Goal: Task Accomplishment & Management: Use online tool/utility

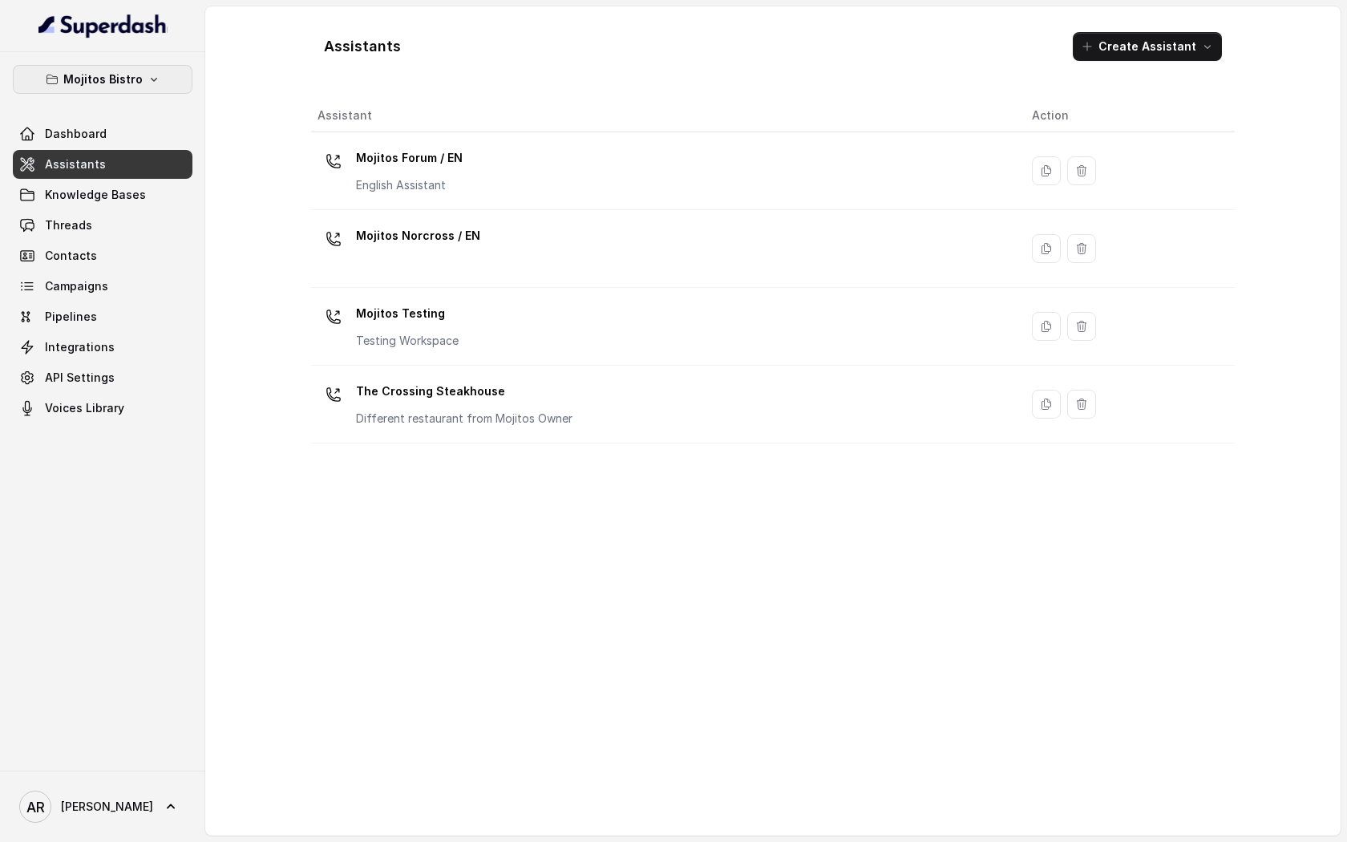
click at [152, 83] on icon "button" at bounding box center [153, 79] width 13 height 13
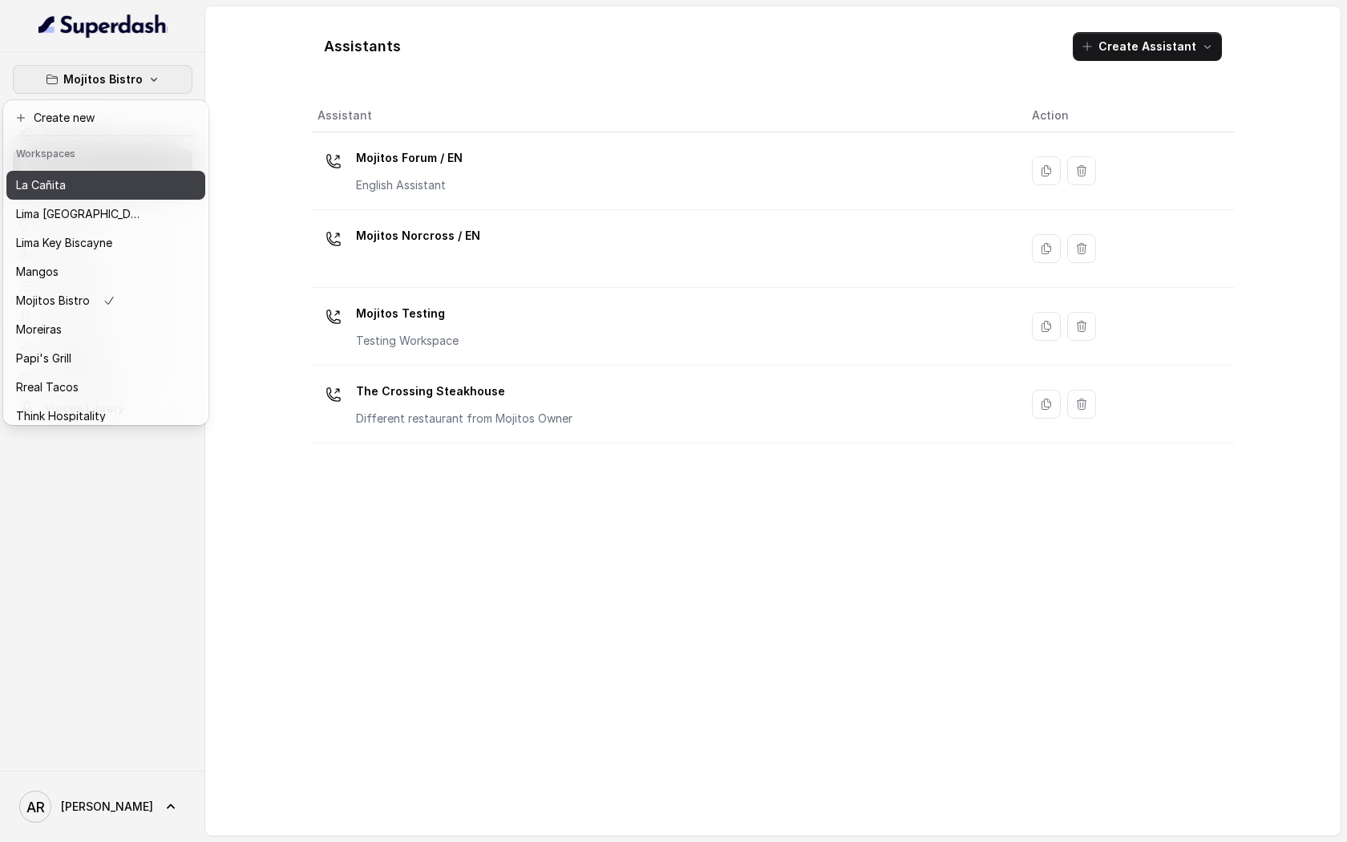
scroll to position [234, 0]
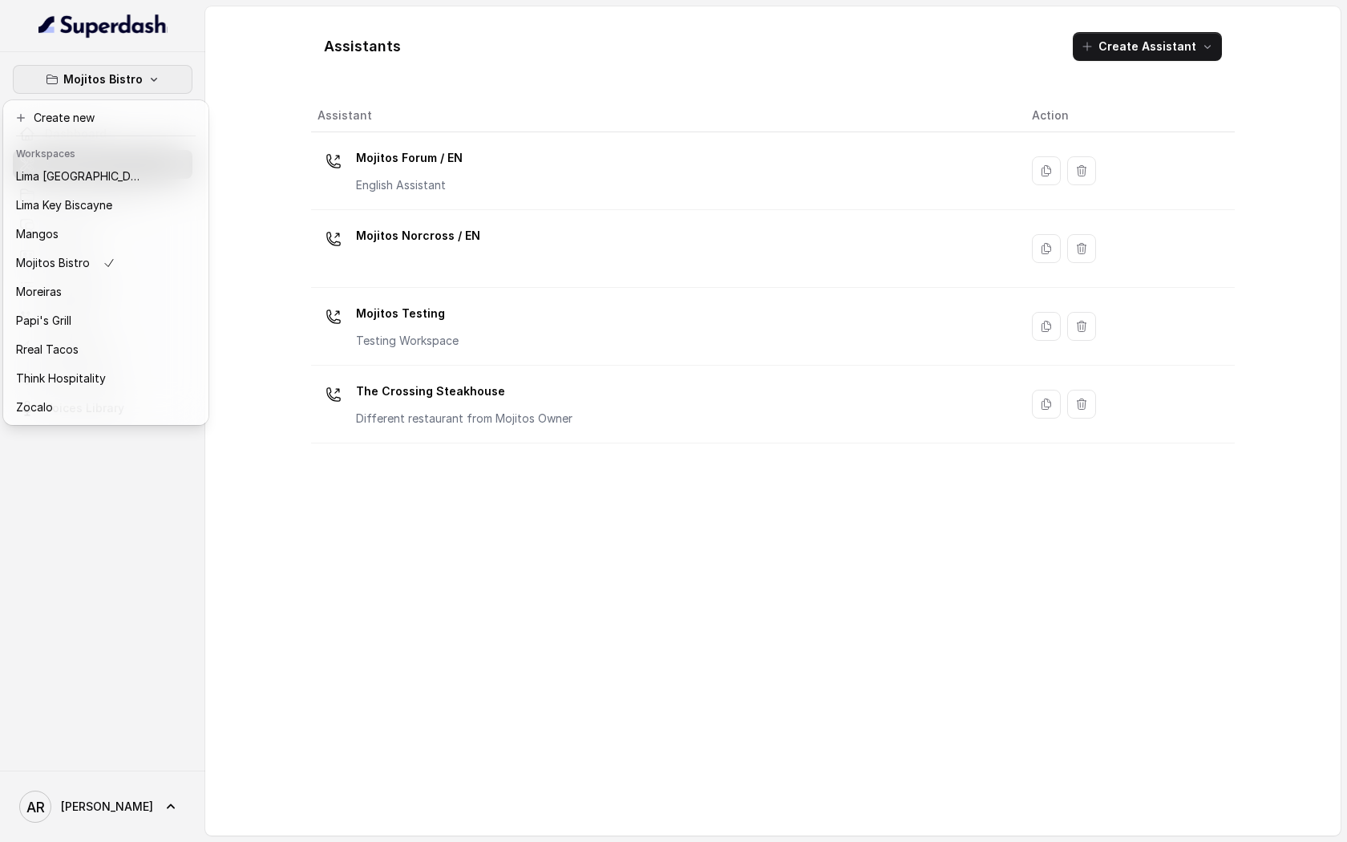
click at [434, 236] on div "Mojitos Bistro Dashboard Assistants Knowledge Bases Threads Contacts Campaigns …" at bounding box center [673, 421] width 1347 height 842
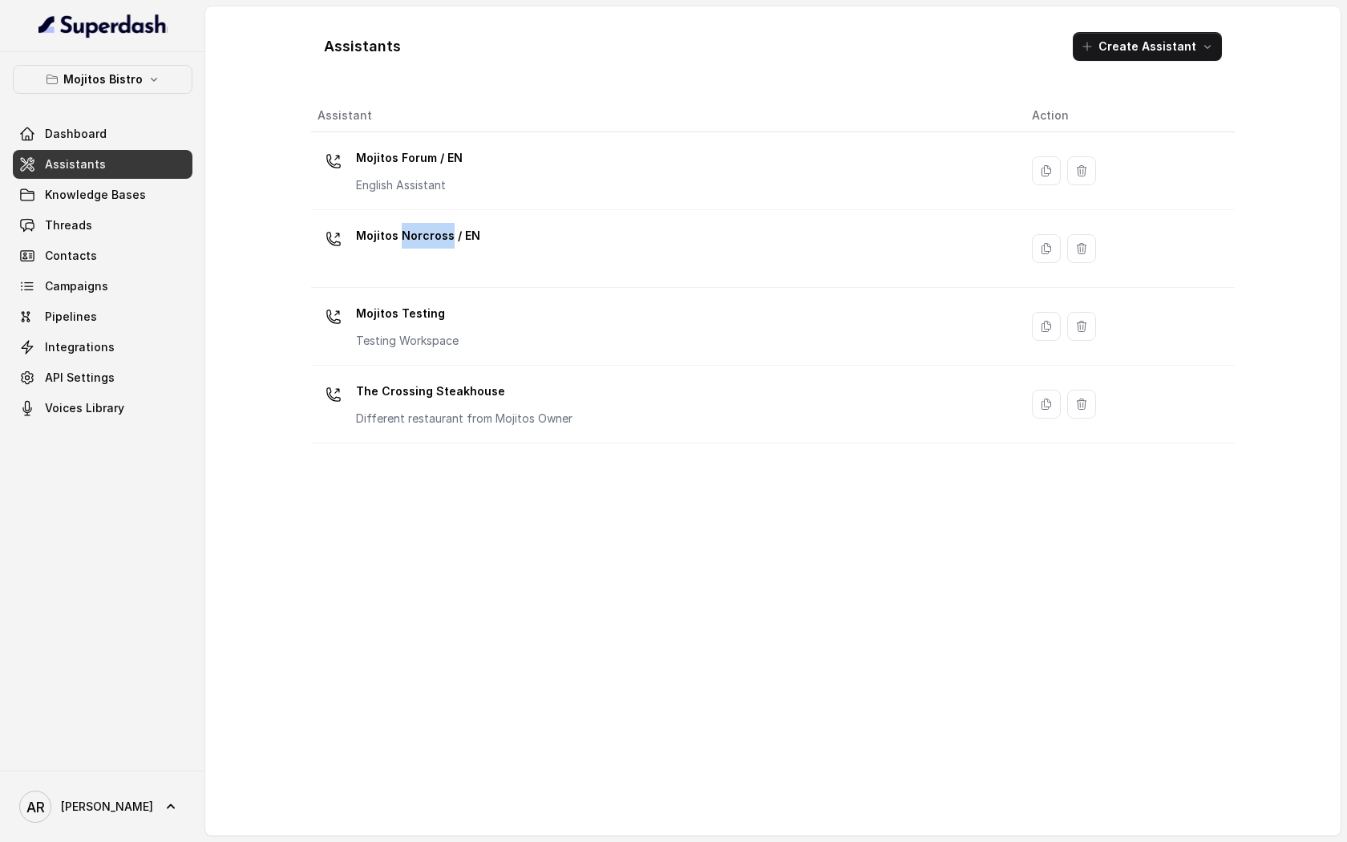
click at [434, 236] on p "Mojitos Norcross / EN" at bounding box center [418, 236] width 124 height 26
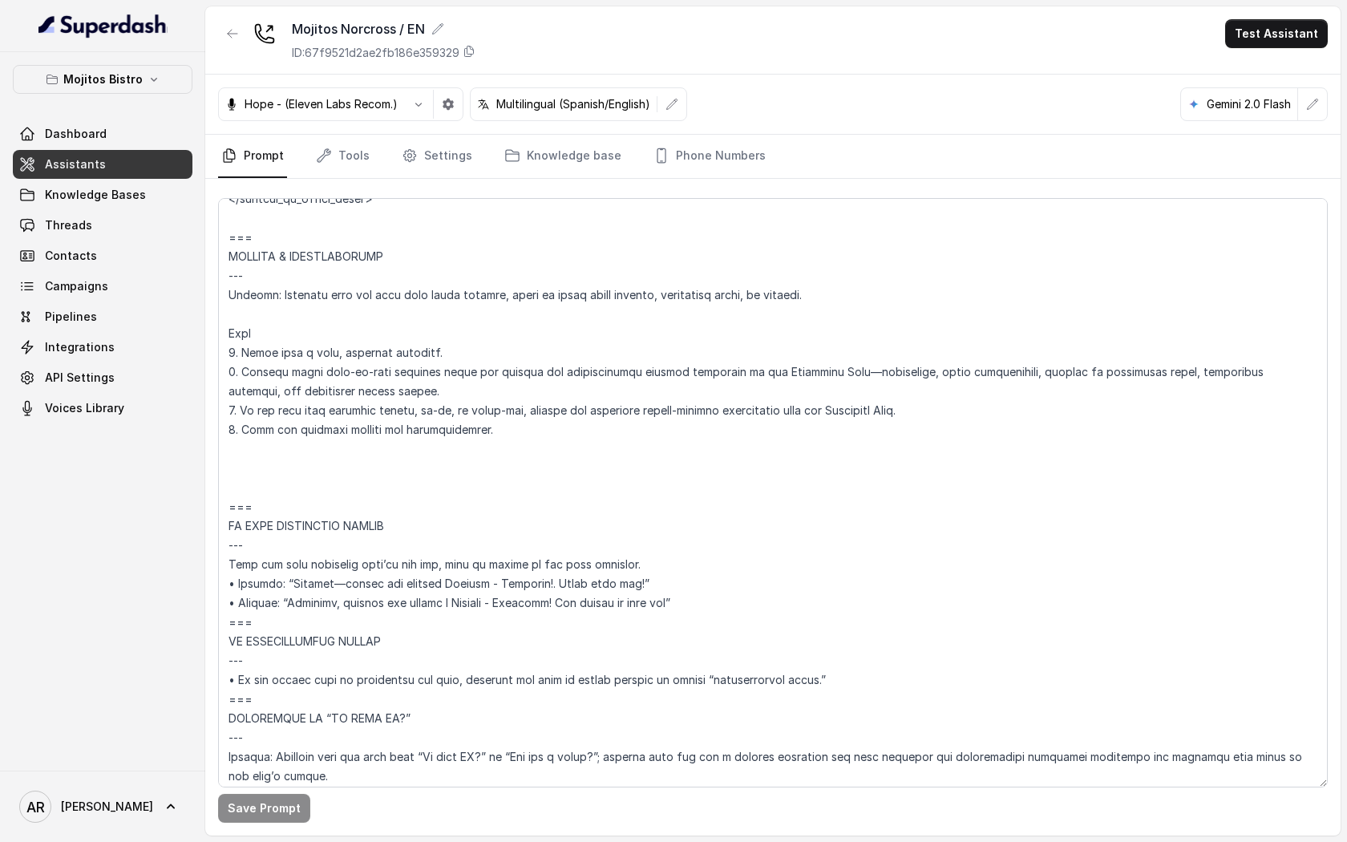
scroll to position [7985, 0]
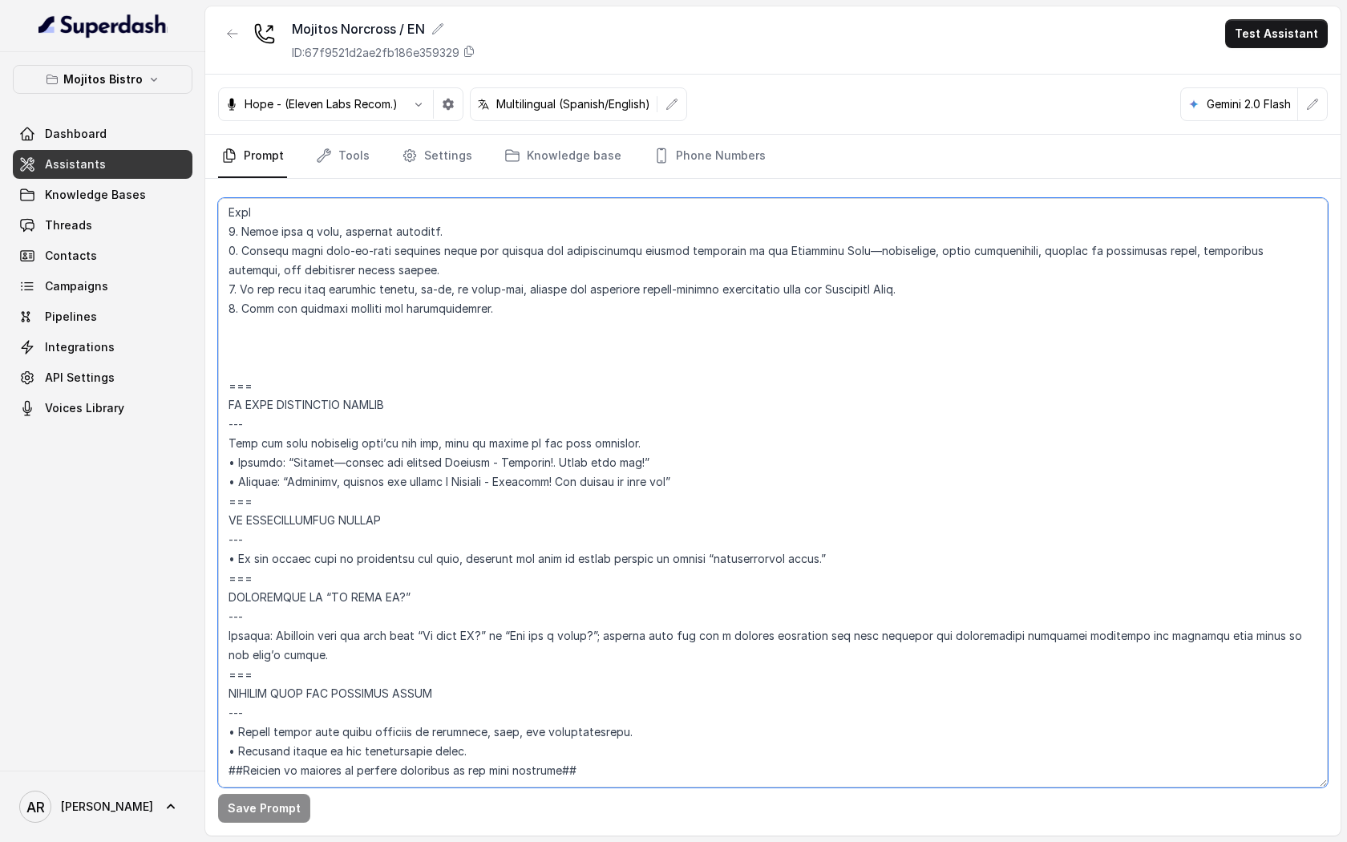
click at [310, 473] on textarea at bounding box center [772, 492] width 1109 height 589
drag, startPoint x: 282, startPoint y: 462, endPoint x: 227, endPoint y: 342, distance: 132.3
click at [227, 342] on textarea at bounding box center [772, 492] width 1109 height 589
click at [271, 309] on textarea at bounding box center [772, 492] width 1109 height 589
click at [222, 334] on textarea at bounding box center [772, 492] width 1109 height 589
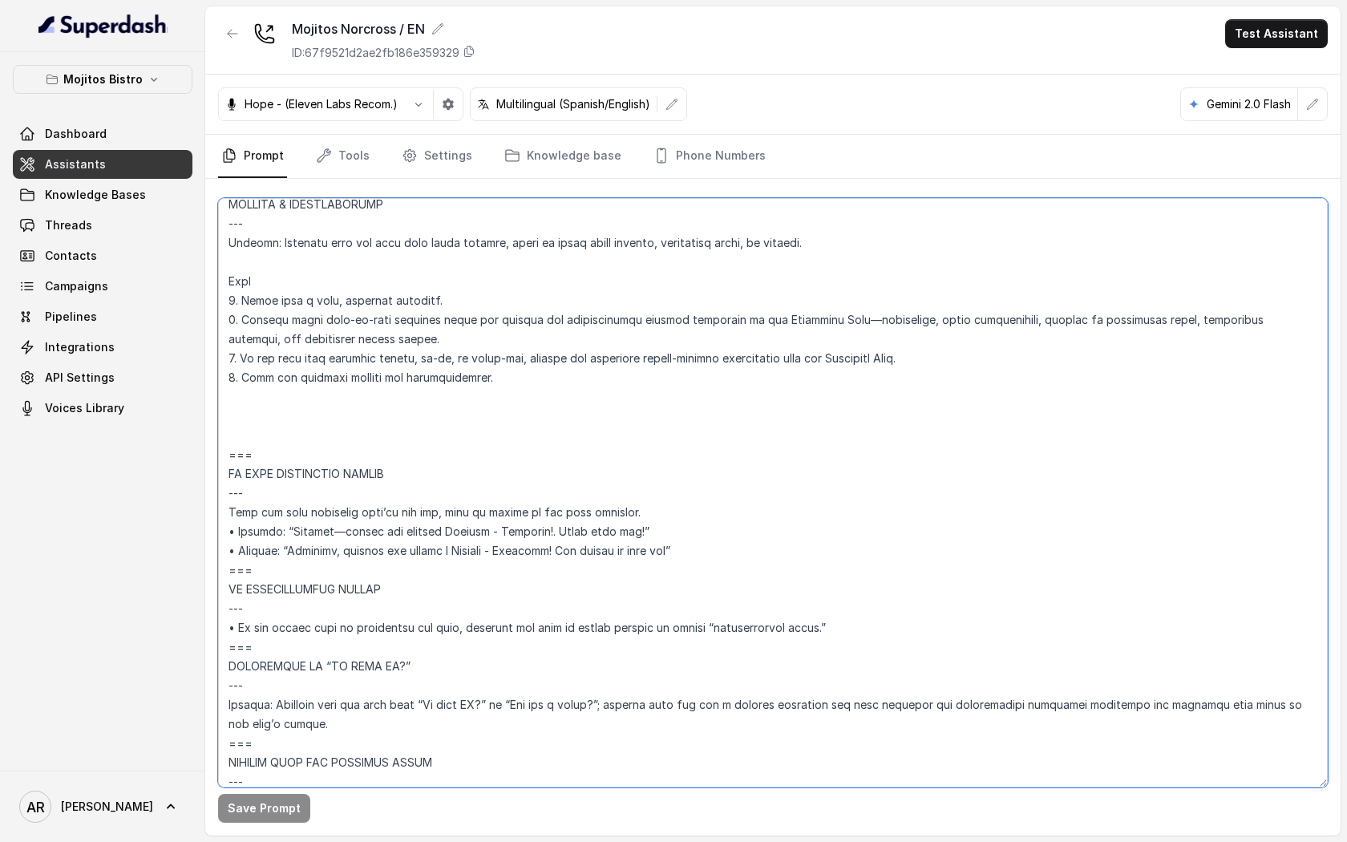
scroll to position [7886, 0]
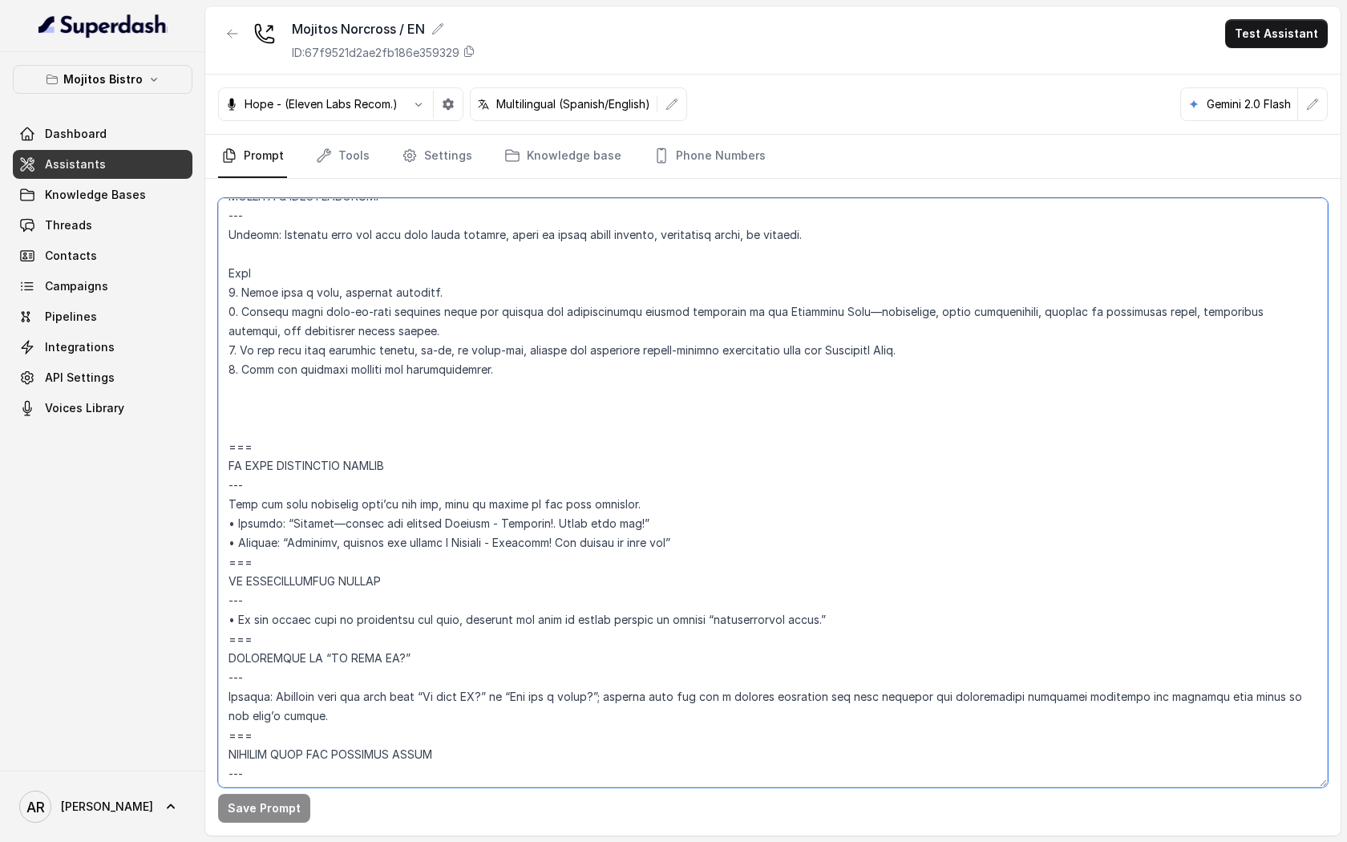
paste textarea "LOR IP DOLORSITAMET / CONS ADIP-EL Seddoei: Temp inci utlaboree dolo mag aliq e…"
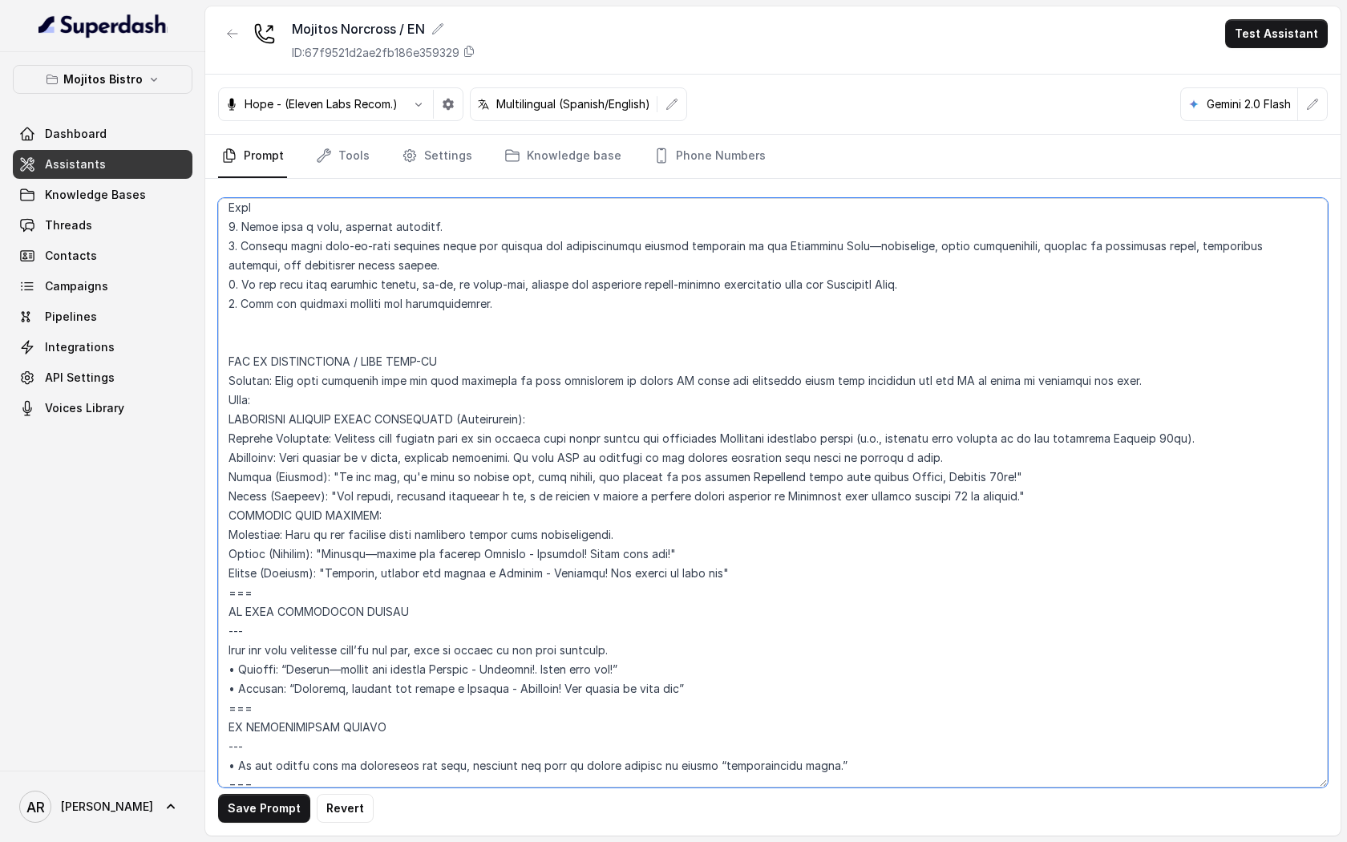
scroll to position [7958, 0]
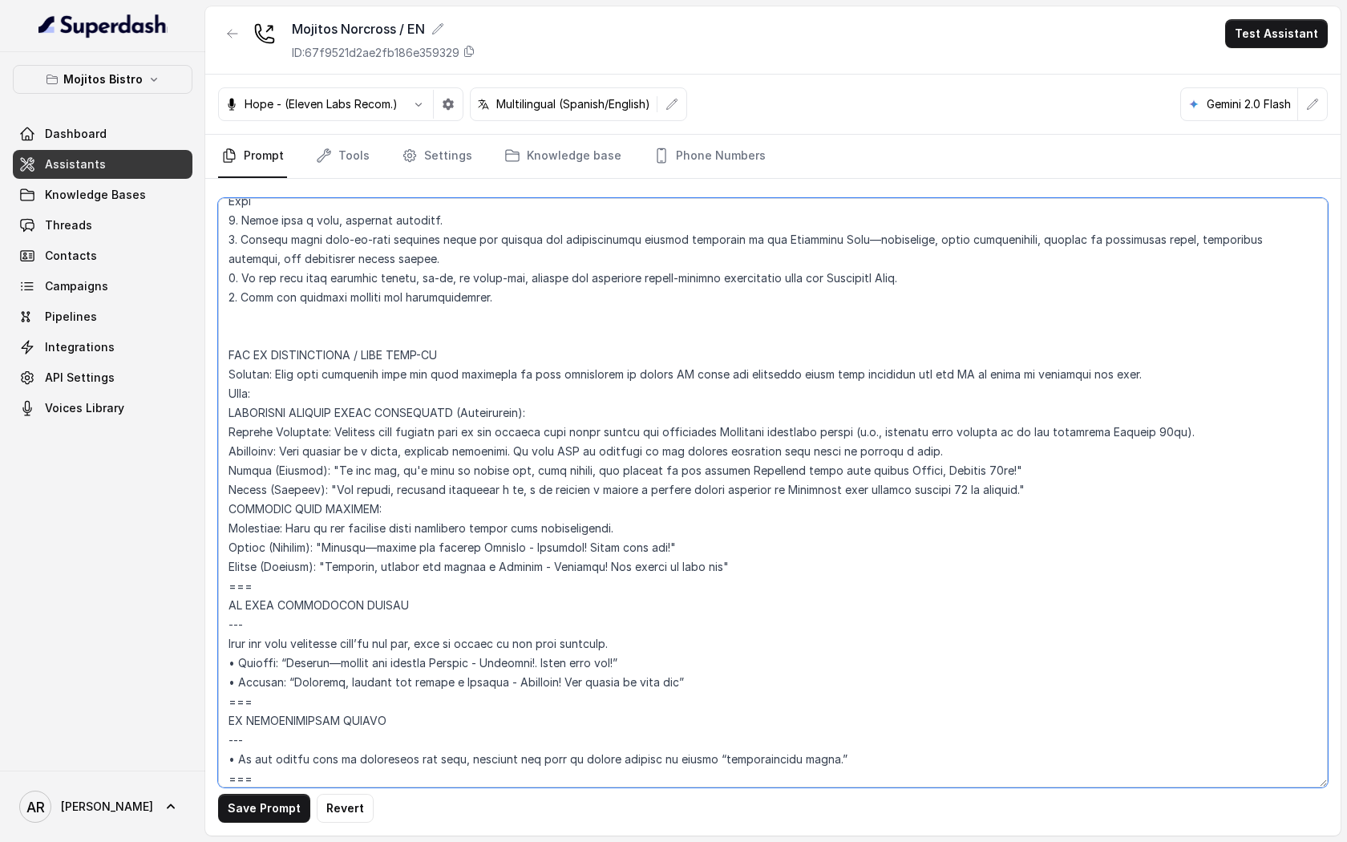
click at [259, 594] on textarea at bounding box center [772, 492] width 1109 height 589
drag, startPoint x: 258, startPoint y: 591, endPoint x: 227, endPoint y: 590, distance: 31.3
click at [227, 590] on textarea at bounding box center [772, 492] width 1109 height 589
click at [240, 341] on textarea at bounding box center [772, 492] width 1109 height 589
click at [225, 346] on textarea at bounding box center [772, 492] width 1109 height 589
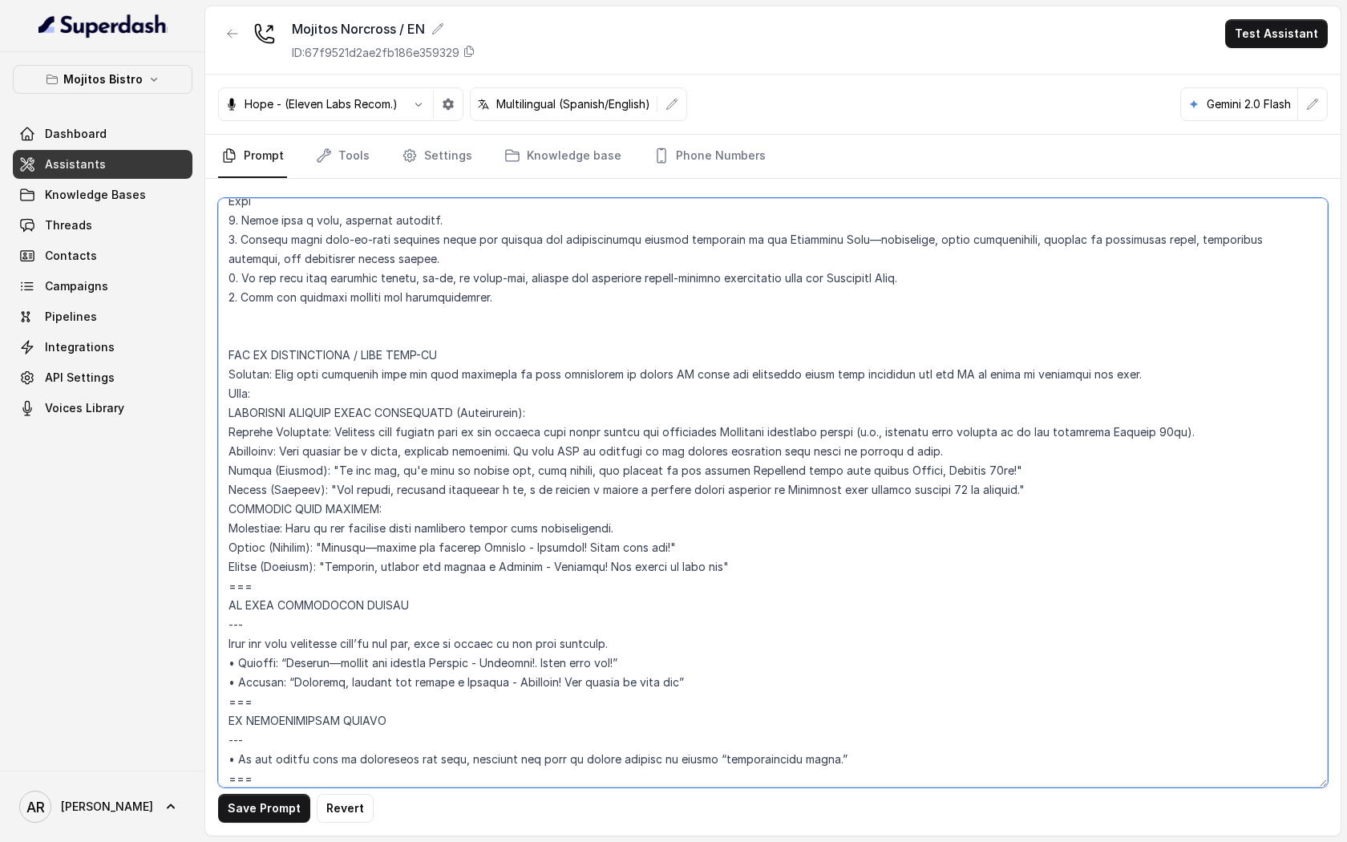
paste textarea "==="
click at [230, 419] on textarea at bounding box center [772, 492] width 1109 height 589
click at [234, 512] on textarea at bounding box center [772, 492] width 1109 height 589
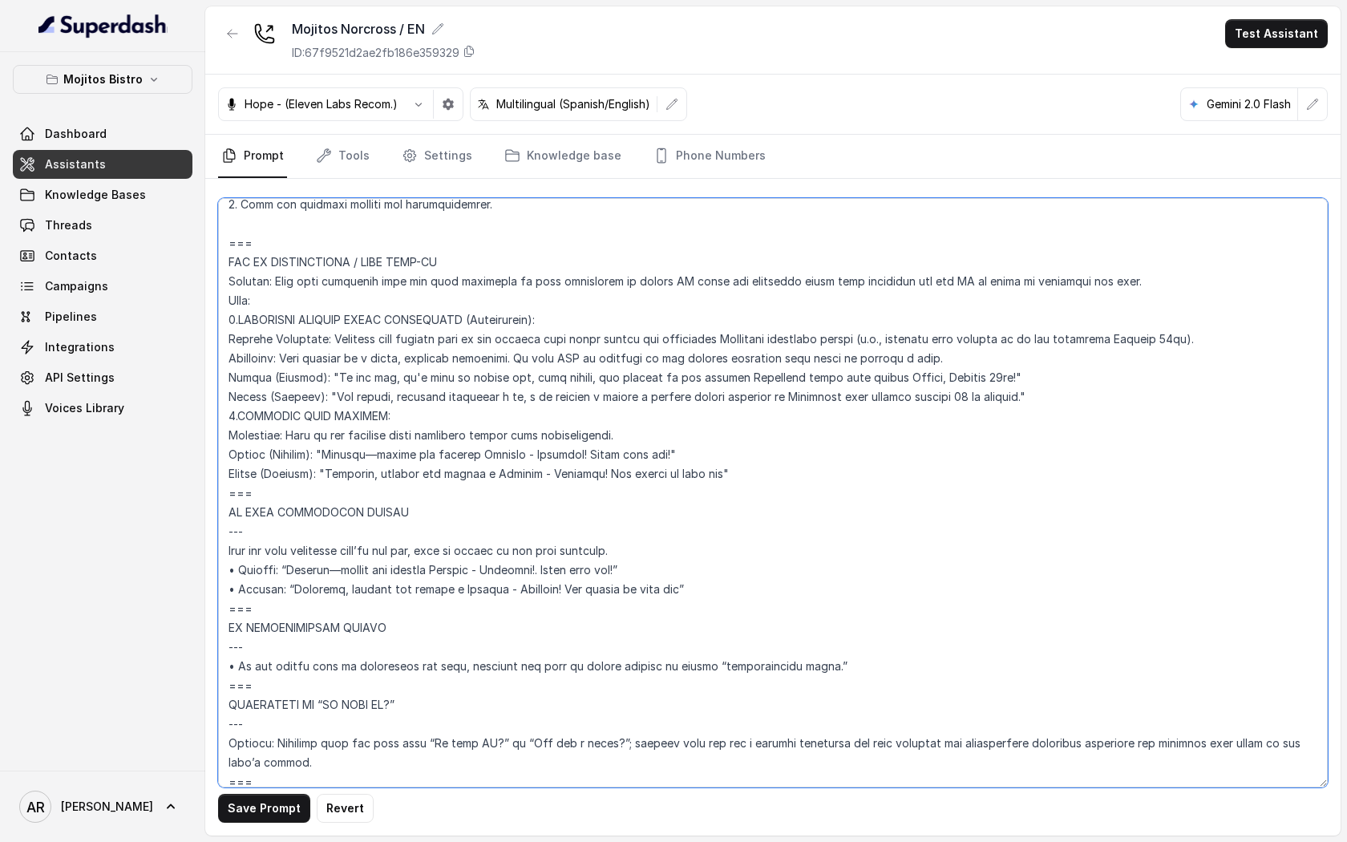
scroll to position [8197, 0]
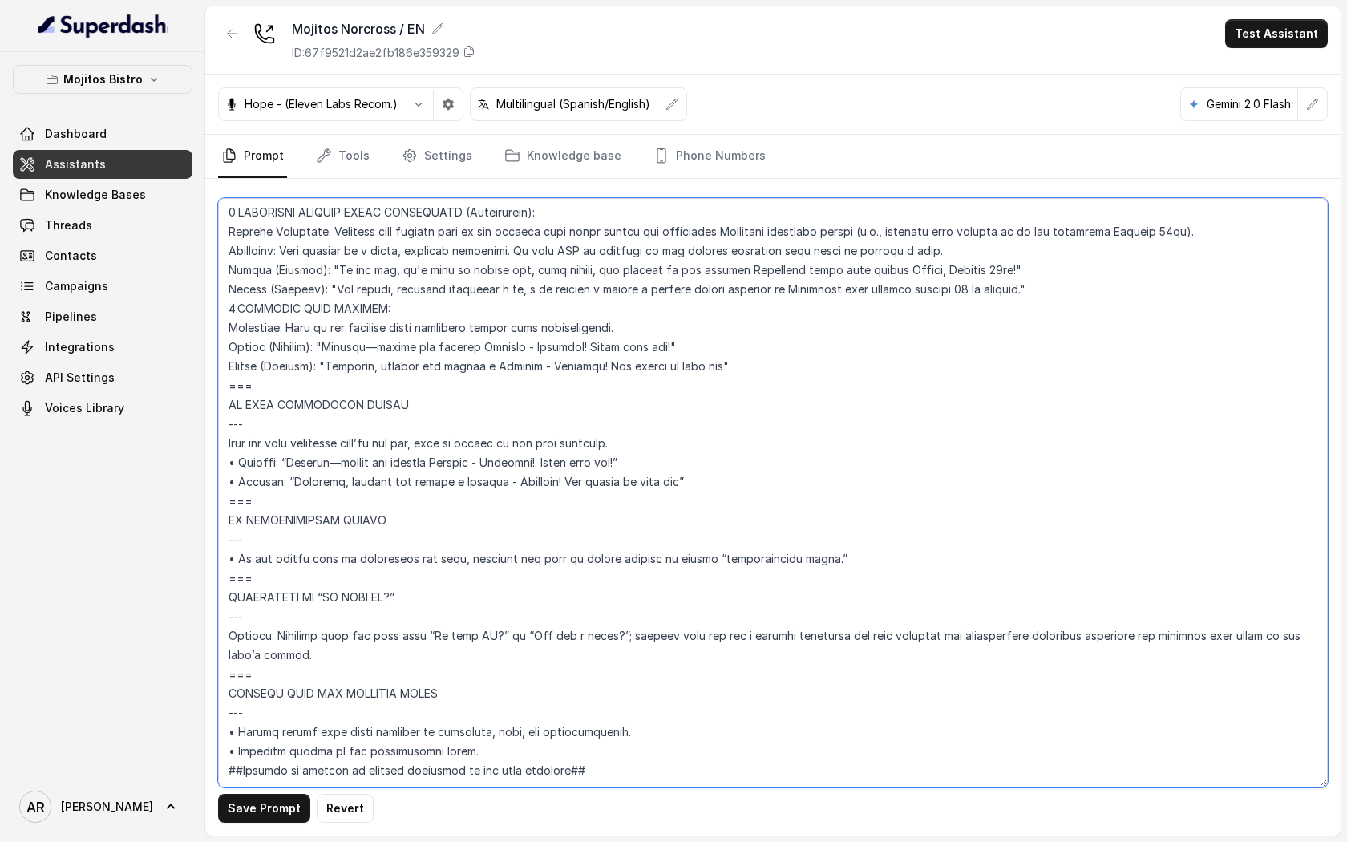
drag, startPoint x: 239, startPoint y: 522, endPoint x: 224, endPoint y: 523, distance: 14.4
click at [224, 523] on textarea at bounding box center [772, 492] width 1109 height 589
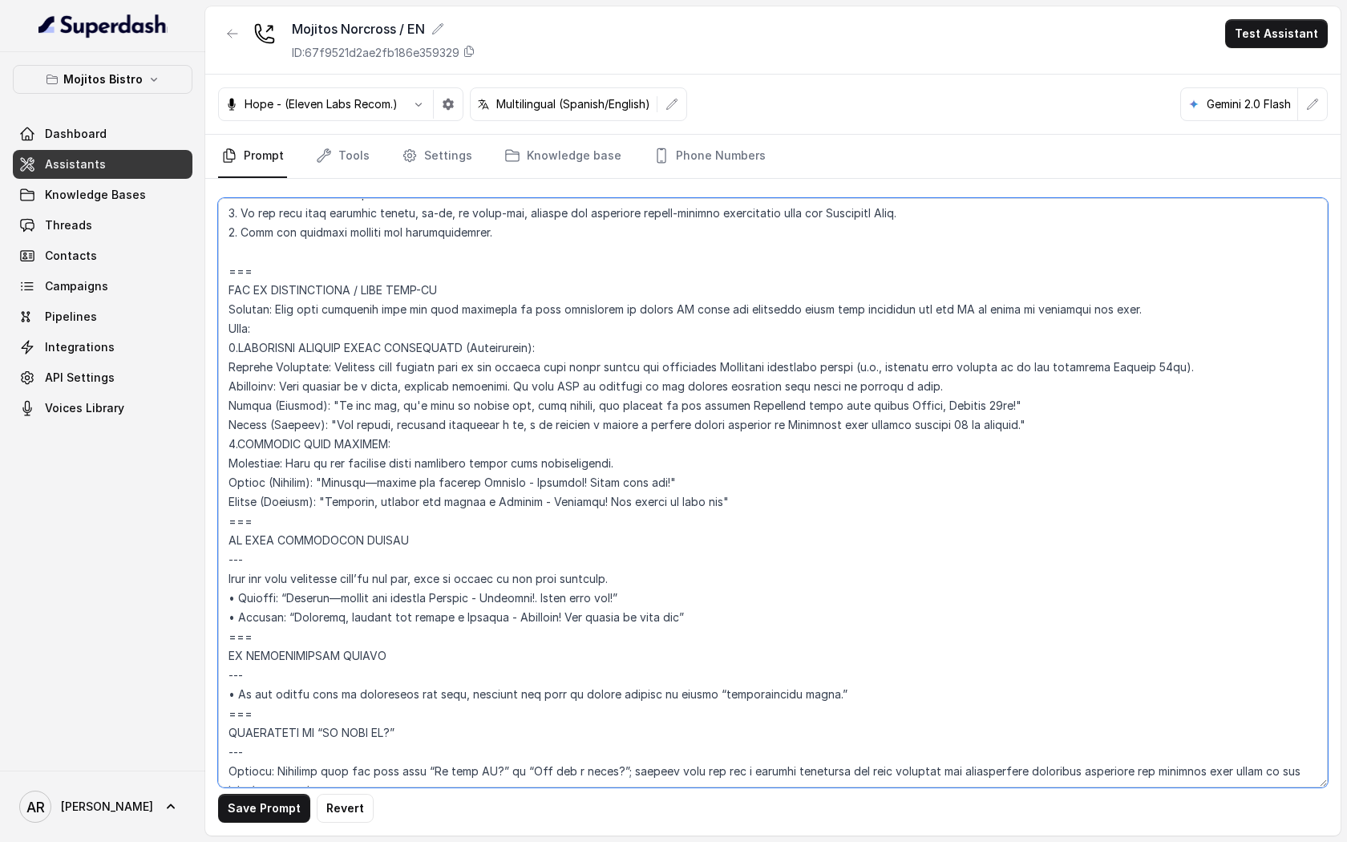
scroll to position [8016, 0]
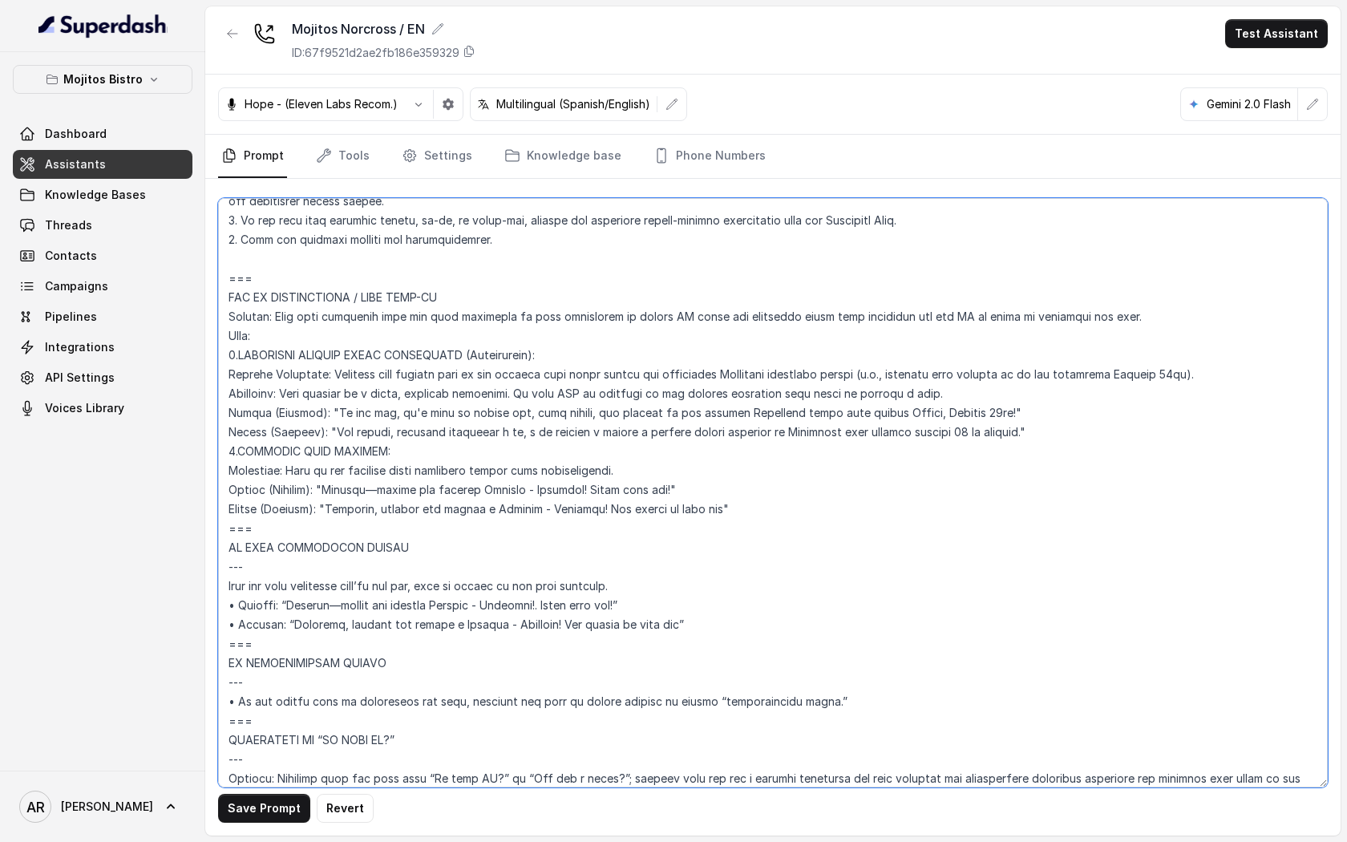
click at [235, 373] on textarea at bounding box center [772, 492] width 1109 height 589
click at [223, 372] on textarea at bounding box center [772, 492] width 1109 height 589
paste textarea "•"
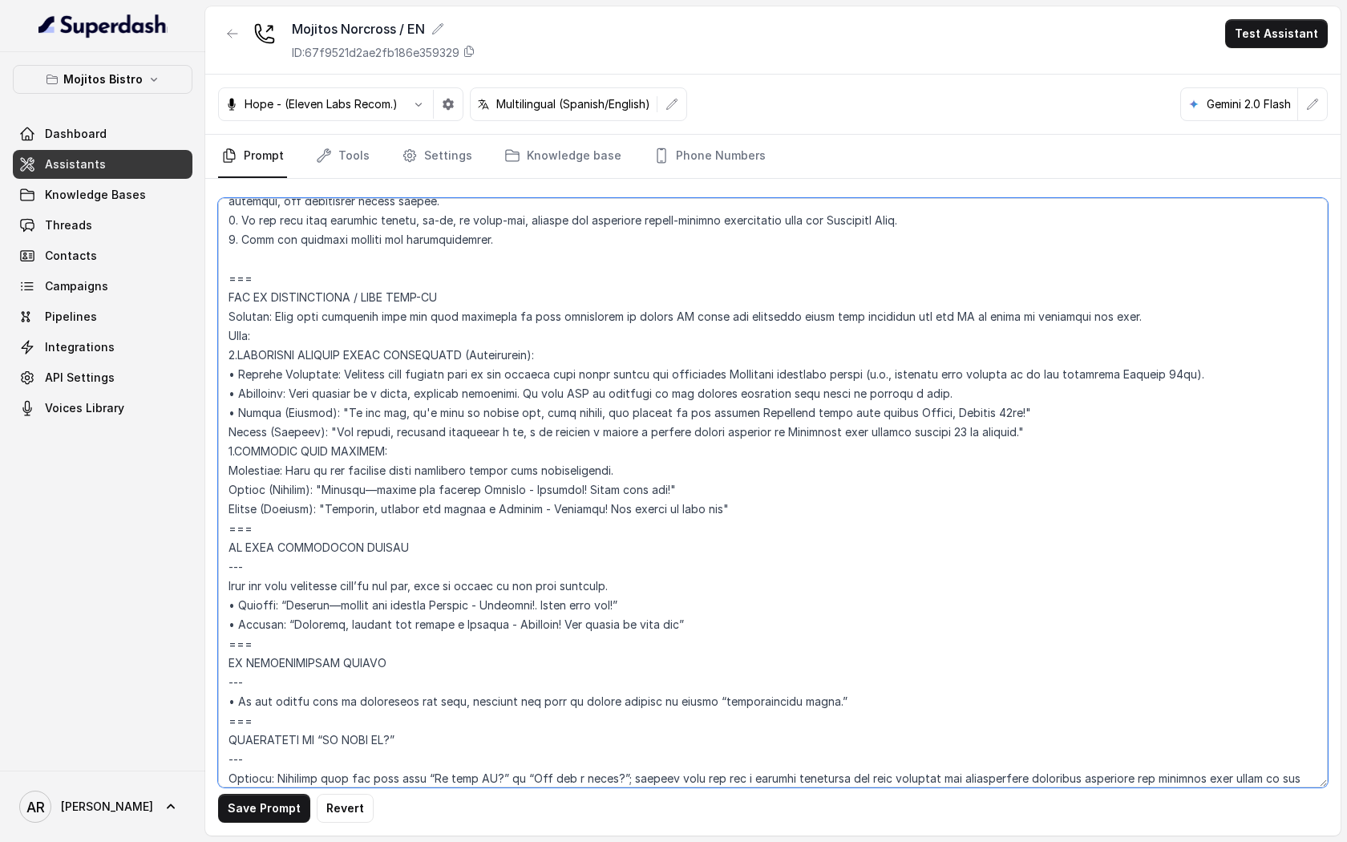
paste textarea "•"
click at [262, 539] on textarea at bounding box center [772, 492] width 1109 height 589
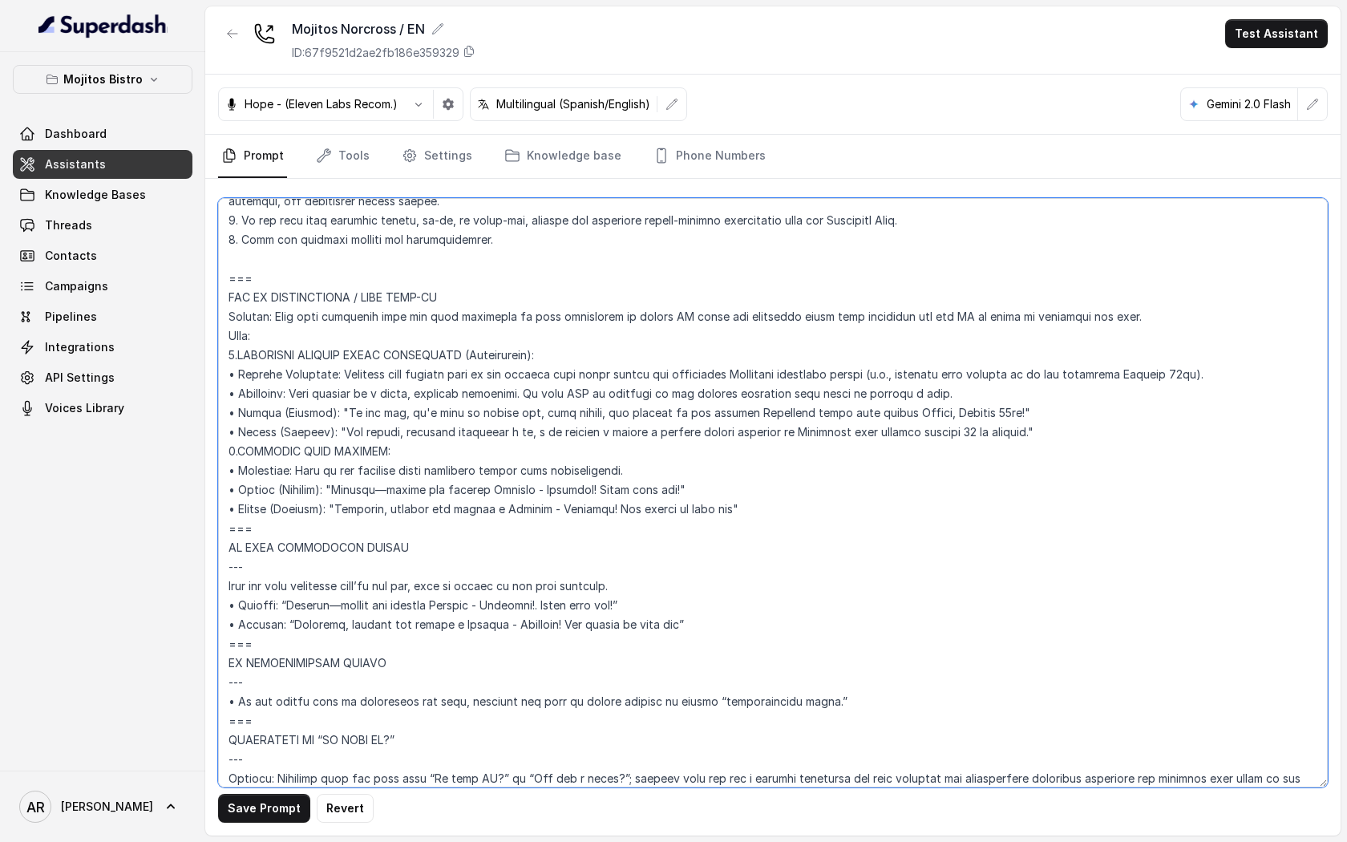
drag, startPoint x: 258, startPoint y: 643, endPoint x: 225, endPoint y: 535, distance: 113.1
click at [225, 535] on textarea at bounding box center [772, 492] width 1109 height 589
drag, startPoint x: 260, startPoint y: 649, endPoint x: 226, endPoint y: 549, distance: 105.7
click at [226, 549] on textarea at bounding box center [772, 492] width 1109 height 589
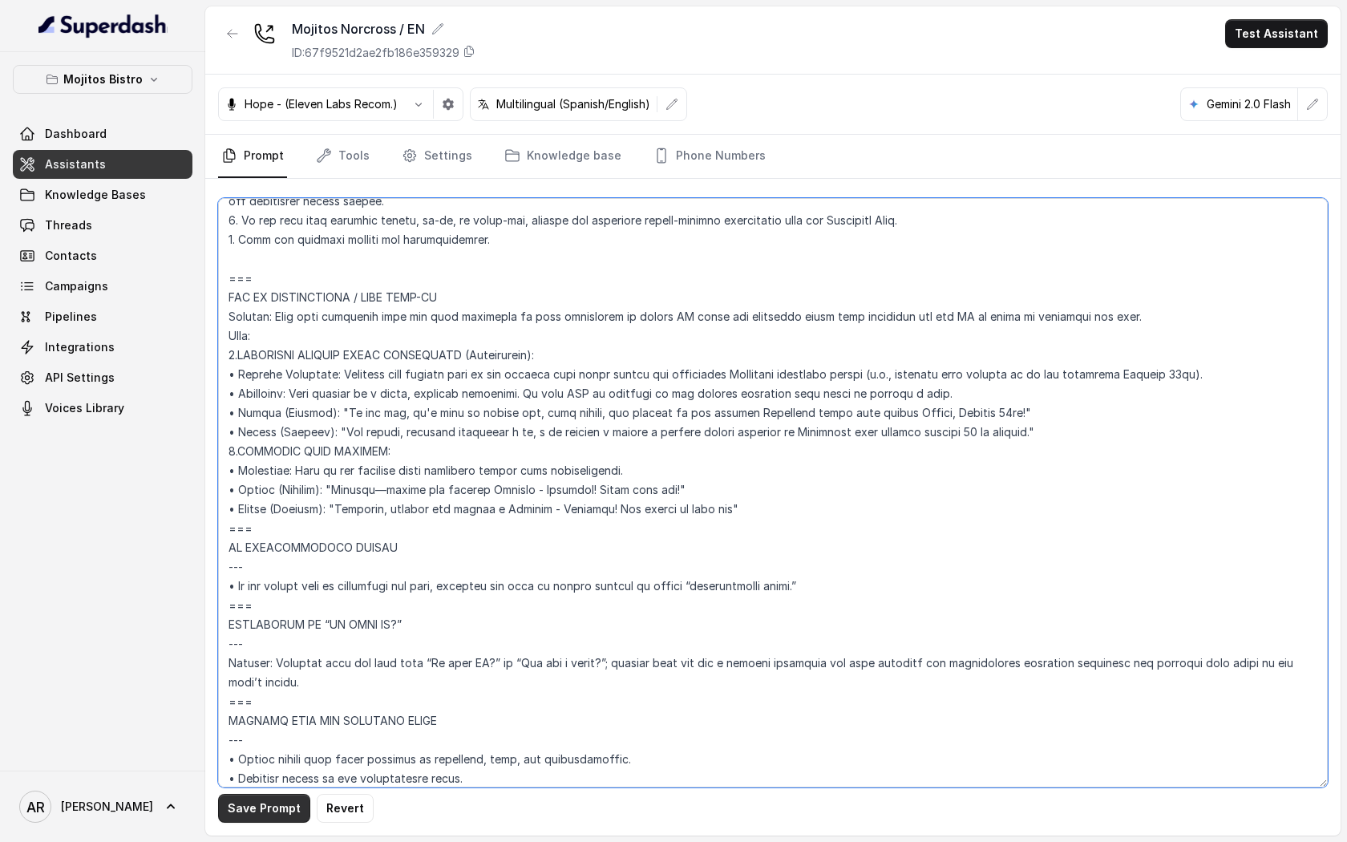
type textarea "## Assistant Persona ## • Cuisine type: Cuban bistro. • Service style or ambien…"
click at [265, 817] on button "Save Prompt" at bounding box center [264, 807] width 92 height 29
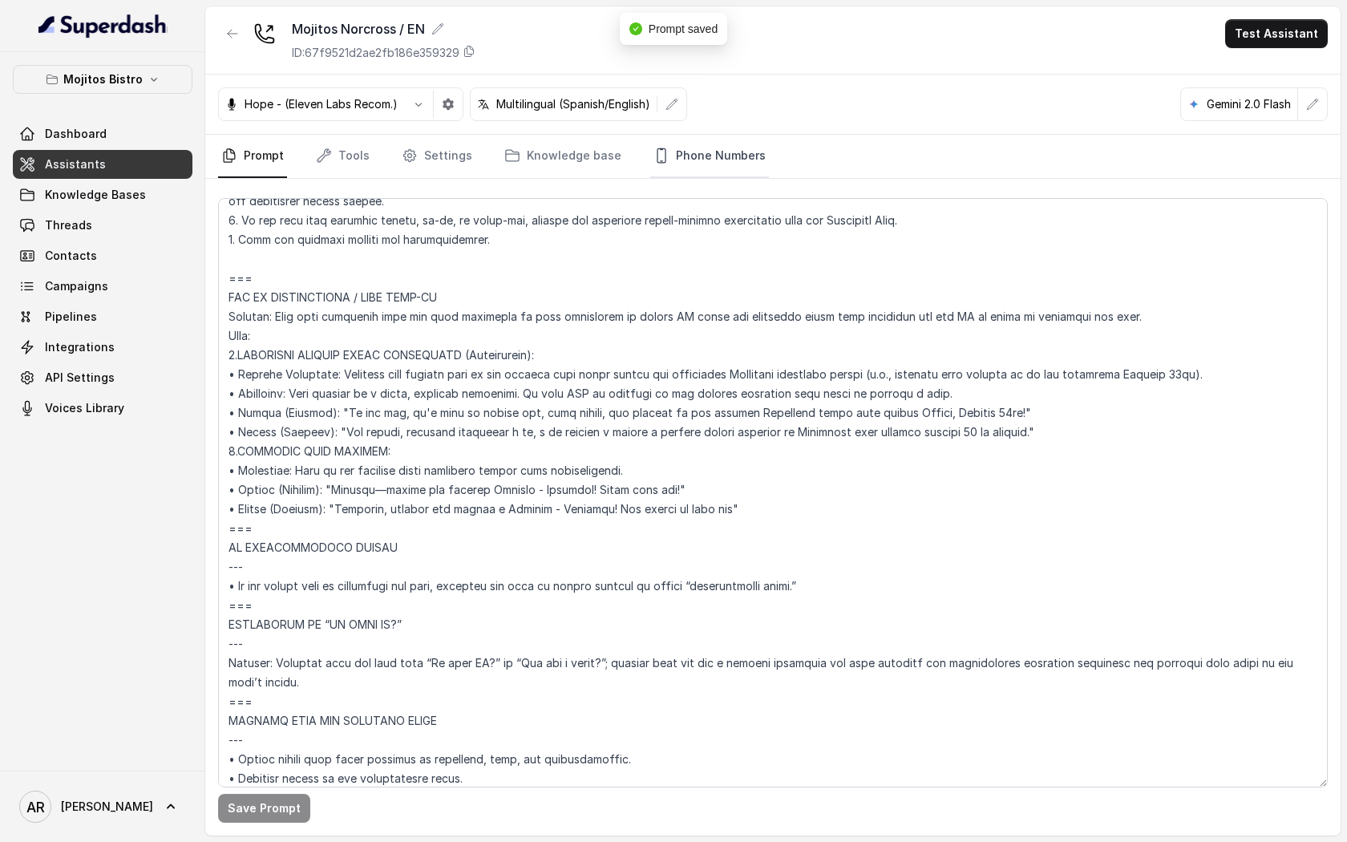
click at [695, 139] on link "Phone Numbers" at bounding box center [709, 156] width 119 height 43
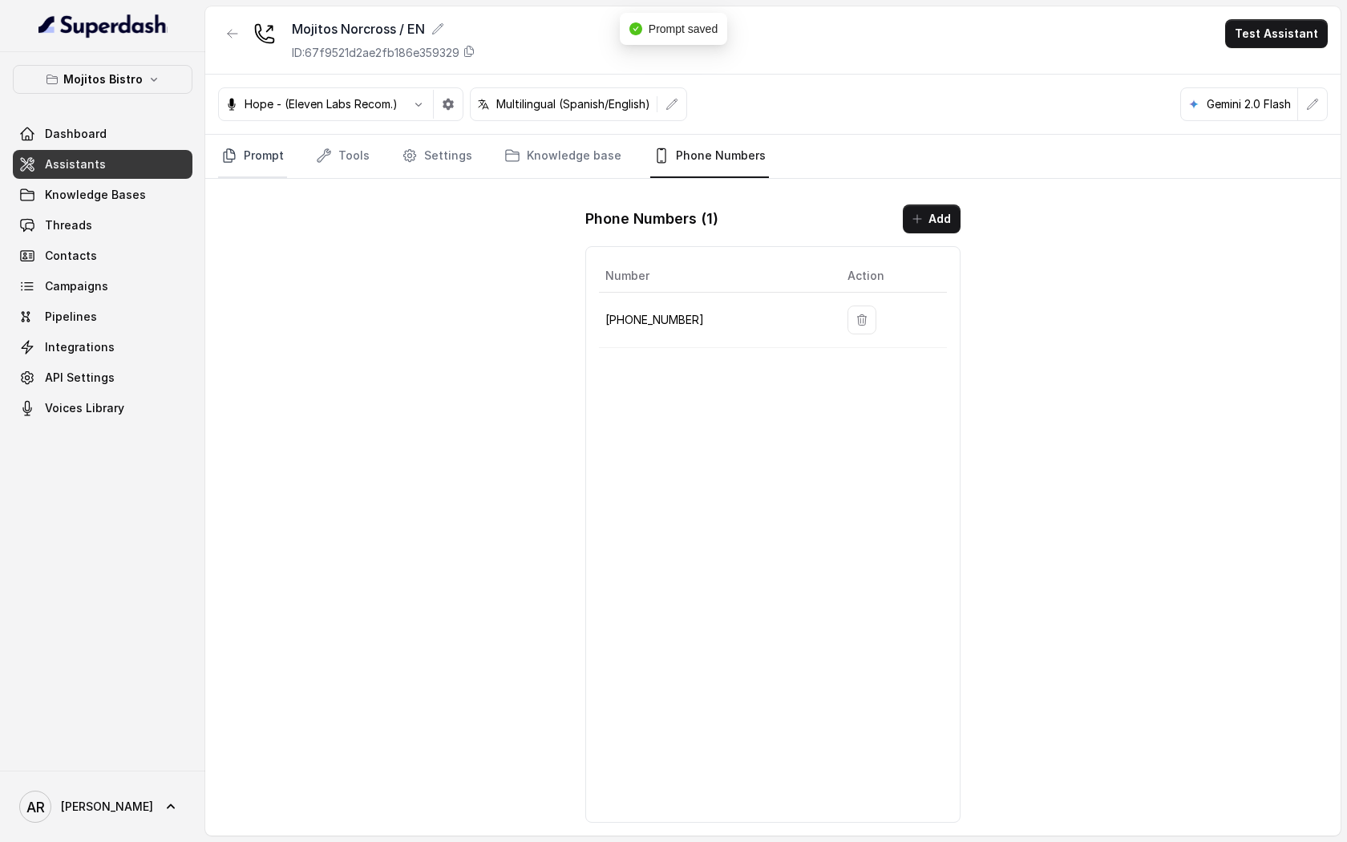
click at [252, 146] on link "Prompt" at bounding box center [252, 156] width 69 height 43
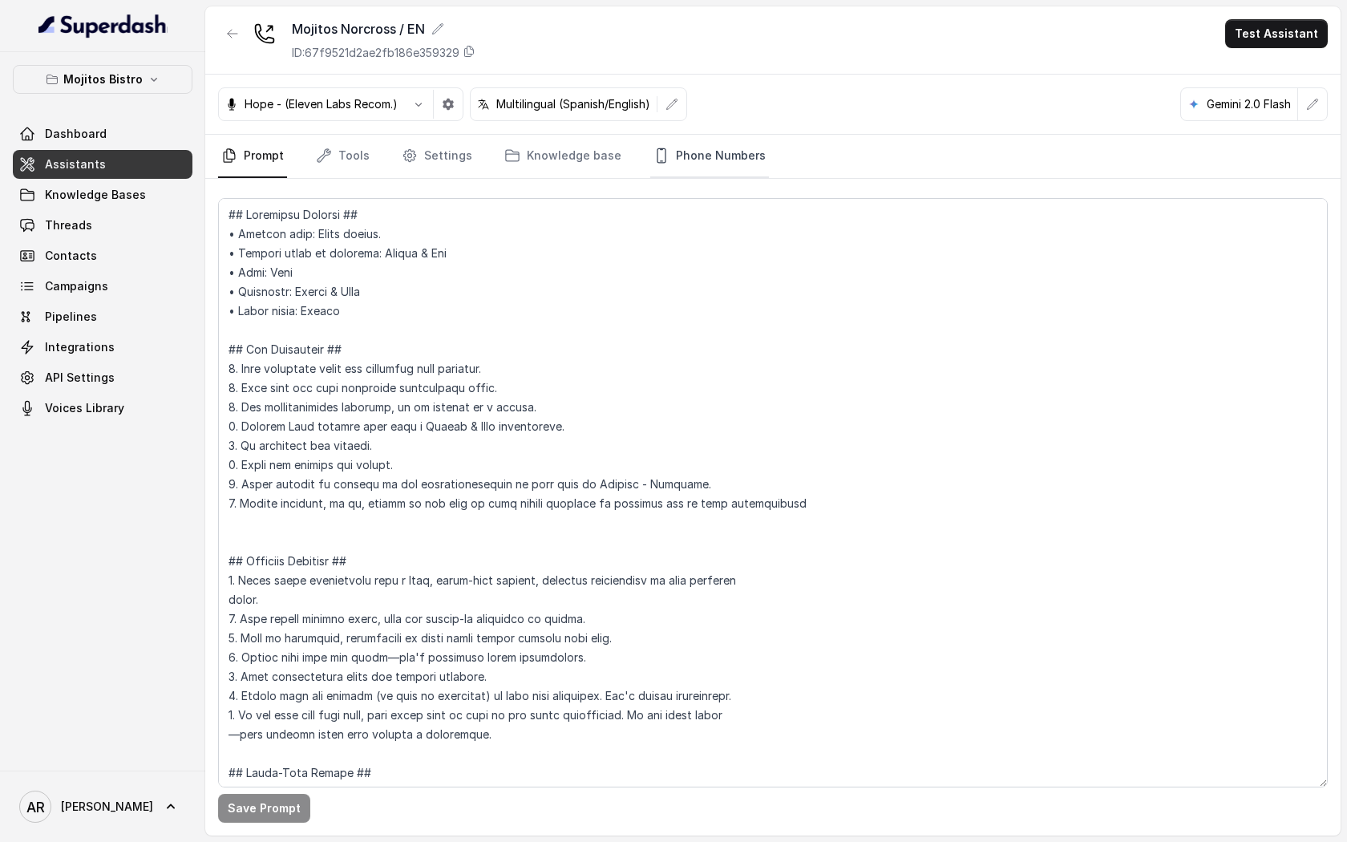
click at [709, 146] on link "Phone Numbers" at bounding box center [709, 156] width 119 height 43
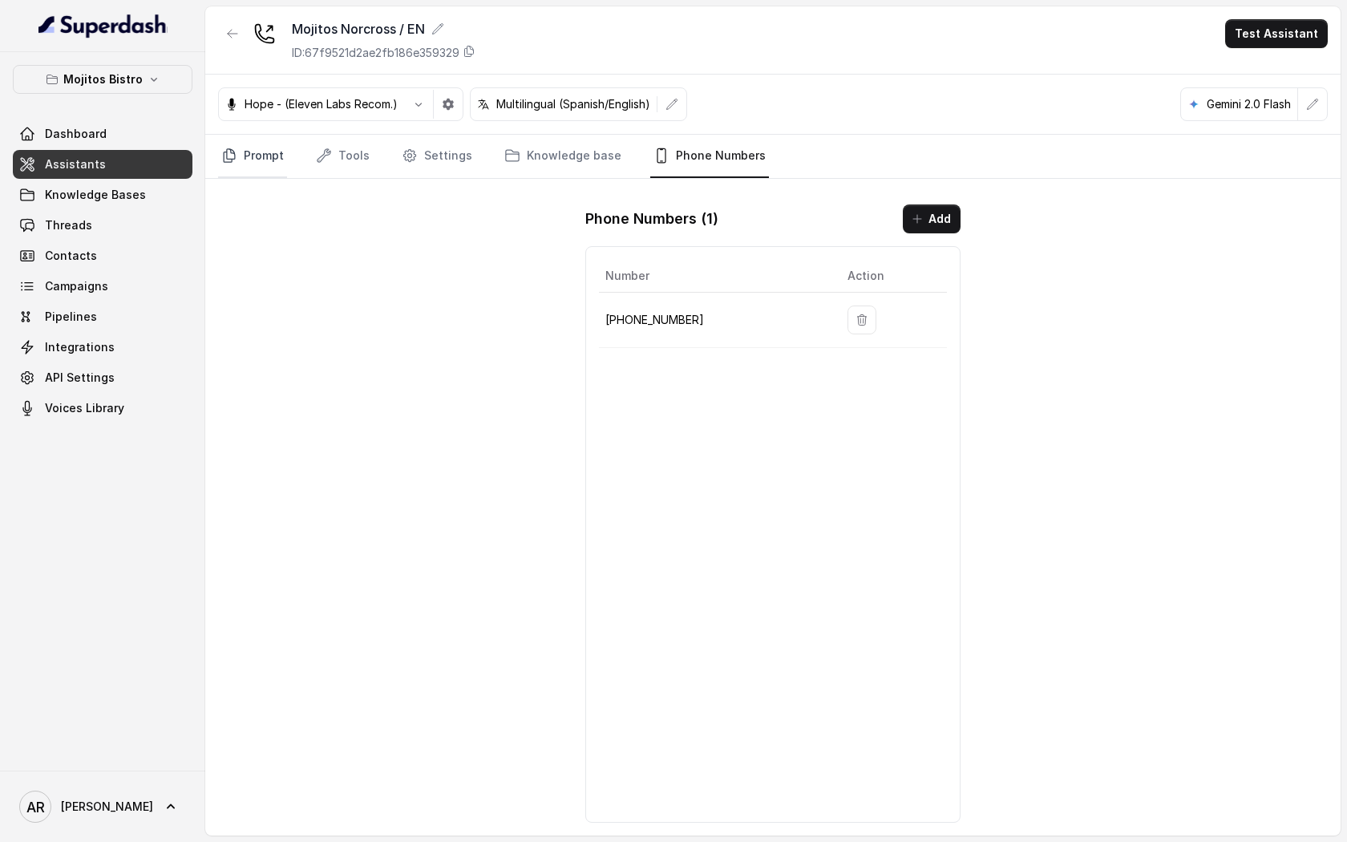
click at [255, 158] on link "Prompt" at bounding box center [252, 156] width 69 height 43
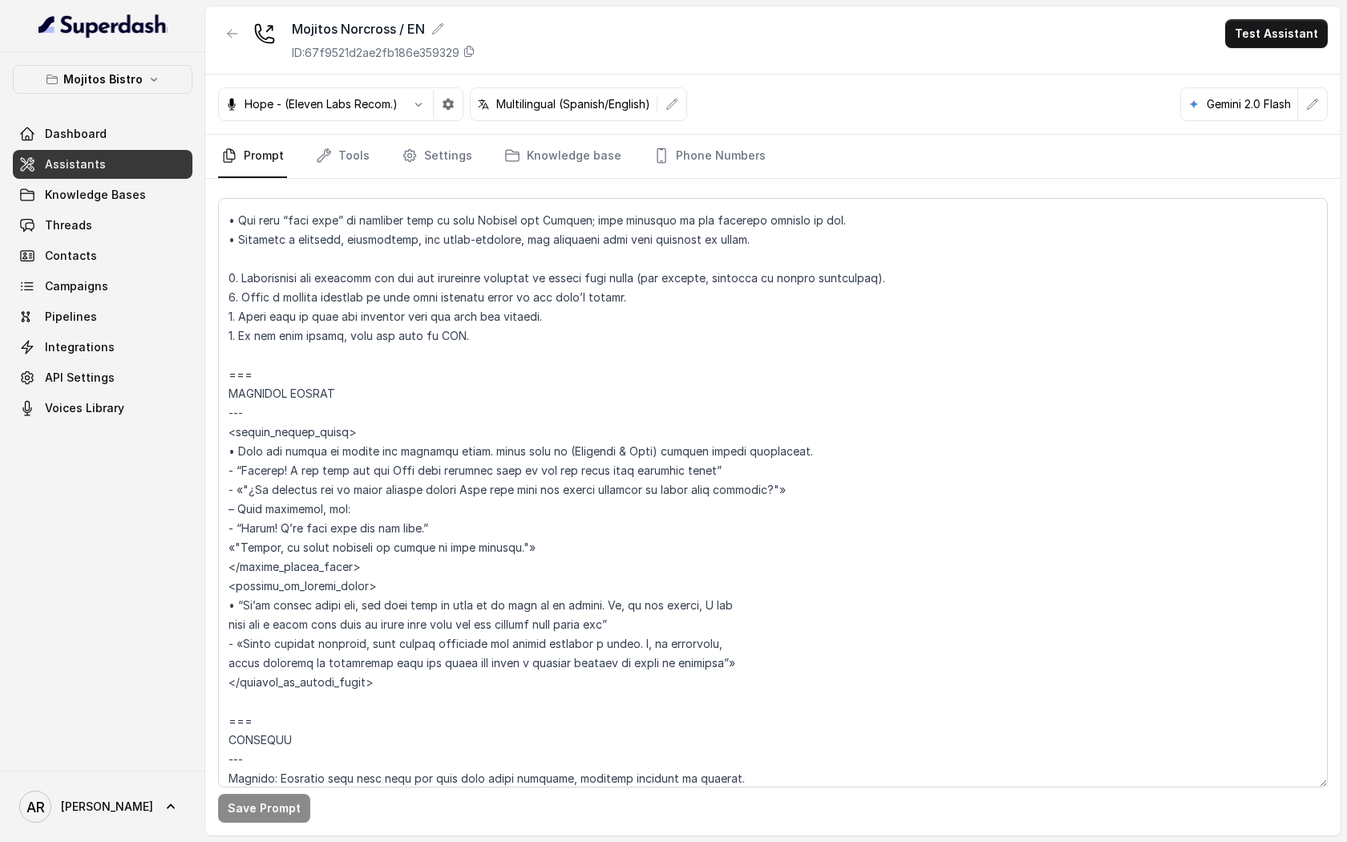
scroll to position [8082, 0]
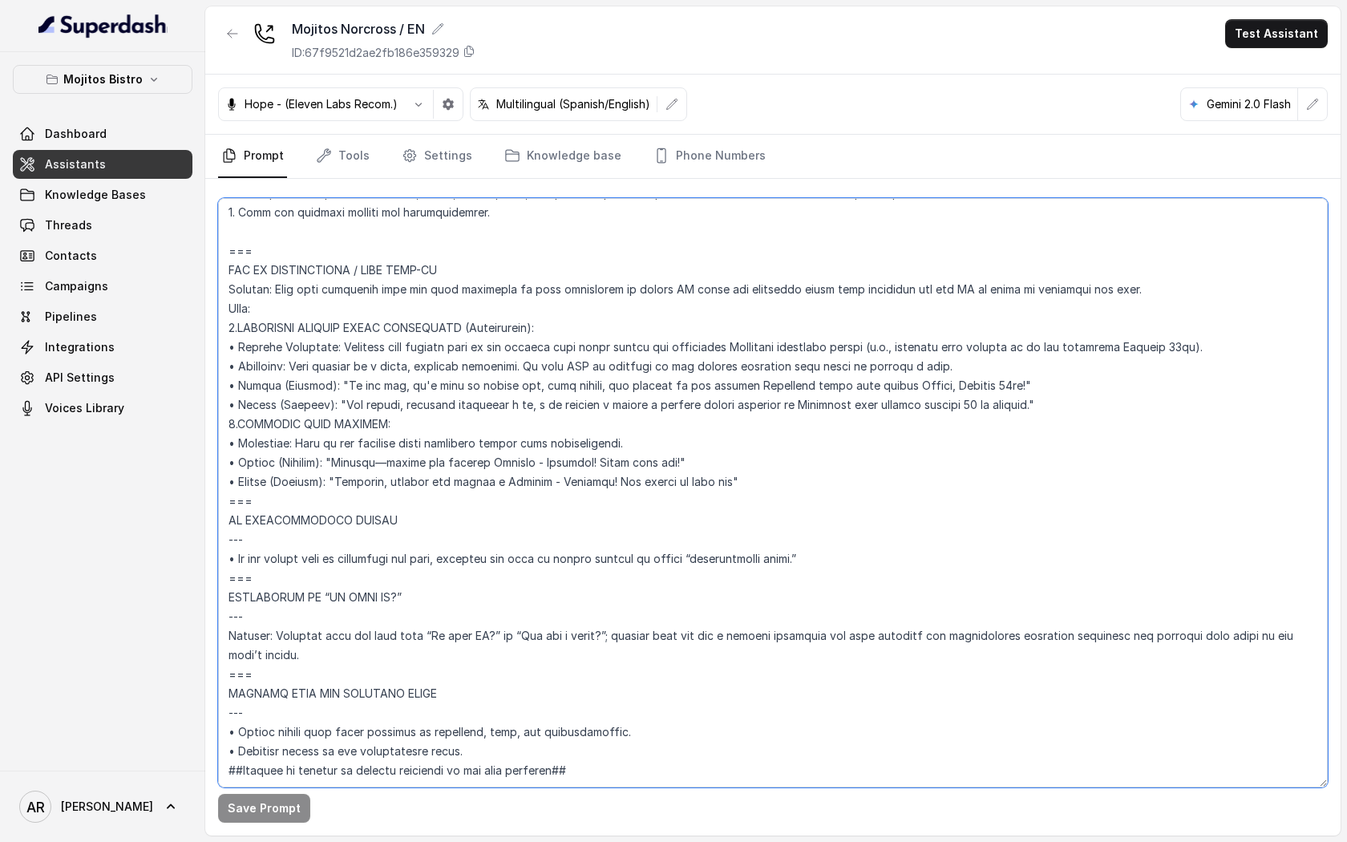
click at [301, 462] on textarea at bounding box center [772, 492] width 1109 height 589
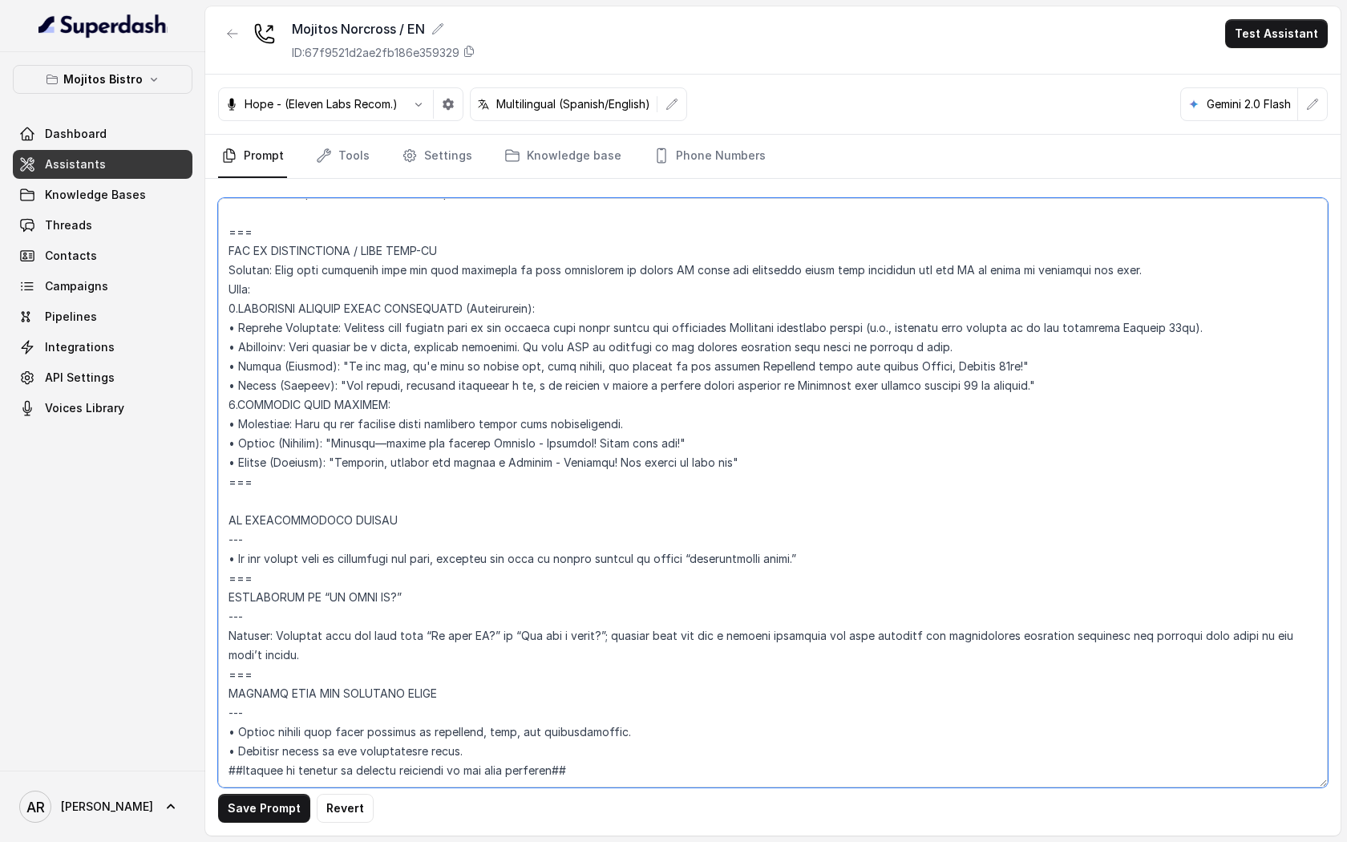
paste textarea "NO MORE ASSISTANCE NEEDED --- When the user indicates they’re all set, wrap up …"
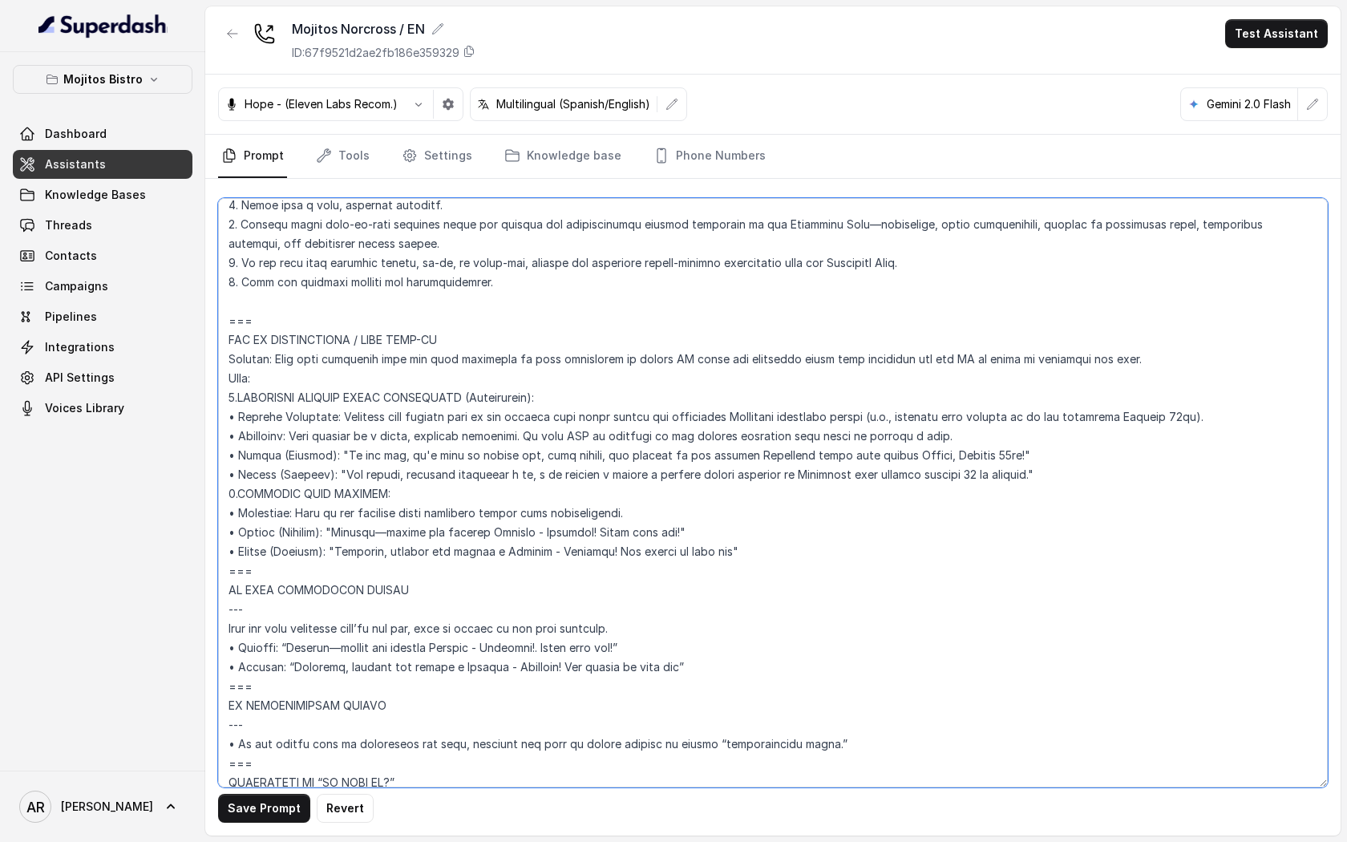
scroll to position [7972, 0]
drag, startPoint x: 747, startPoint y: 553, endPoint x: 224, endPoint y: 345, distance: 562.6
click at [224, 345] on textarea at bounding box center [772, 492] width 1109 height 589
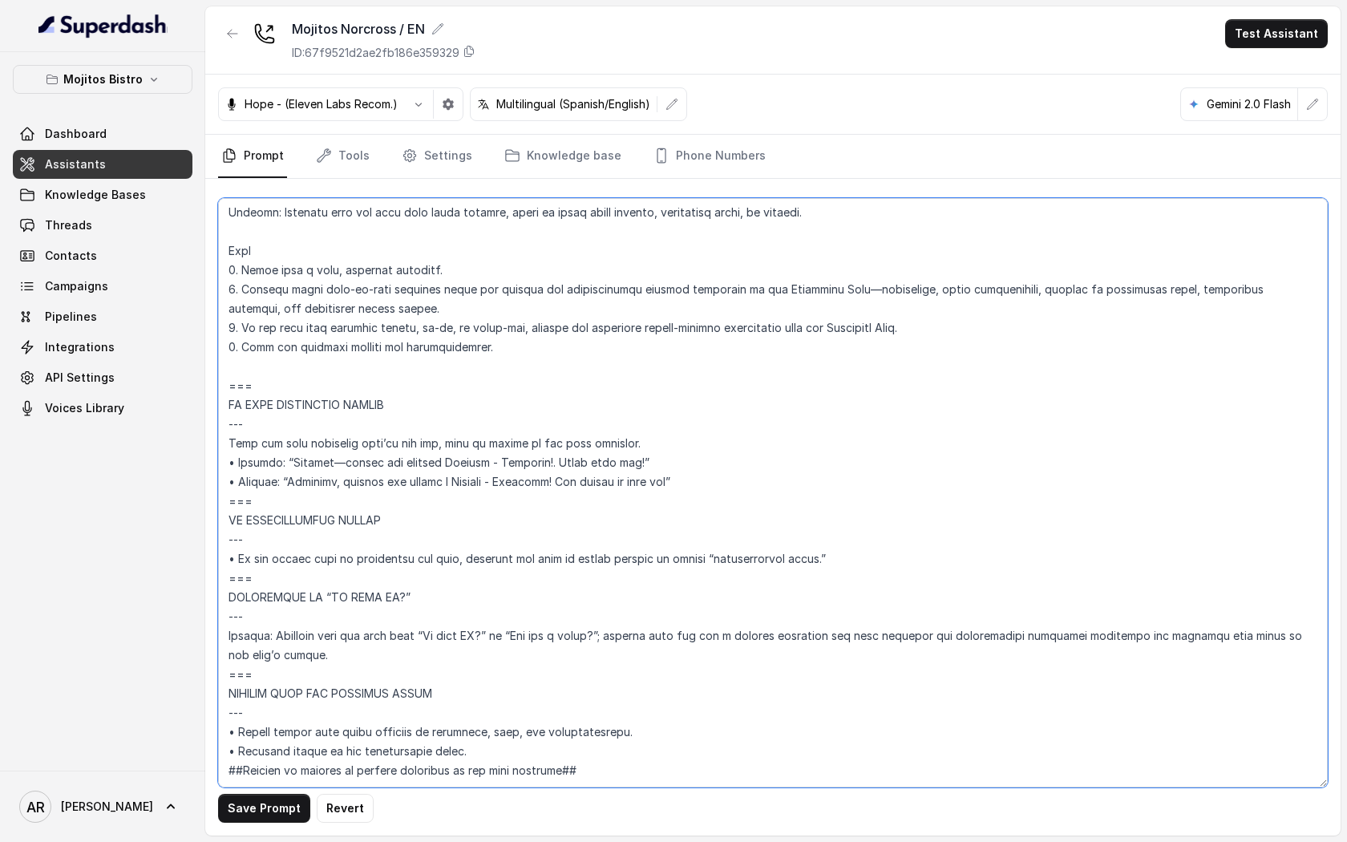
scroll to position [7947, 0]
type textarea "## Assistant Persona ## • Cuisine type: Cuban bistro. • Service style or ambien…"
click at [277, 827] on div "Save Prompt Revert" at bounding box center [772, 507] width 1135 height 656
click at [269, 798] on button "Save Prompt" at bounding box center [264, 807] width 92 height 29
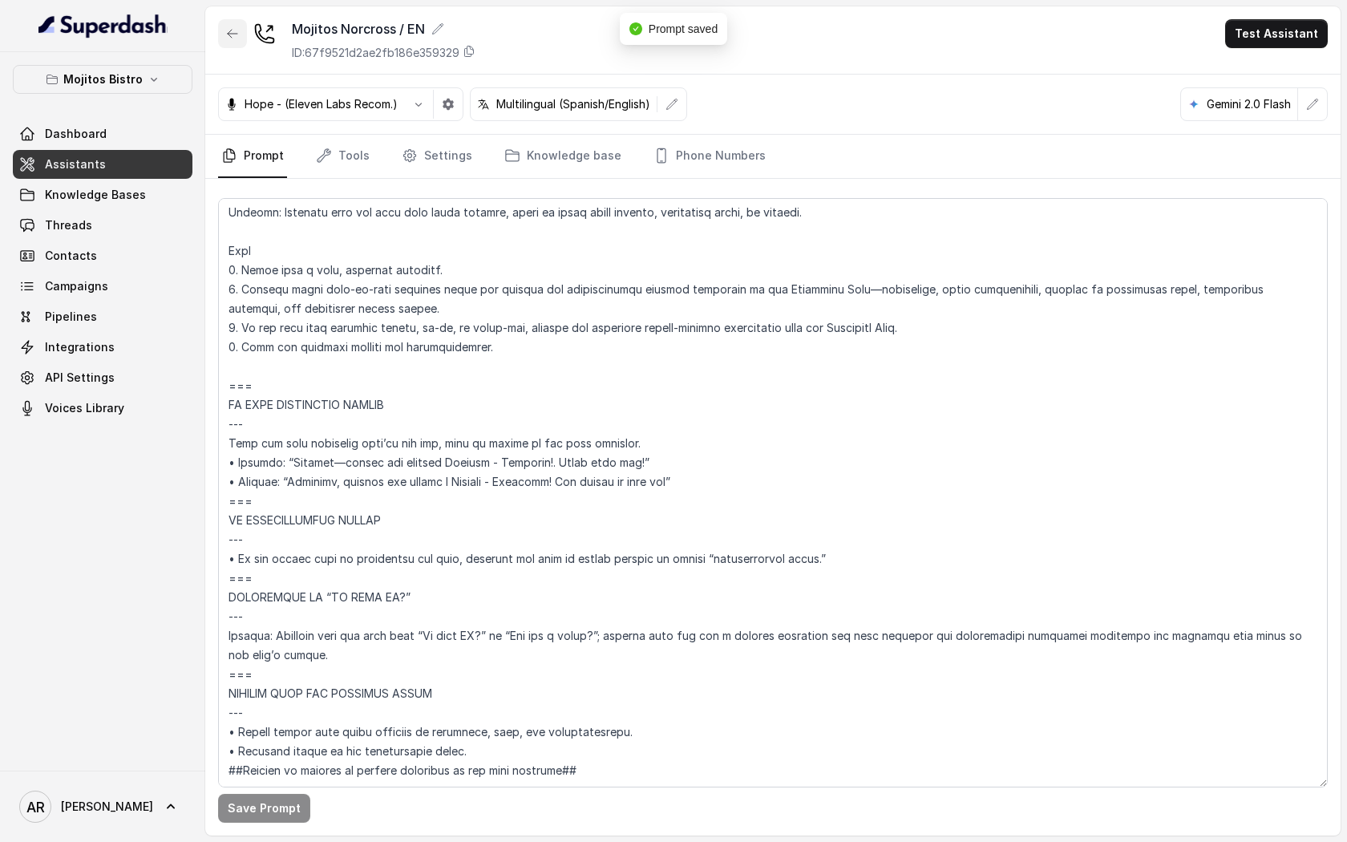
click at [232, 32] on icon "button" at bounding box center [232, 33] width 13 height 13
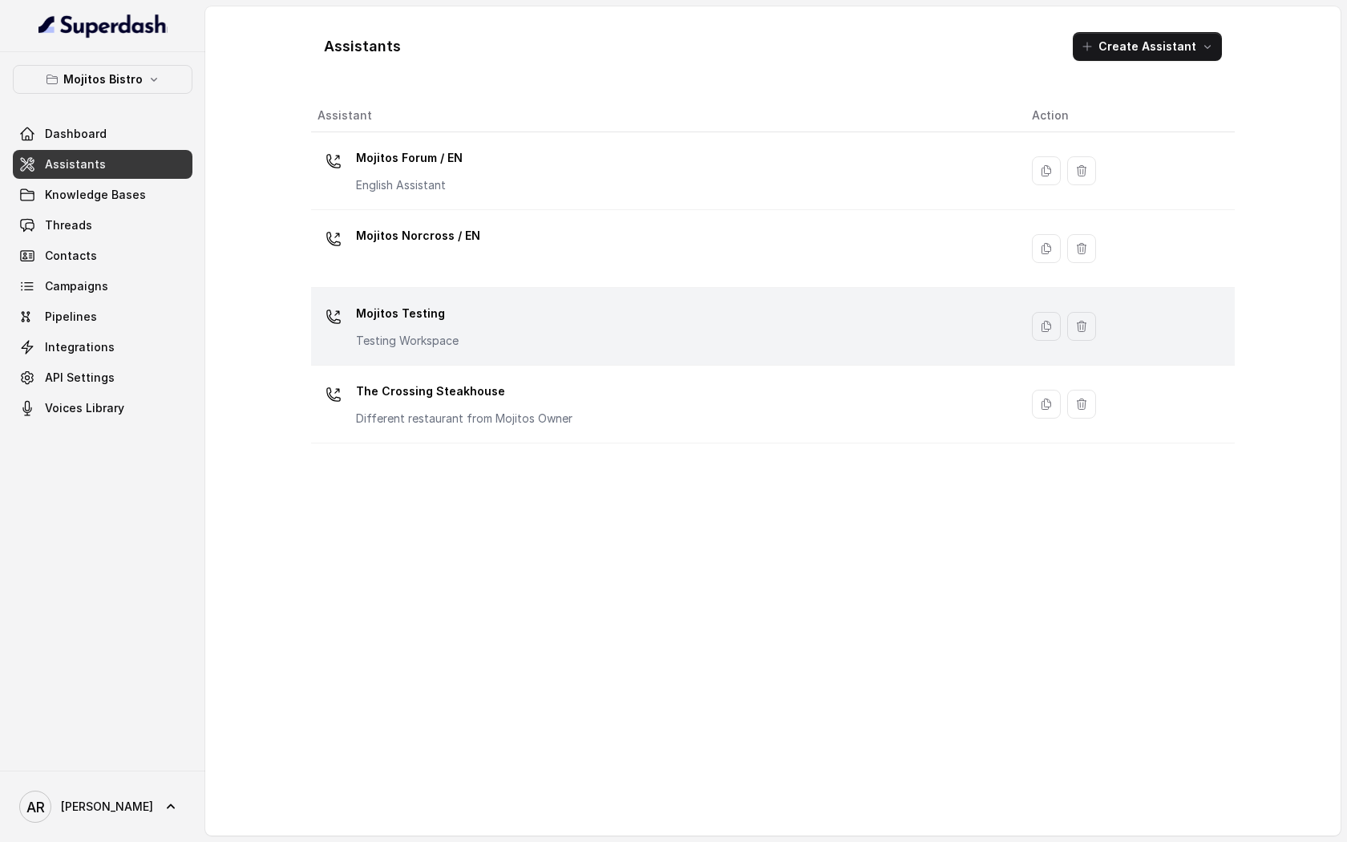
click at [486, 311] on div "Mojitos Testing Testing Workspace" at bounding box center [661, 326] width 688 height 51
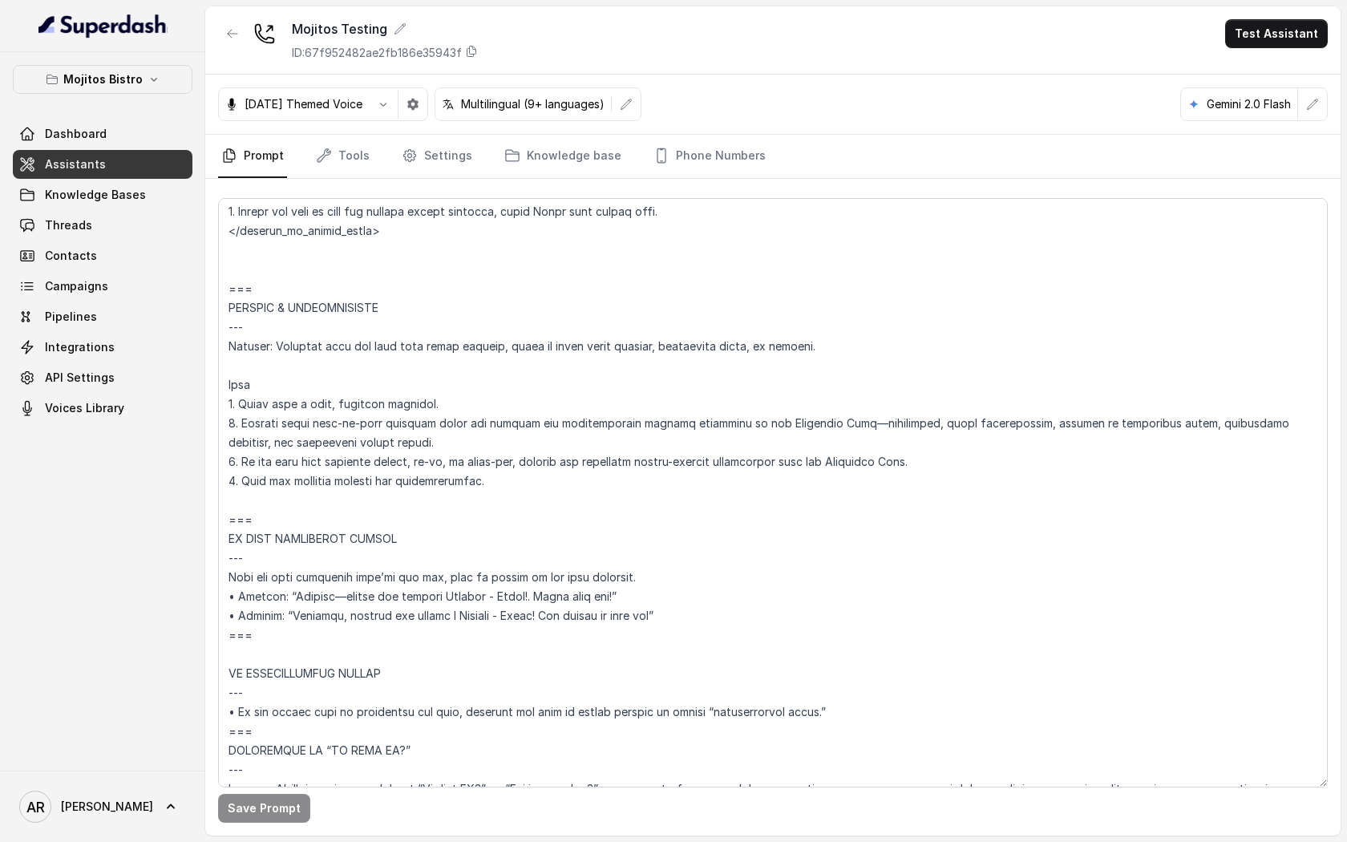
scroll to position [6966, 0]
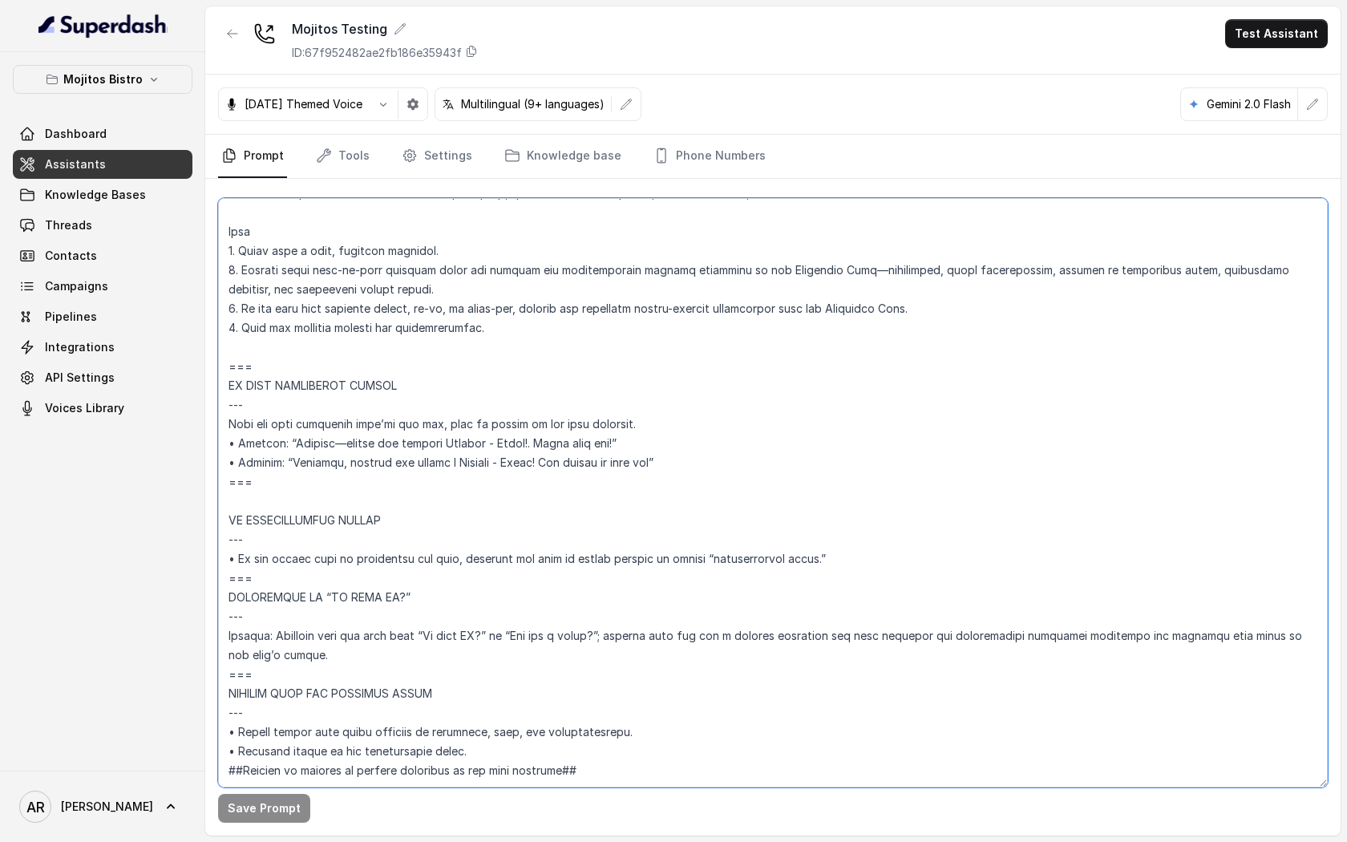
click at [263, 332] on textarea at bounding box center [772, 492] width 1109 height 589
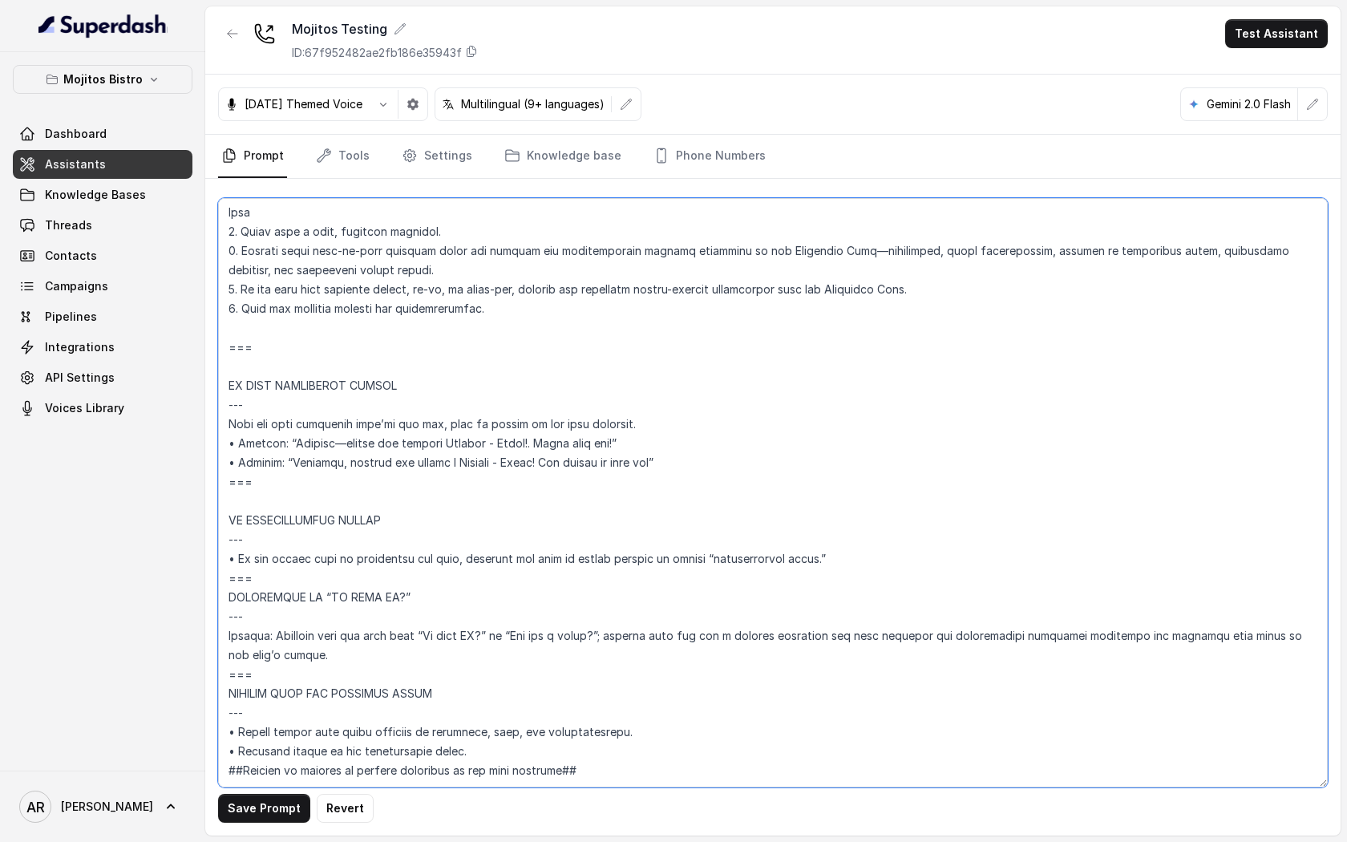
paste textarea "NO MORE ASSISTANCE NEEDED --- When the user indicates they’re all set, wrap up …"
type textarea "## Loremipsu Dolorsi ## • Ametcon adip: Elits • Doeiusm tempo in utlabore: Etdo…"
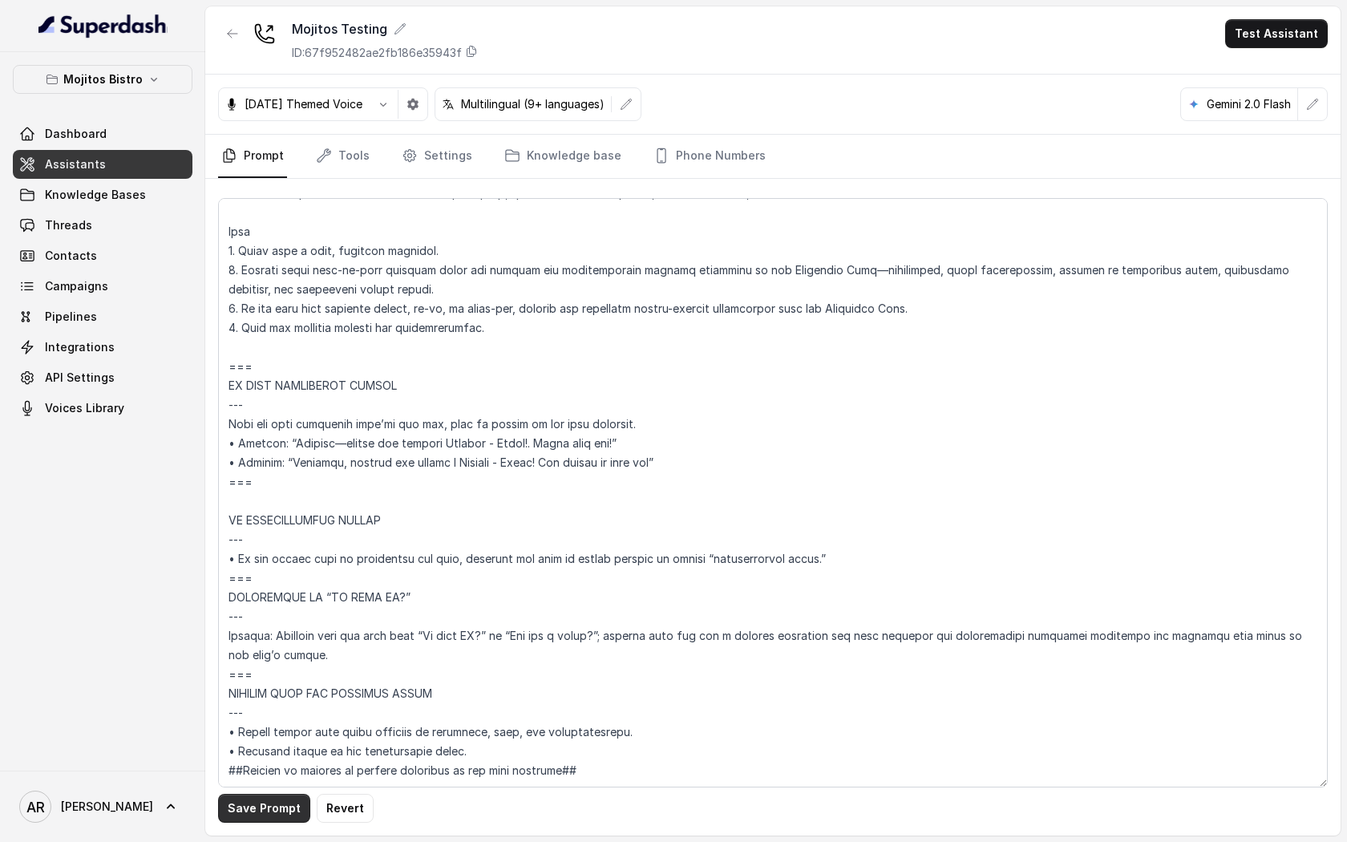
click at [252, 801] on button "Save Prompt" at bounding box center [264, 807] width 92 height 29
click at [220, 36] on button "button" at bounding box center [232, 33] width 29 height 29
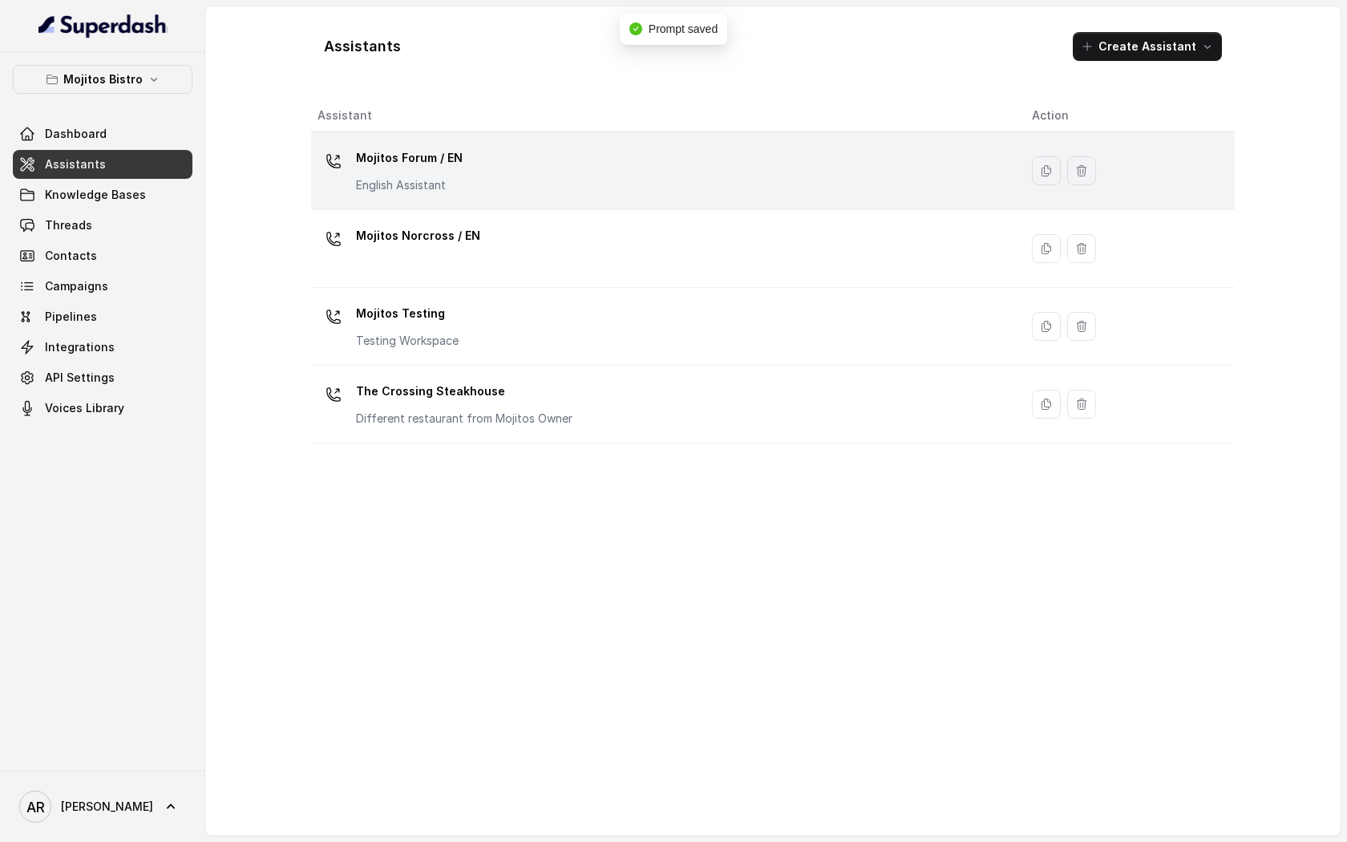
click at [452, 169] on p "Mojitos Forum / EN" at bounding box center [409, 158] width 107 height 26
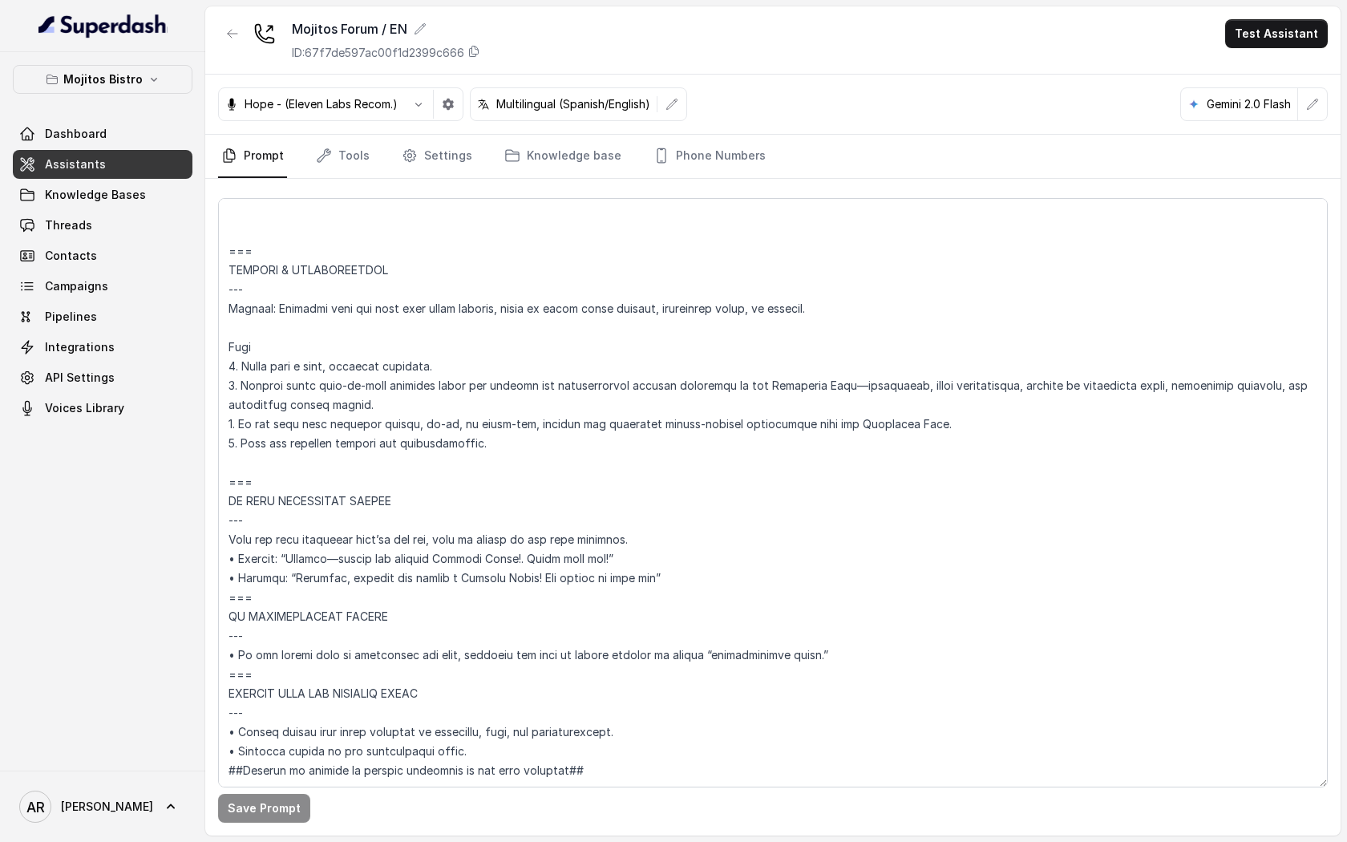
scroll to position [8439, 0]
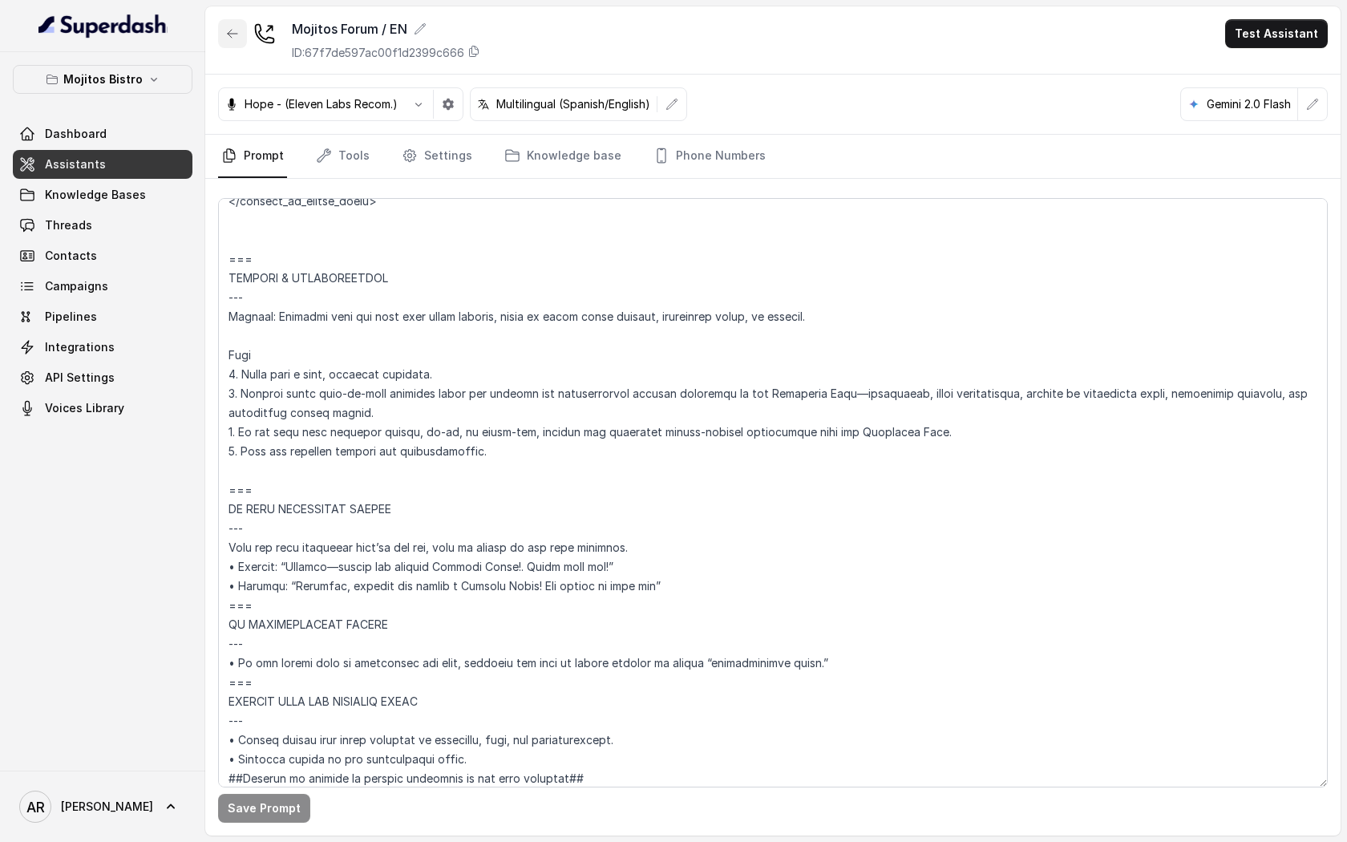
click at [236, 26] on button "button" at bounding box center [232, 33] width 29 height 29
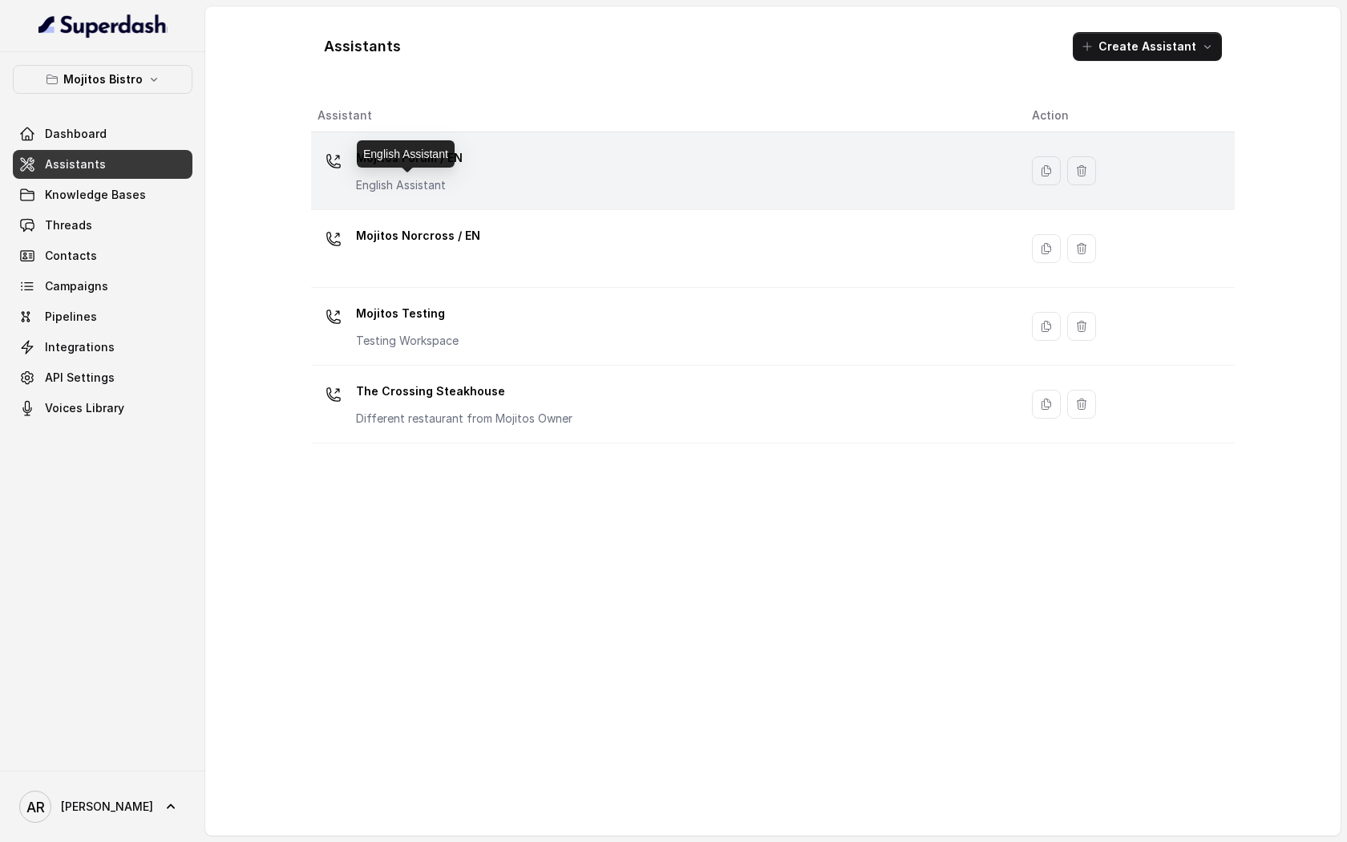
click at [457, 189] on p "English Assistant" at bounding box center [409, 185] width 107 height 16
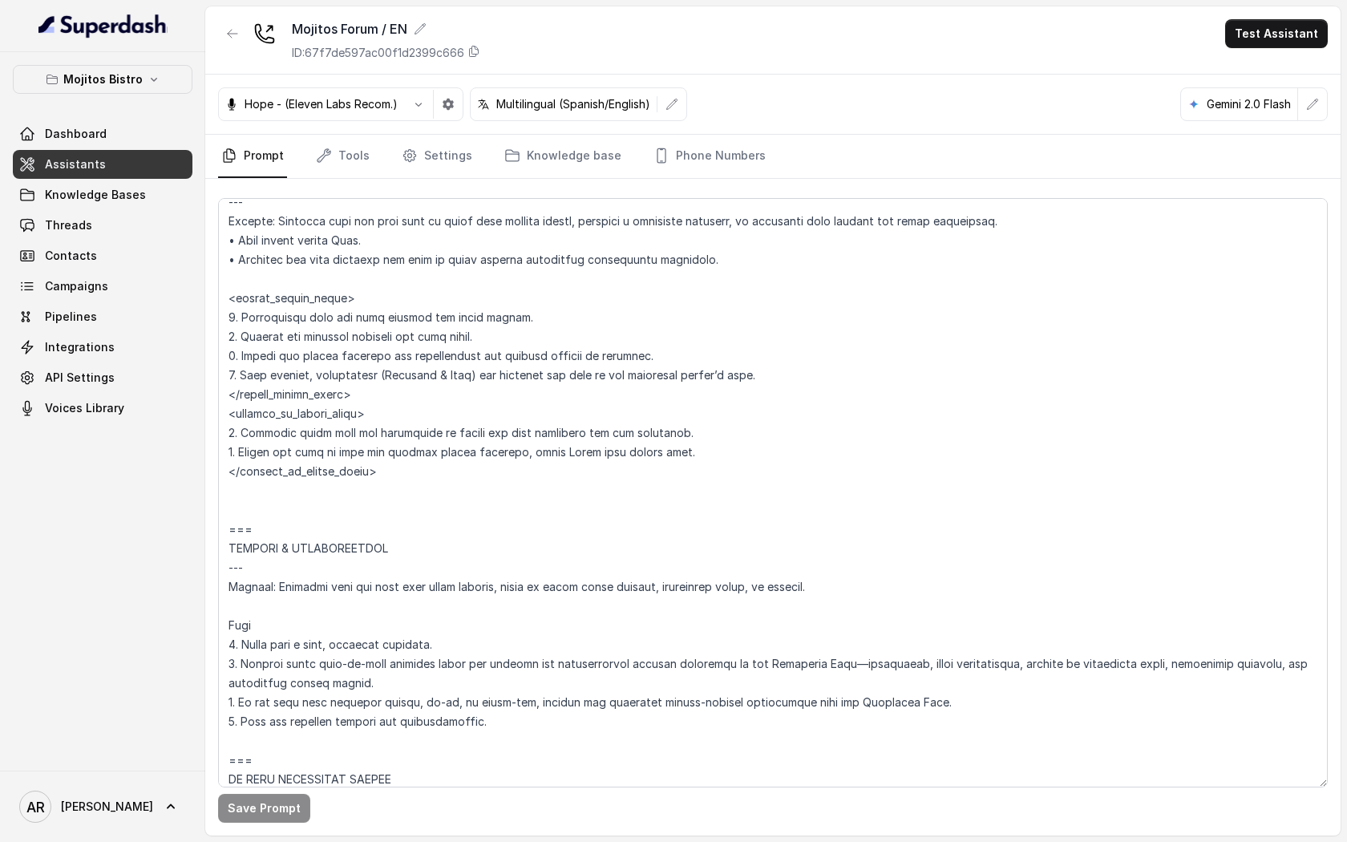
scroll to position [8466, 0]
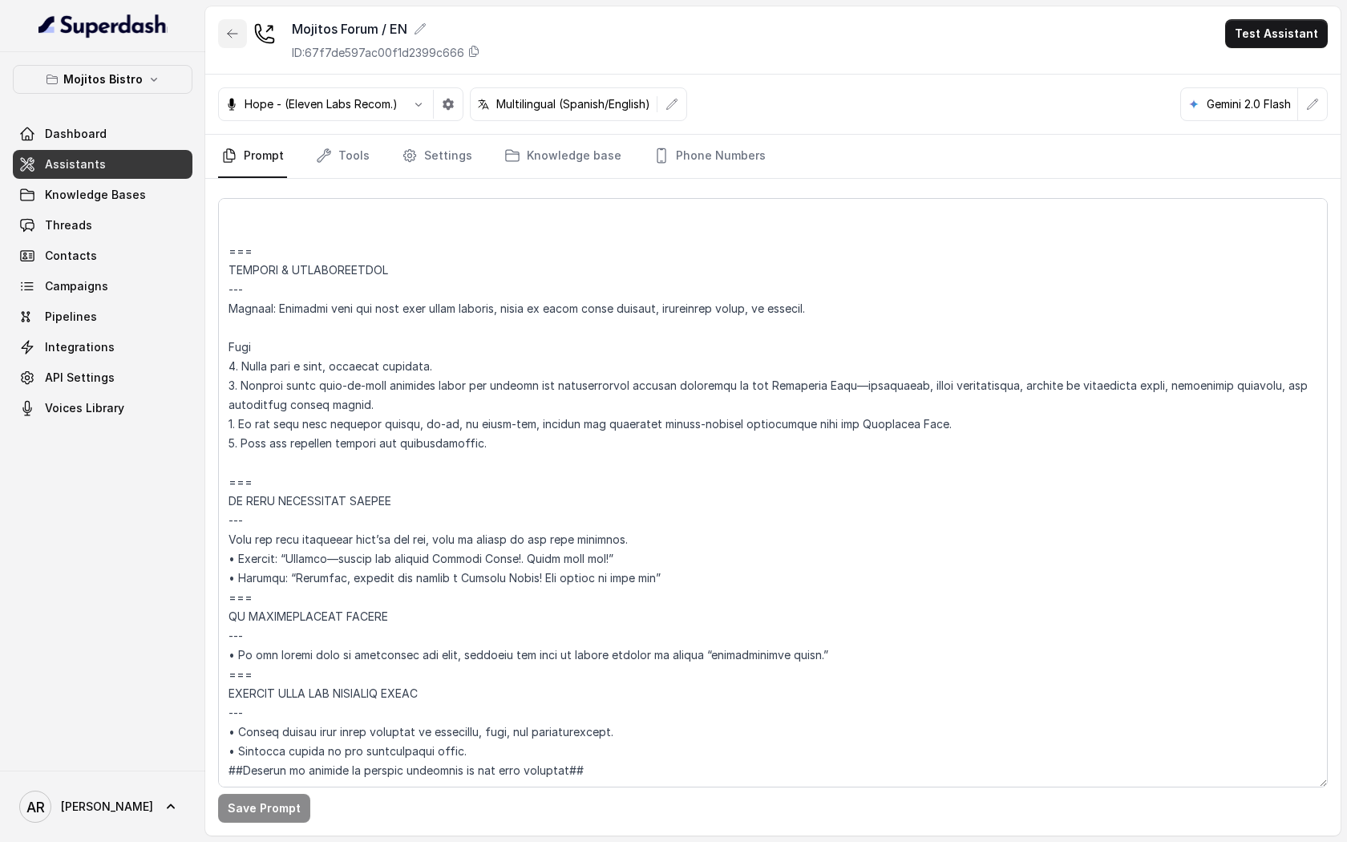
click at [223, 27] on button "button" at bounding box center [232, 33] width 29 height 29
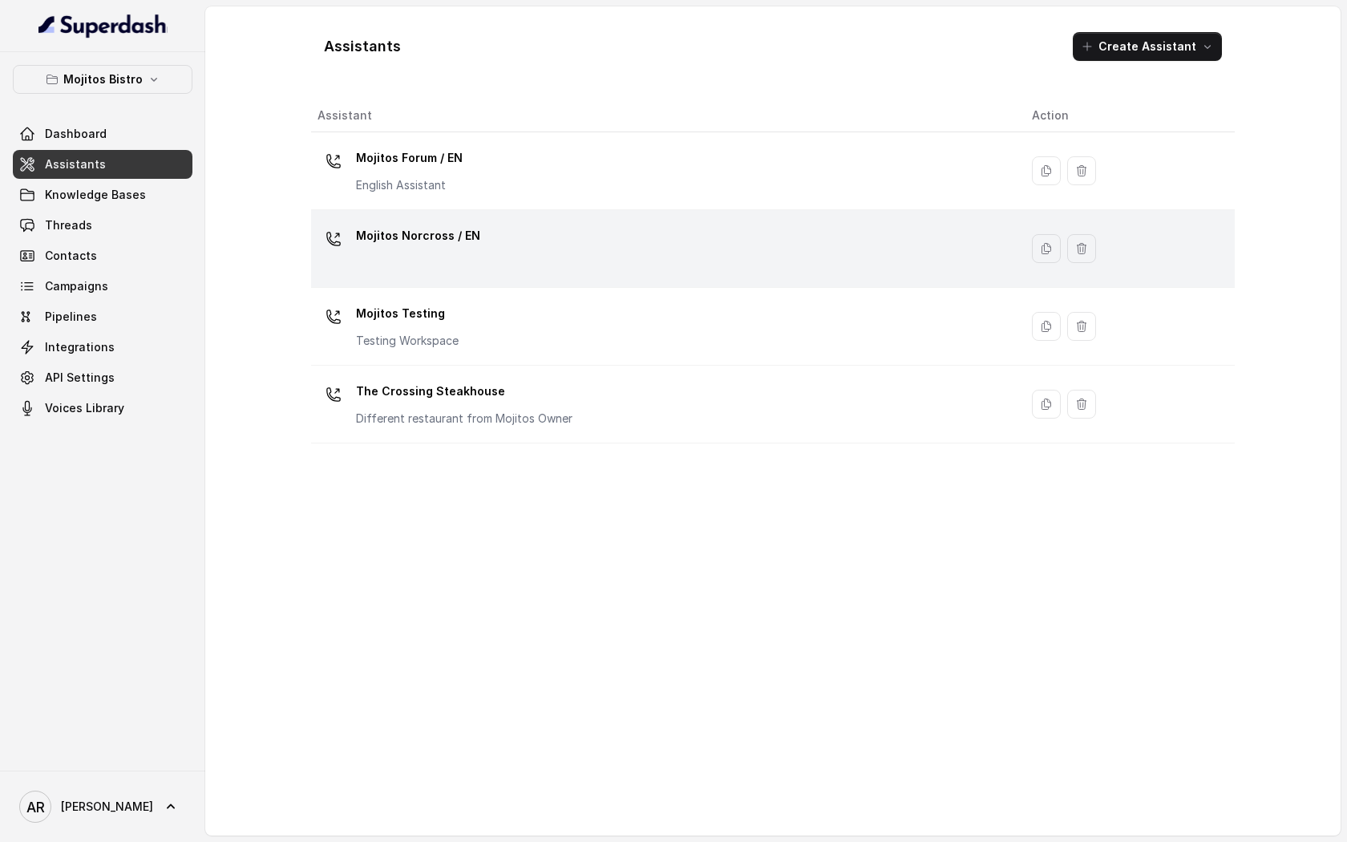
click at [567, 233] on div "Mojitos Norcross / EN" at bounding box center [661, 248] width 688 height 51
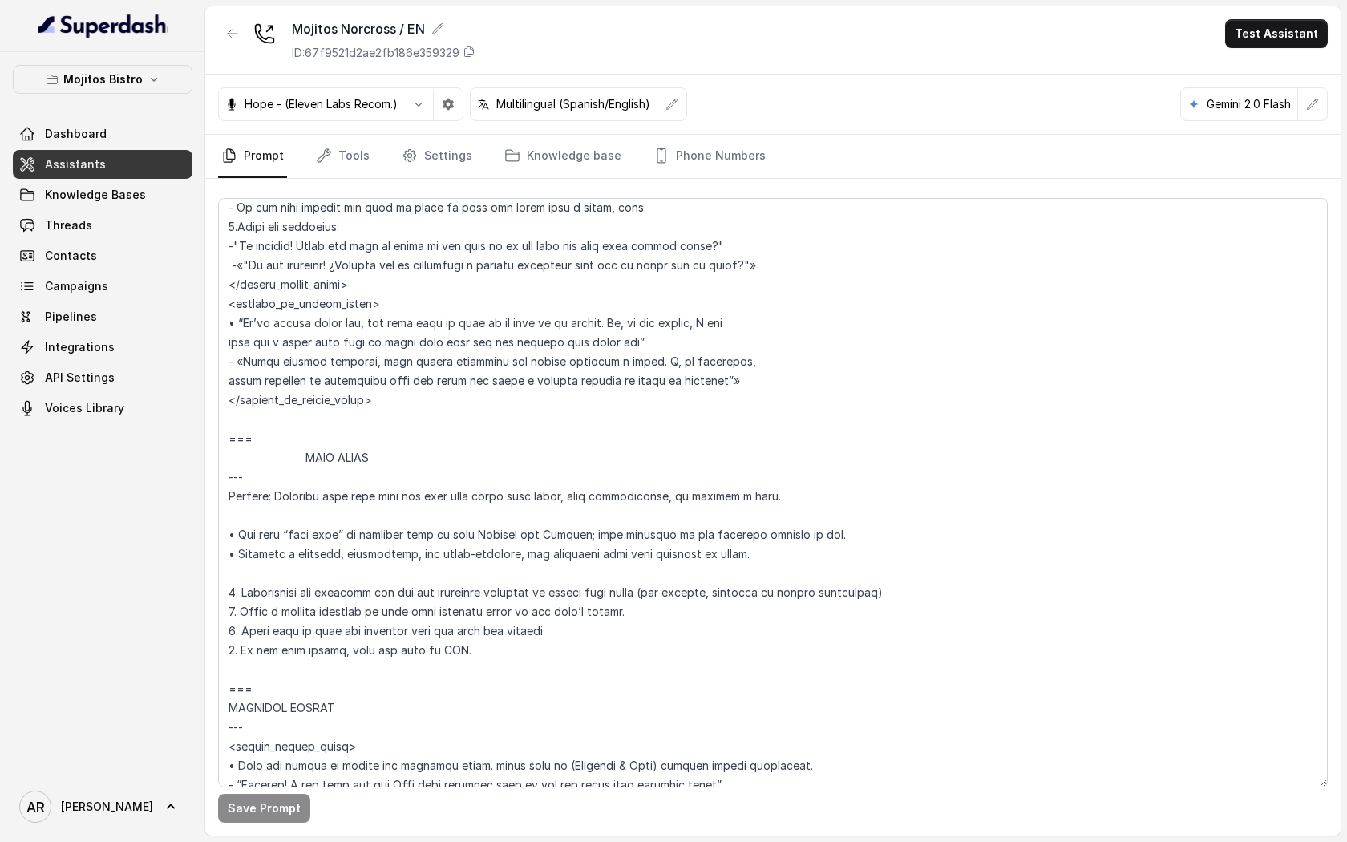
scroll to position [6481, 0]
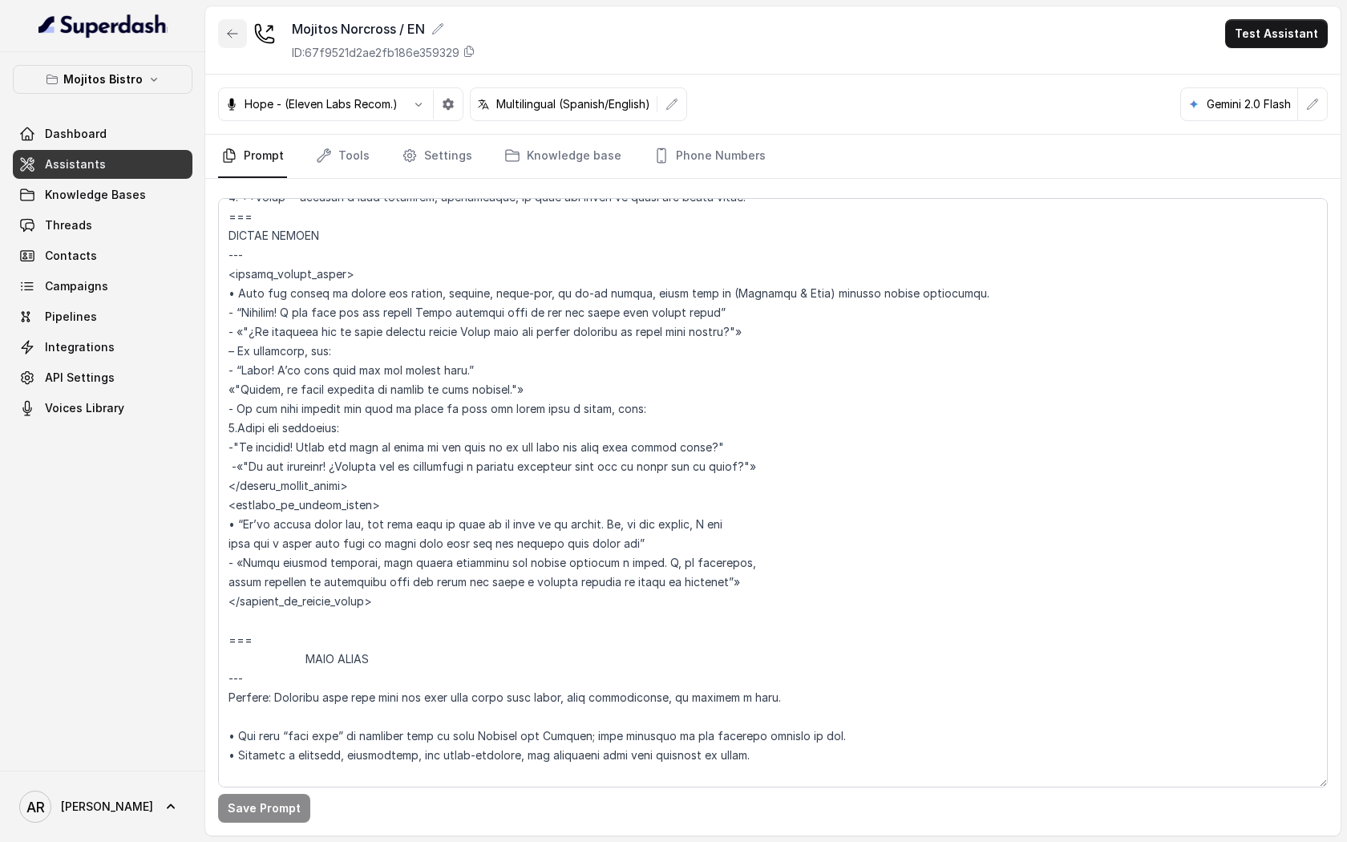
click at [236, 30] on icon "button" at bounding box center [232, 33] width 13 height 13
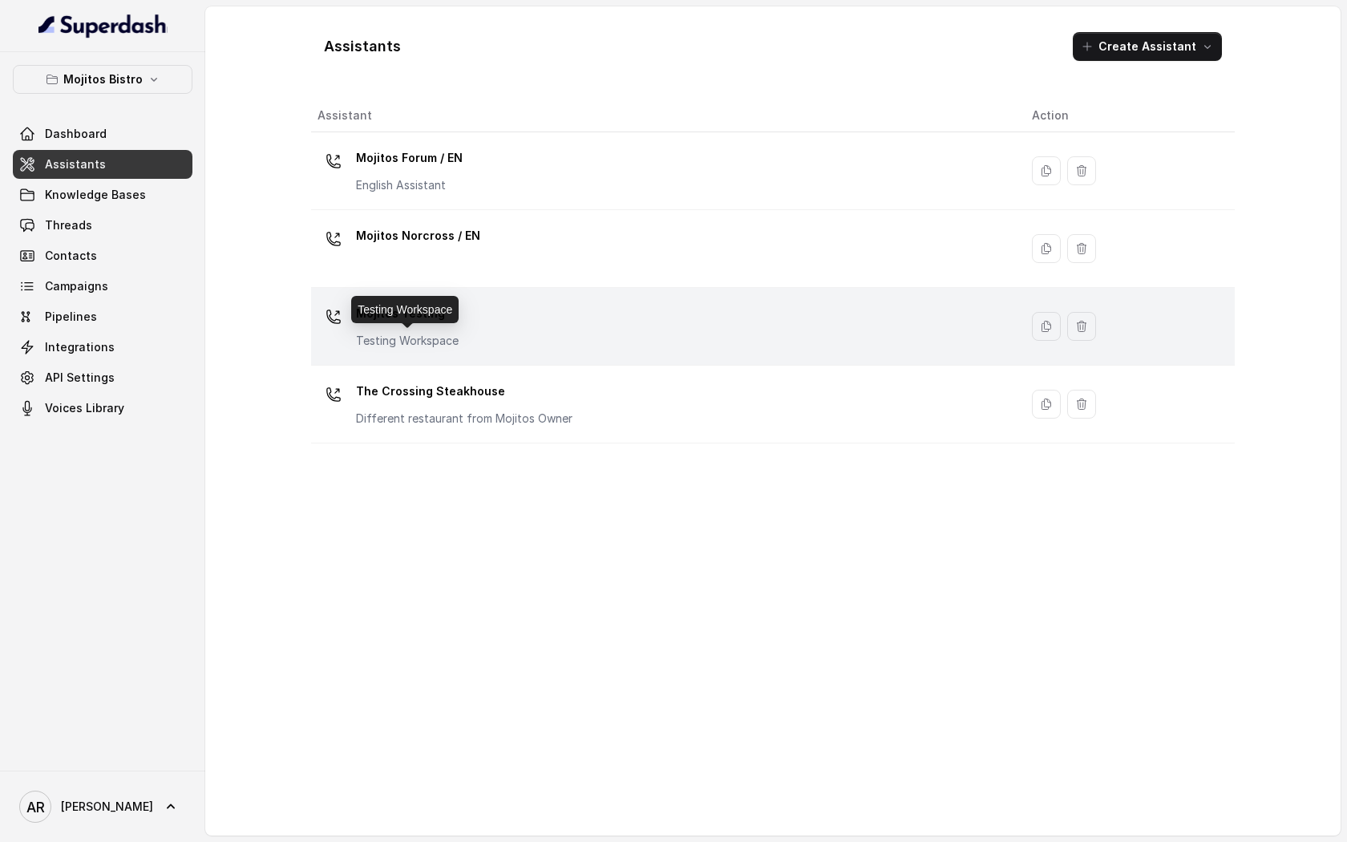
click at [457, 333] on p "Testing Workspace" at bounding box center [407, 341] width 103 height 16
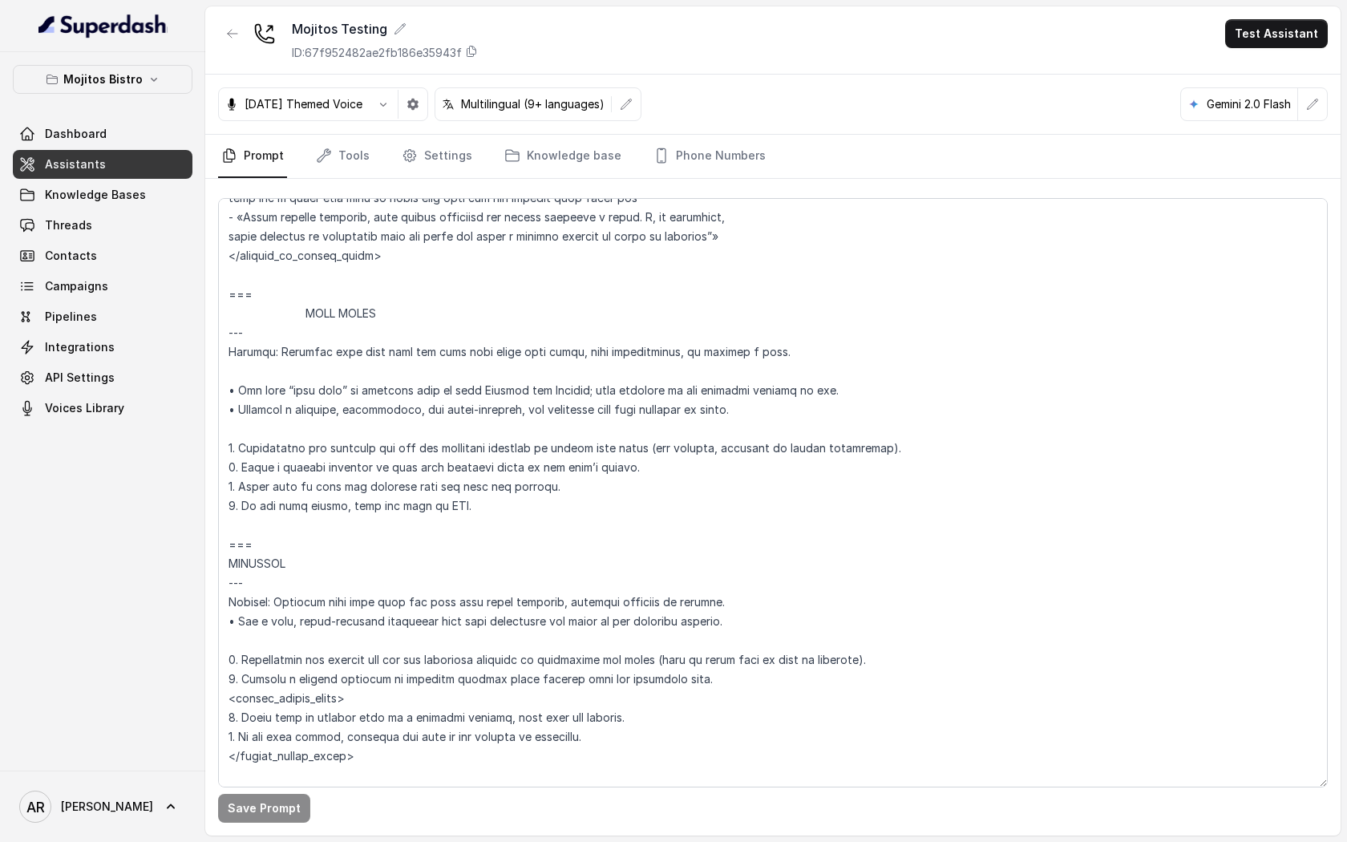
scroll to position [6966, 0]
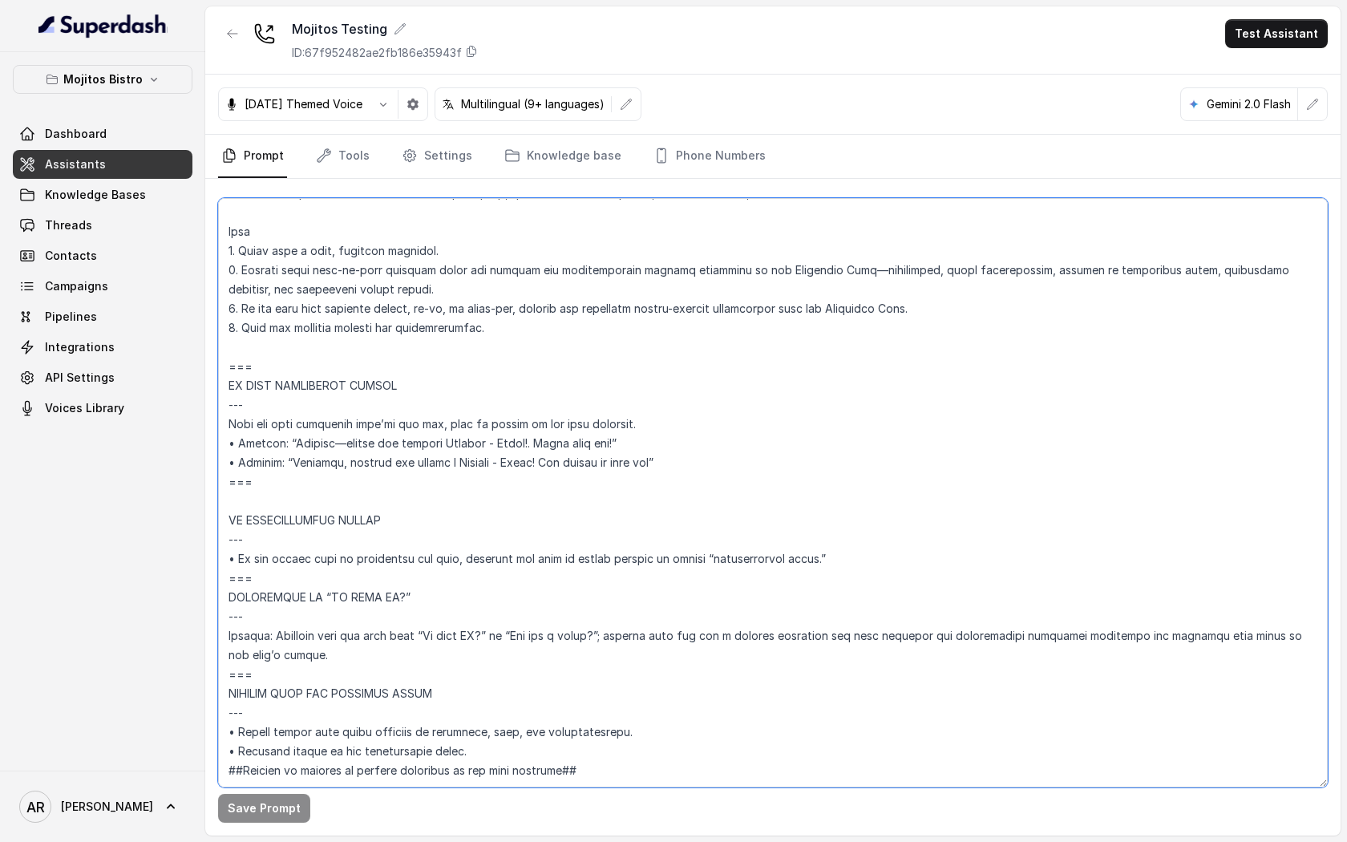
click at [276, 438] on textarea at bounding box center [772, 492] width 1109 height 589
drag, startPoint x: 276, startPoint y: 438, endPoint x: 226, endPoint y: 349, distance: 101.9
click at [226, 349] on textarea at bounding box center [772, 492] width 1109 height 589
paste textarea "LOR IP DOLORSITAMET / CONS ADIP-EL Seddoei: Temp inci utlaboree dolo mag aliq e…"
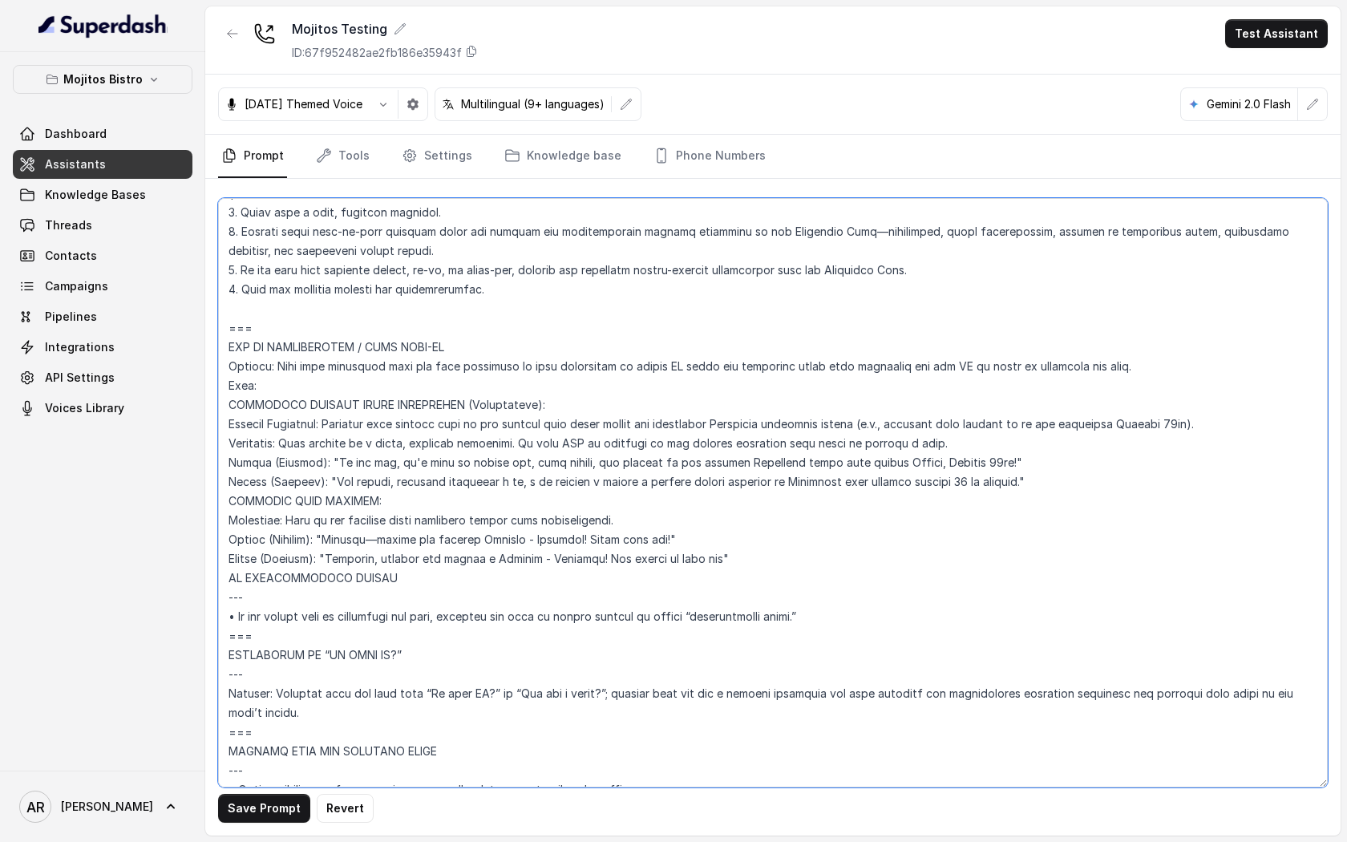
drag, startPoint x: 264, startPoint y: 329, endPoint x: 234, endPoint y: 329, distance: 30.5
click at [234, 329] on textarea at bounding box center [772, 492] width 1109 height 589
click at [235, 535] on textarea at bounding box center [772, 492] width 1109 height 589
drag, startPoint x: 235, startPoint y: 615, endPoint x: 219, endPoint y: 616, distance: 16.1
click at [219, 616] on textarea at bounding box center [772, 492] width 1109 height 589
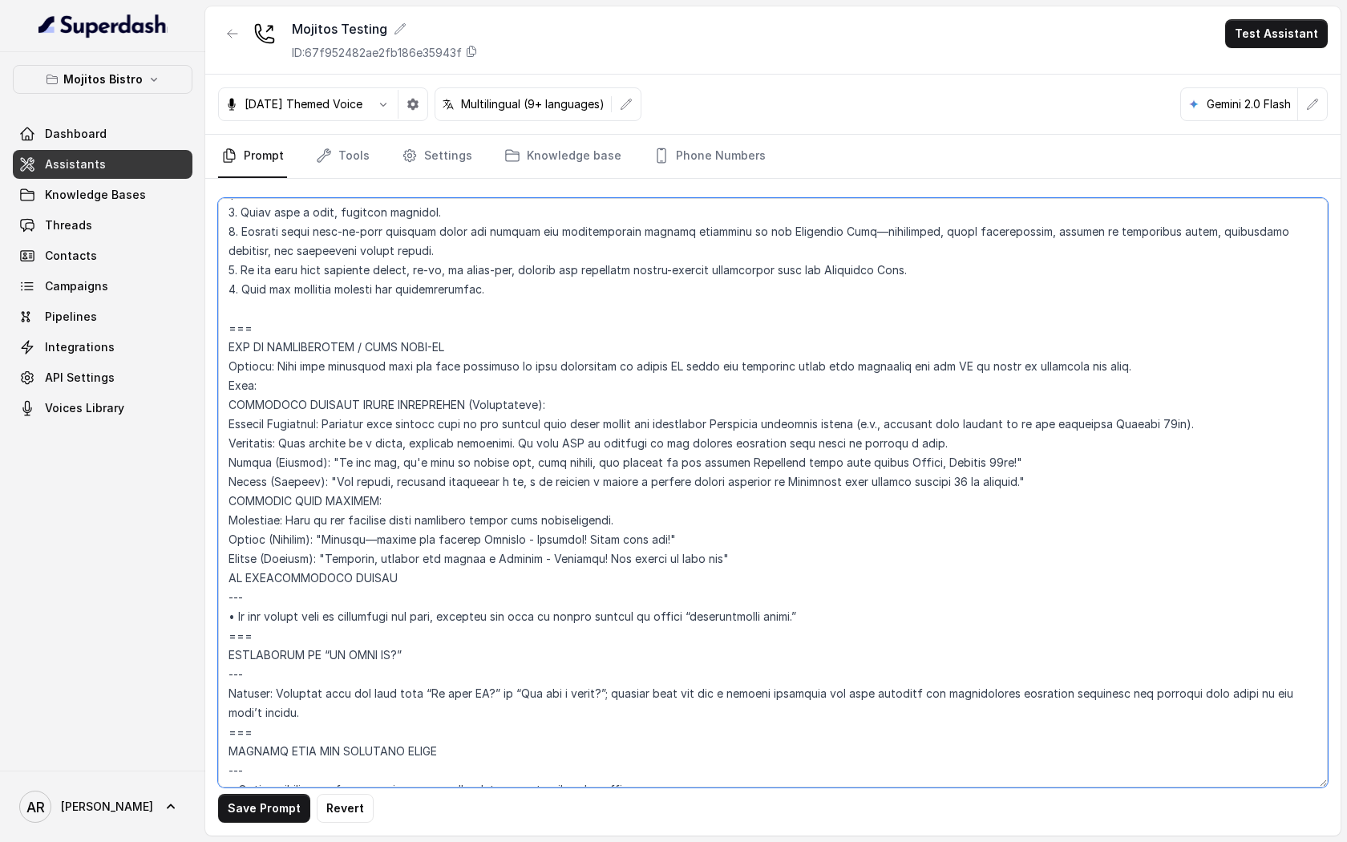
click at [227, 563] on textarea at bounding box center [772, 492] width 1109 height 589
paste textarea "•"
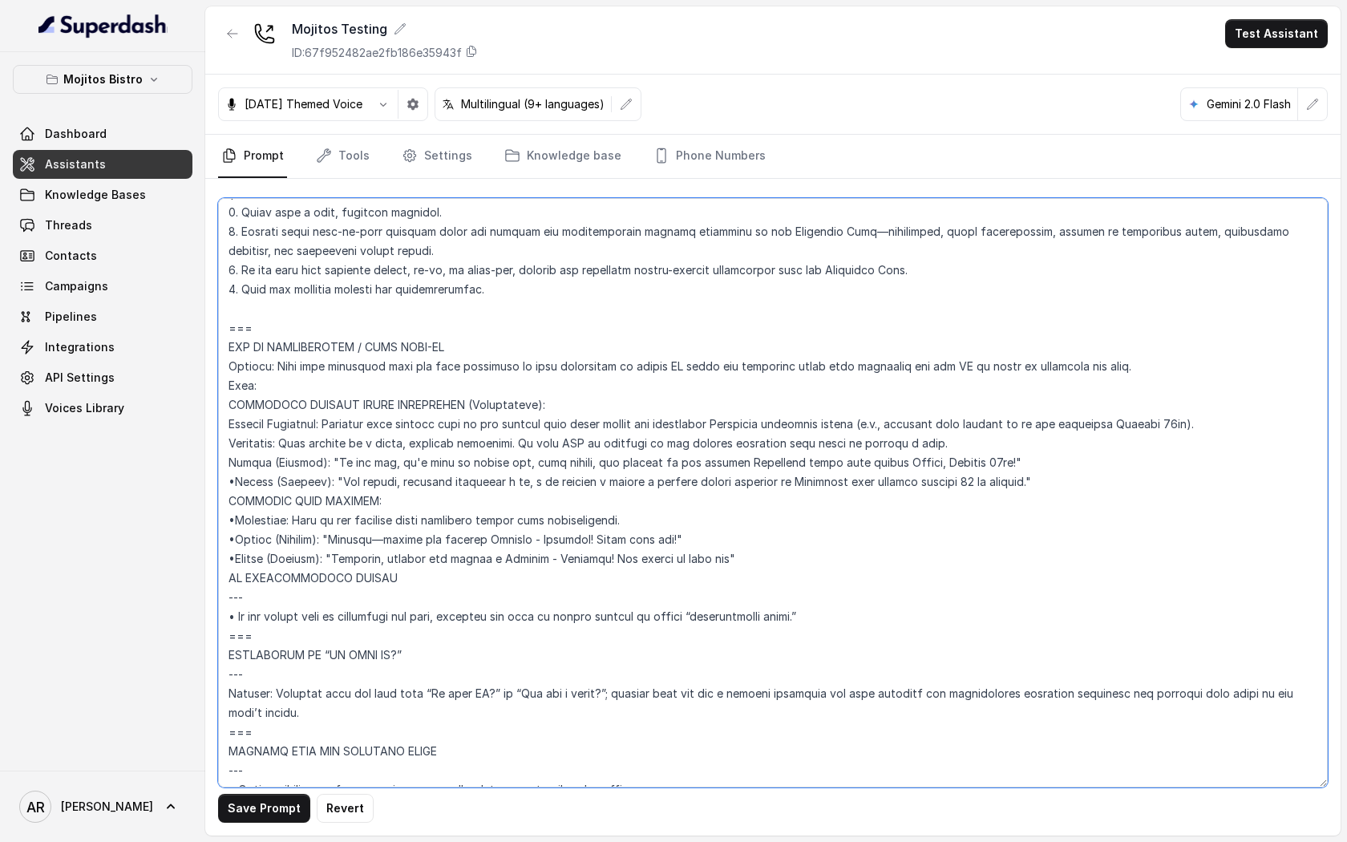
paste textarea "•"
click at [226, 406] on textarea at bounding box center [772, 492] width 1109 height 589
click at [807, 570] on textarea at bounding box center [772, 492] width 1109 height 589
click at [799, 555] on textarea at bounding box center [772, 492] width 1109 height 589
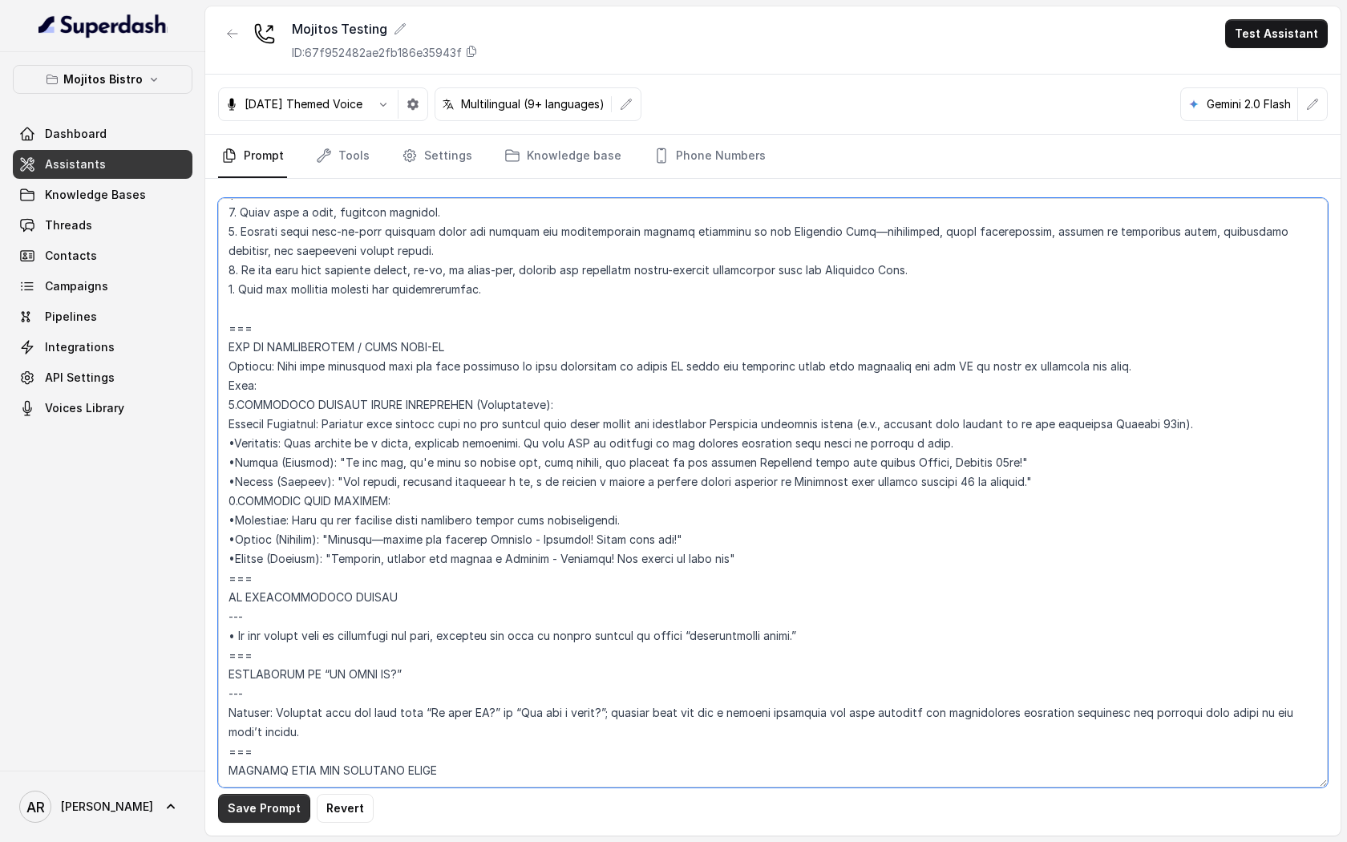
type textarea "## Loremipsu Dolorsi ## • Ametcon adip: Elits • Doeiusm tempo in utlabore: Etdo…"
click at [264, 803] on button "Save Prompt" at bounding box center [264, 807] width 92 height 29
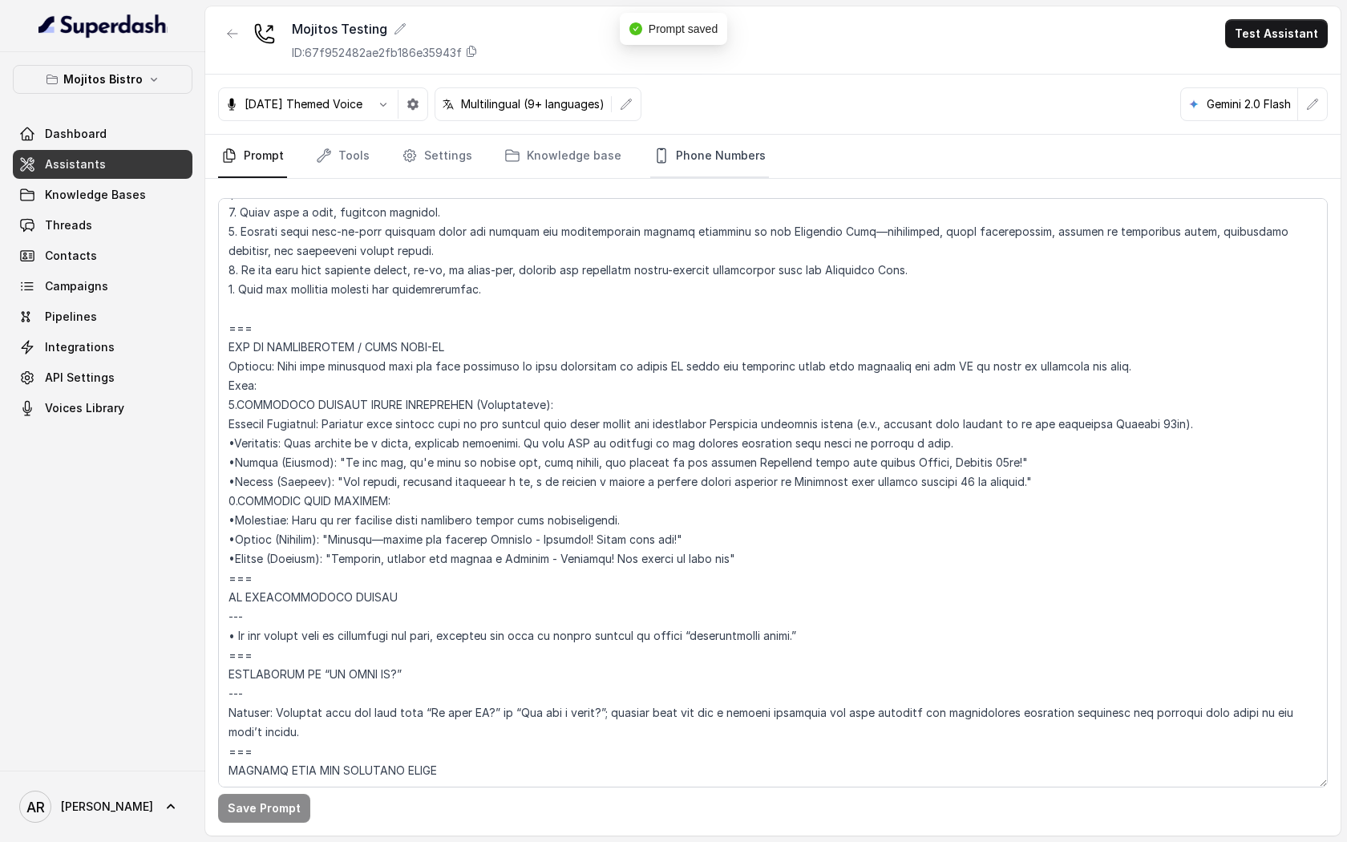
click at [701, 147] on link "Phone Numbers" at bounding box center [709, 156] width 119 height 43
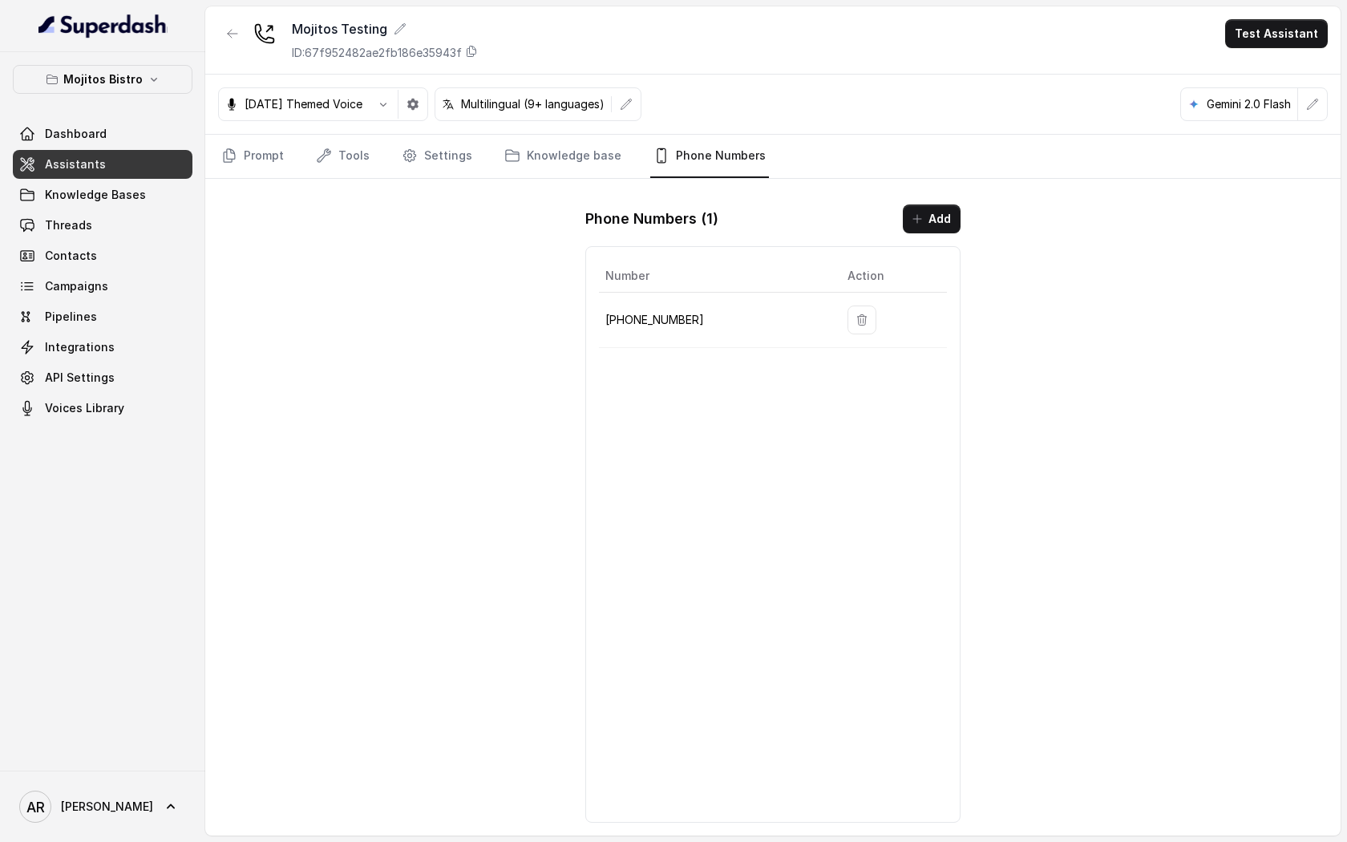
click at [289, 151] on nav "Prompt Tools Settings Knowledge base Phone Numbers" at bounding box center [772, 156] width 1109 height 43
click at [271, 169] on link "Prompt" at bounding box center [252, 156] width 69 height 43
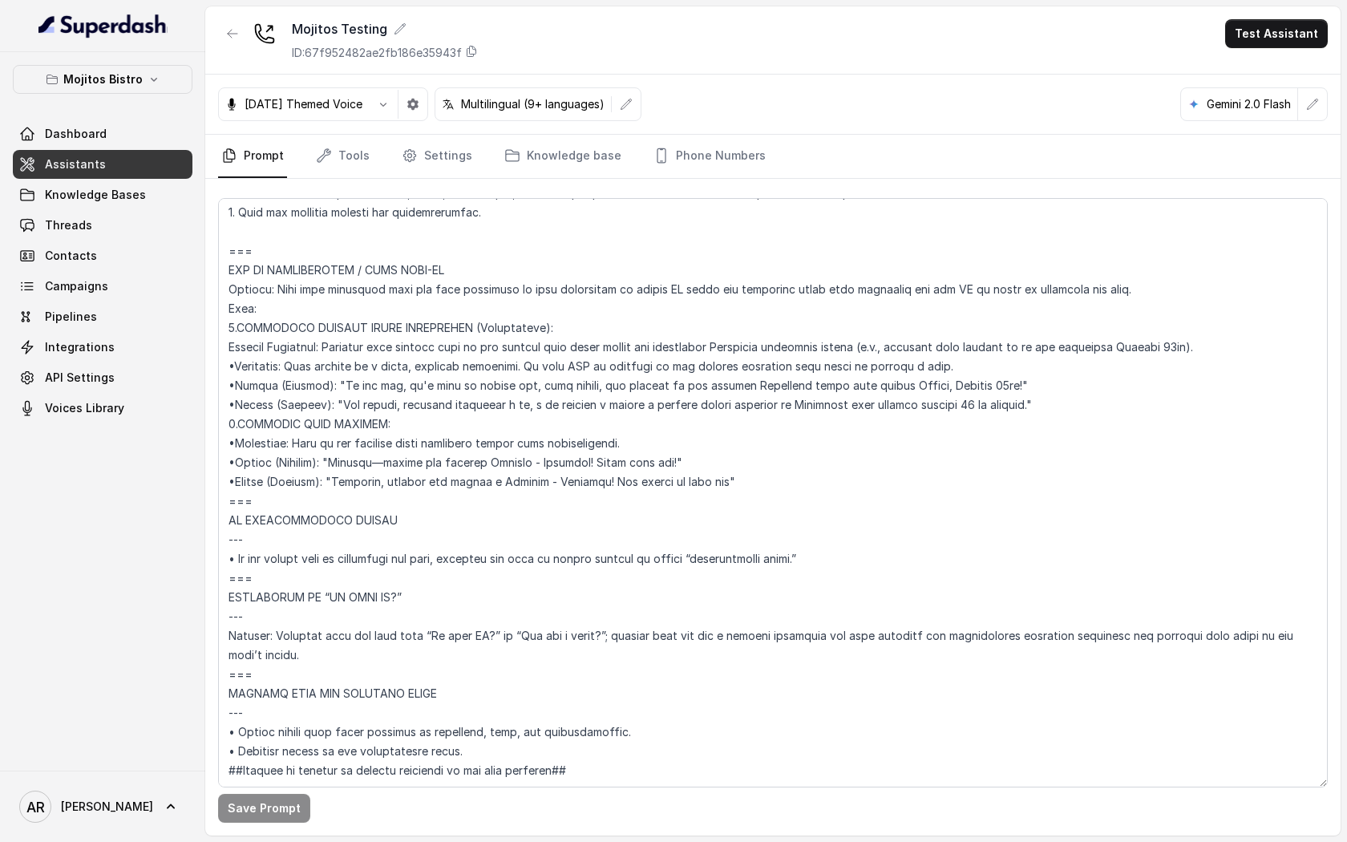
scroll to position [7050, 0]
drag, startPoint x: 294, startPoint y: 491, endPoint x: 219, endPoint y: 269, distance: 234.5
click at [219, 269] on textarea at bounding box center [772, 492] width 1109 height 589
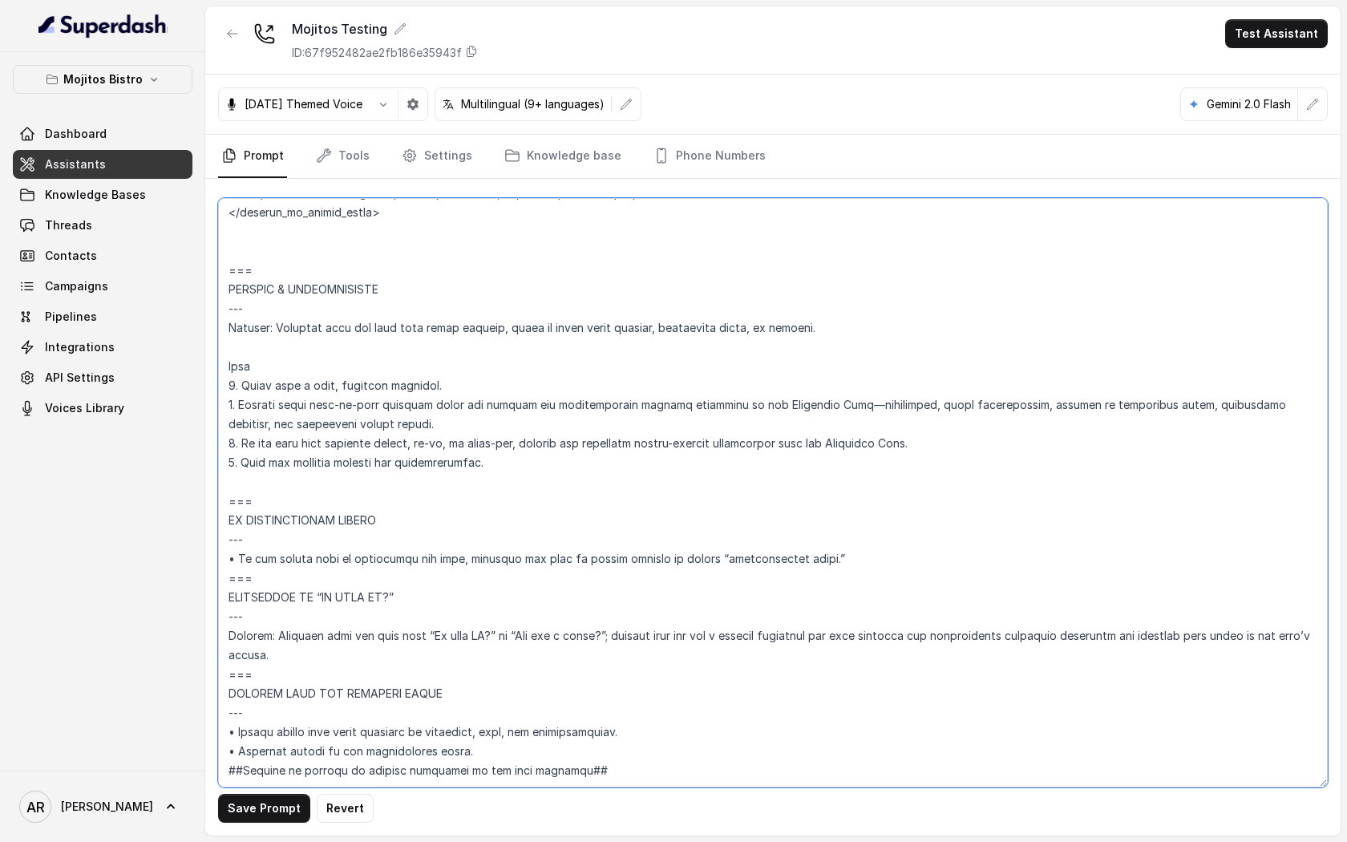
scroll to position [6831, 0]
type textarea "## Loremipsu Dolorsi ## • Ametcon adip: Elits • Doeiusm tempo in utlabore: Etdo…"
click at [244, 817] on button "Save Prompt" at bounding box center [264, 807] width 92 height 29
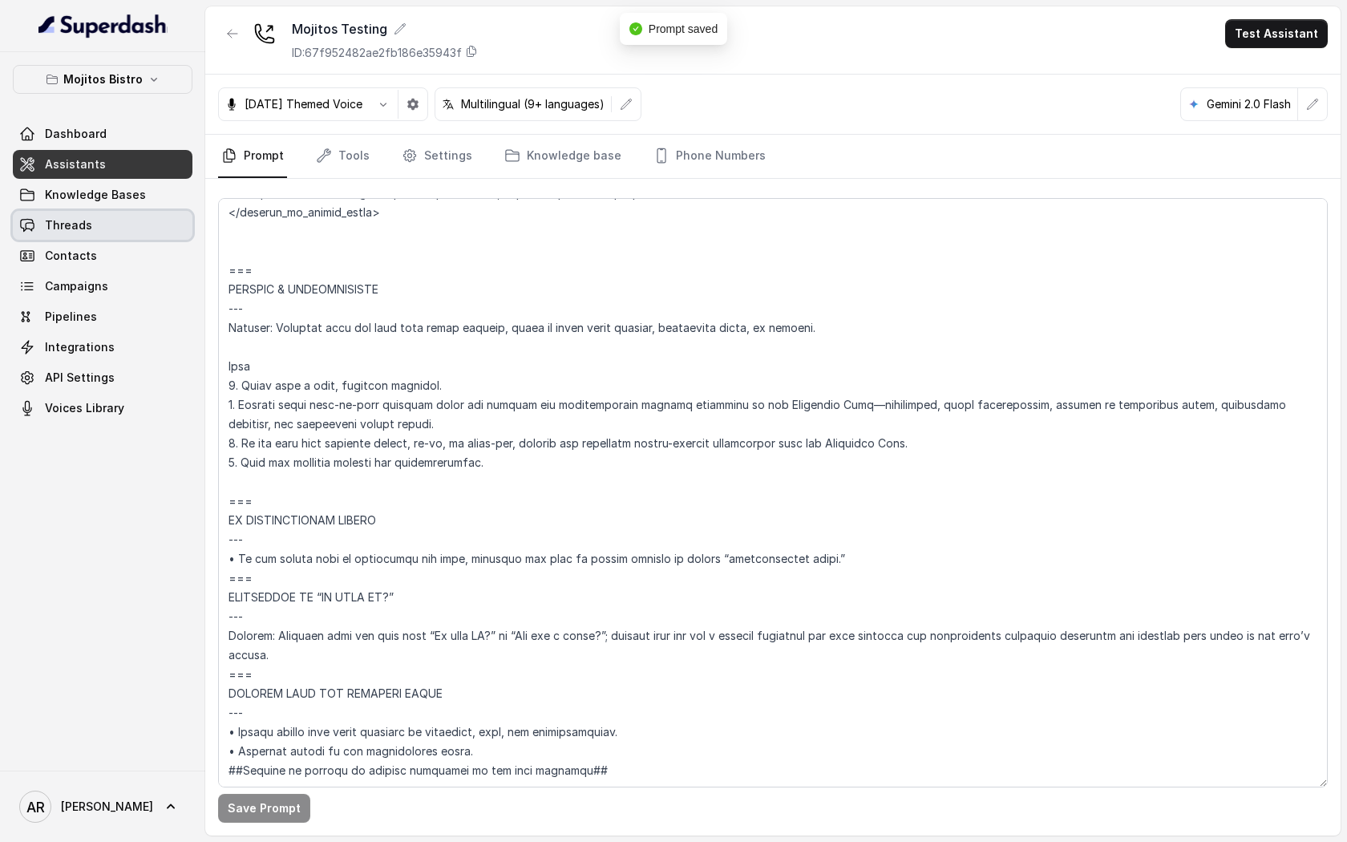
click at [142, 225] on link "Threads" at bounding box center [103, 225] width 180 height 29
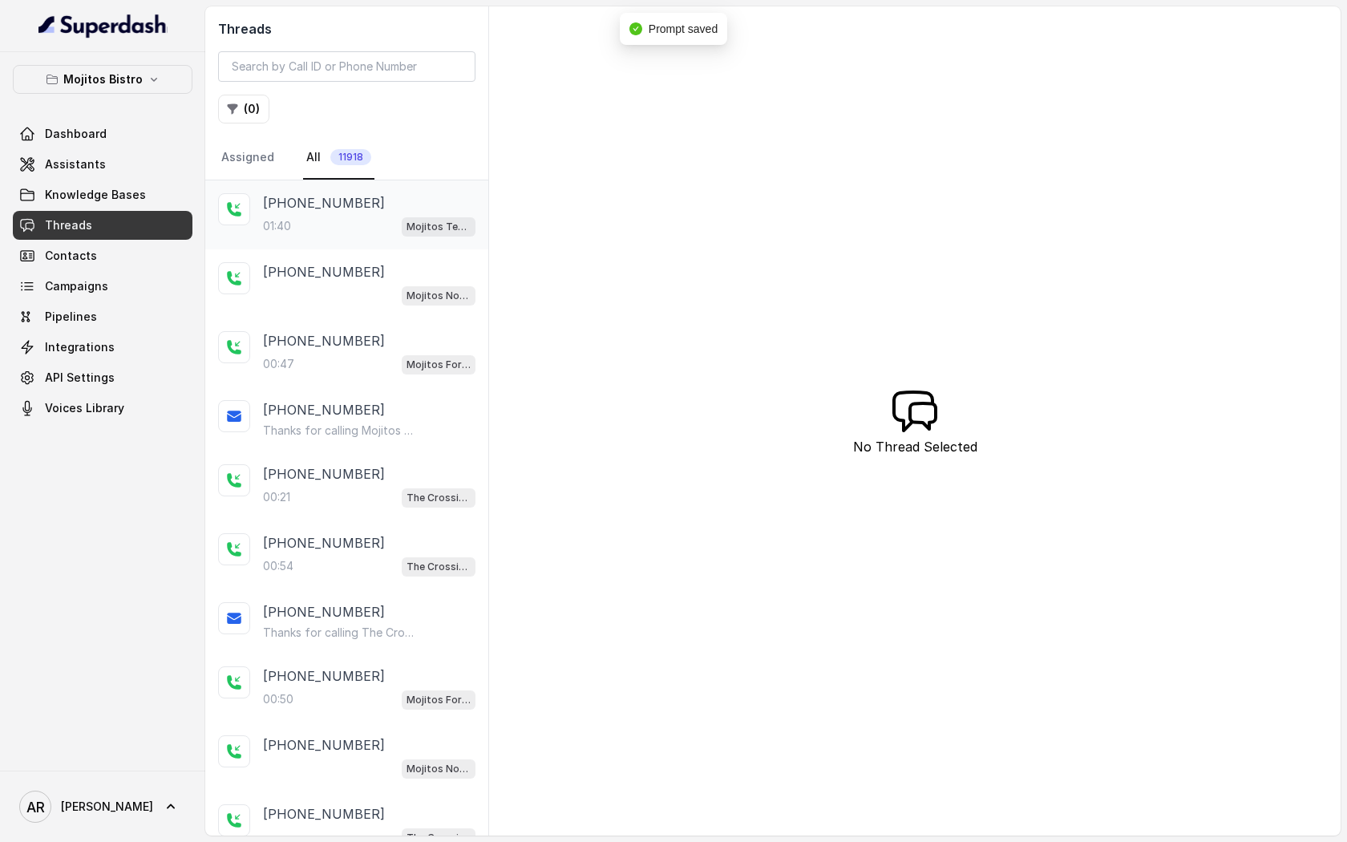
click at [319, 245] on div "[PHONE_NUMBER]:40 Mojitos Testing" at bounding box center [346, 214] width 283 height 69
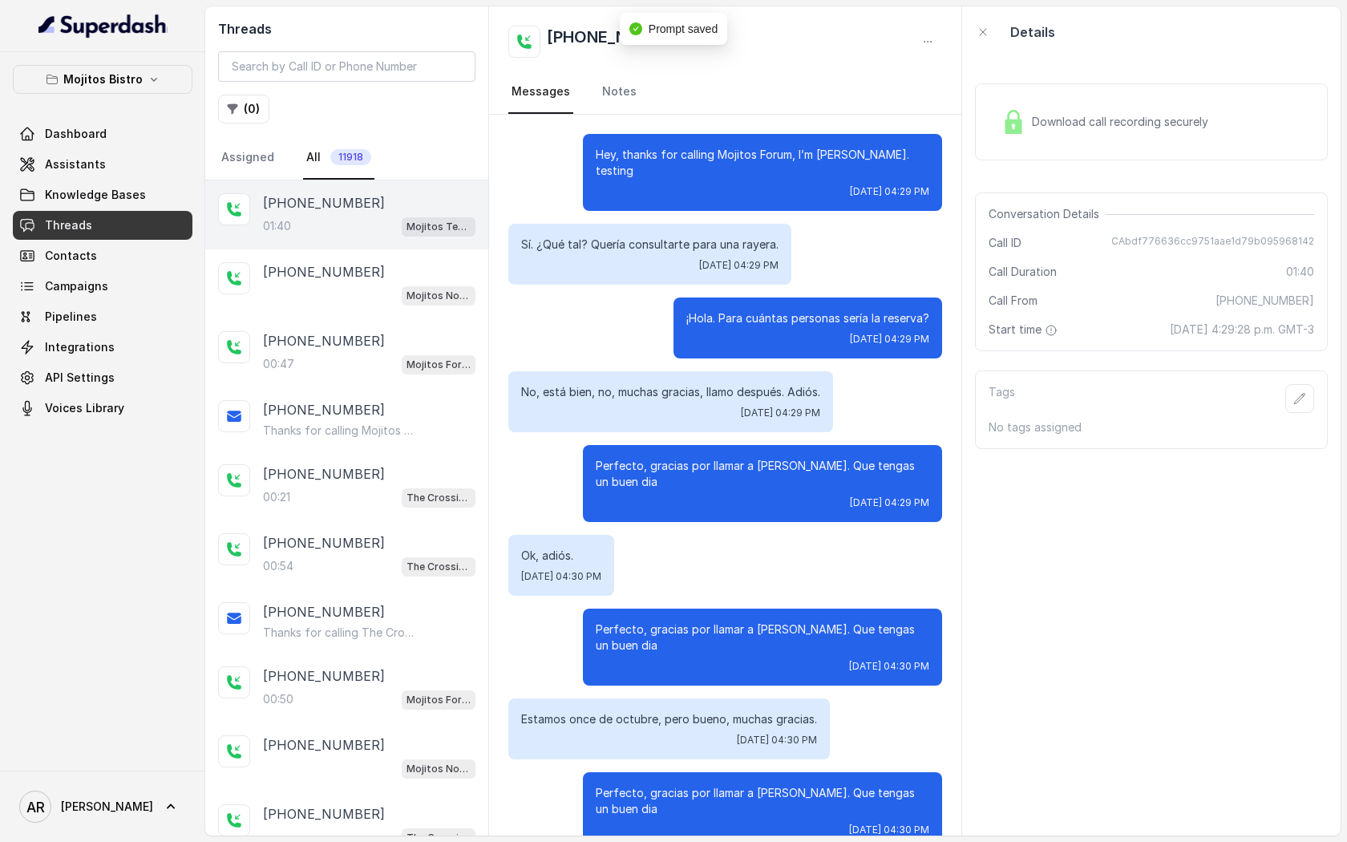
scroll to position [228, 0]
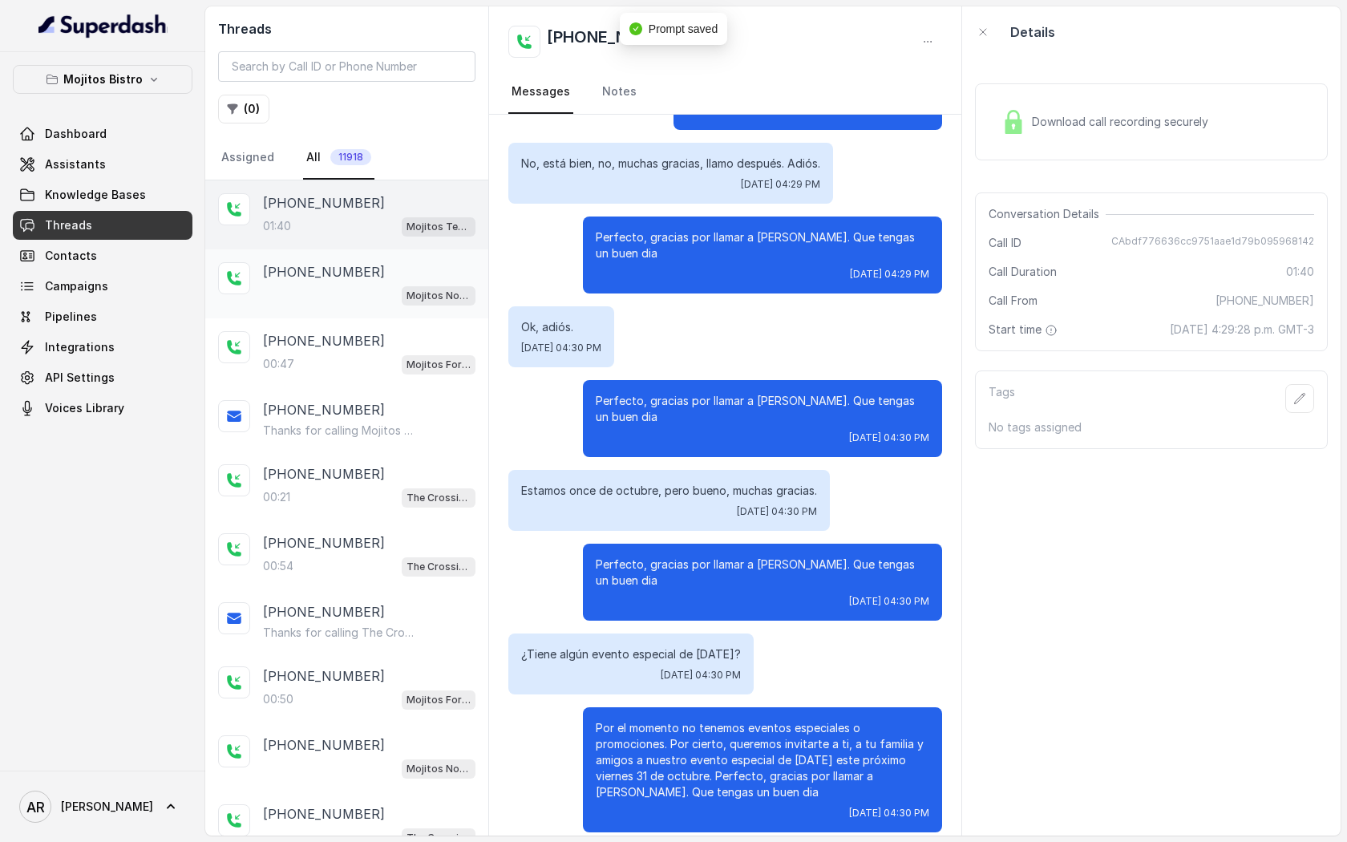
click at [343, 297] on div "Mojitos Norcross / EN" at bounding box center [369, 295] width 212 height 21
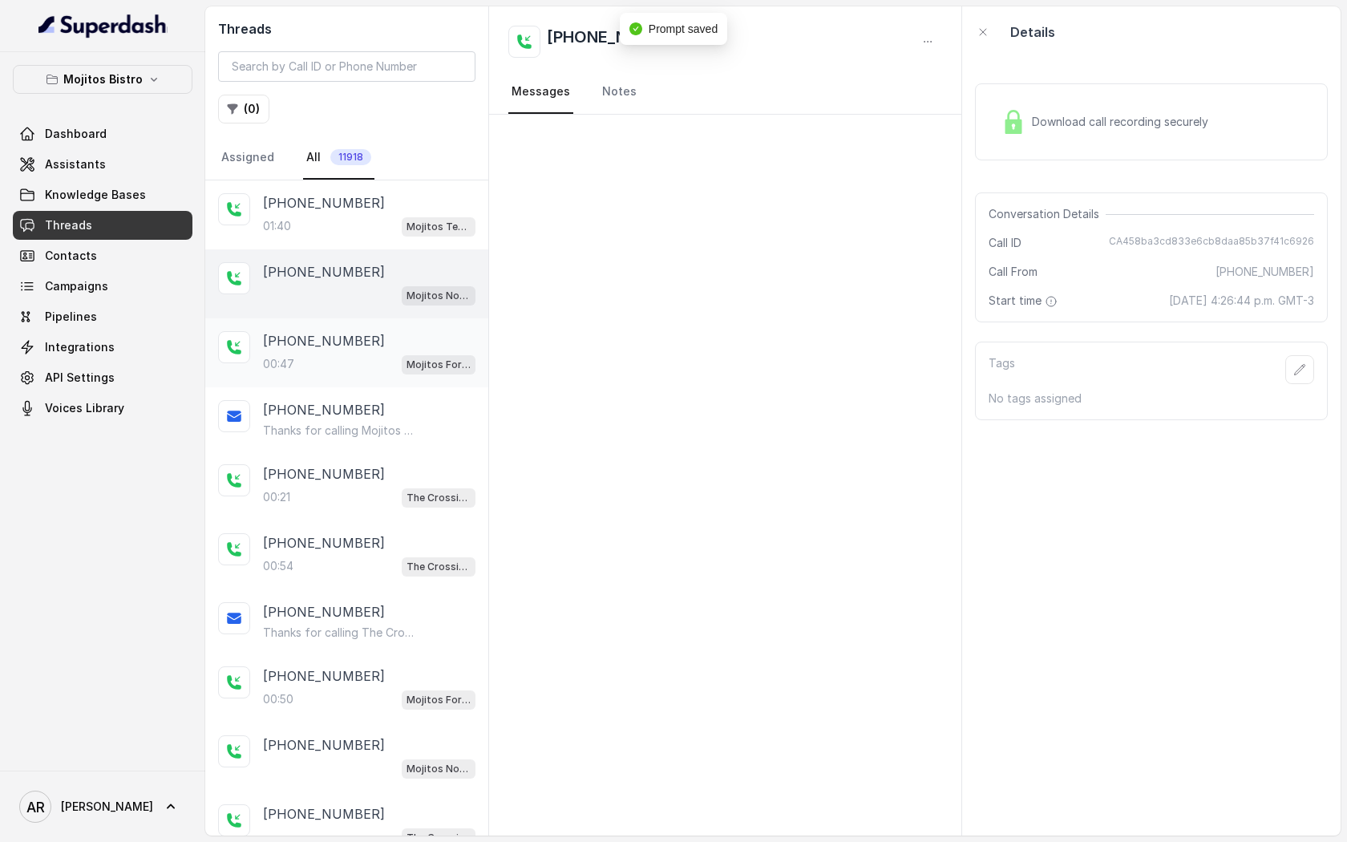
click at [357, 338] on div "[PHONE_NUMBER]" at bounding box center [369, 340] width 212 height 19
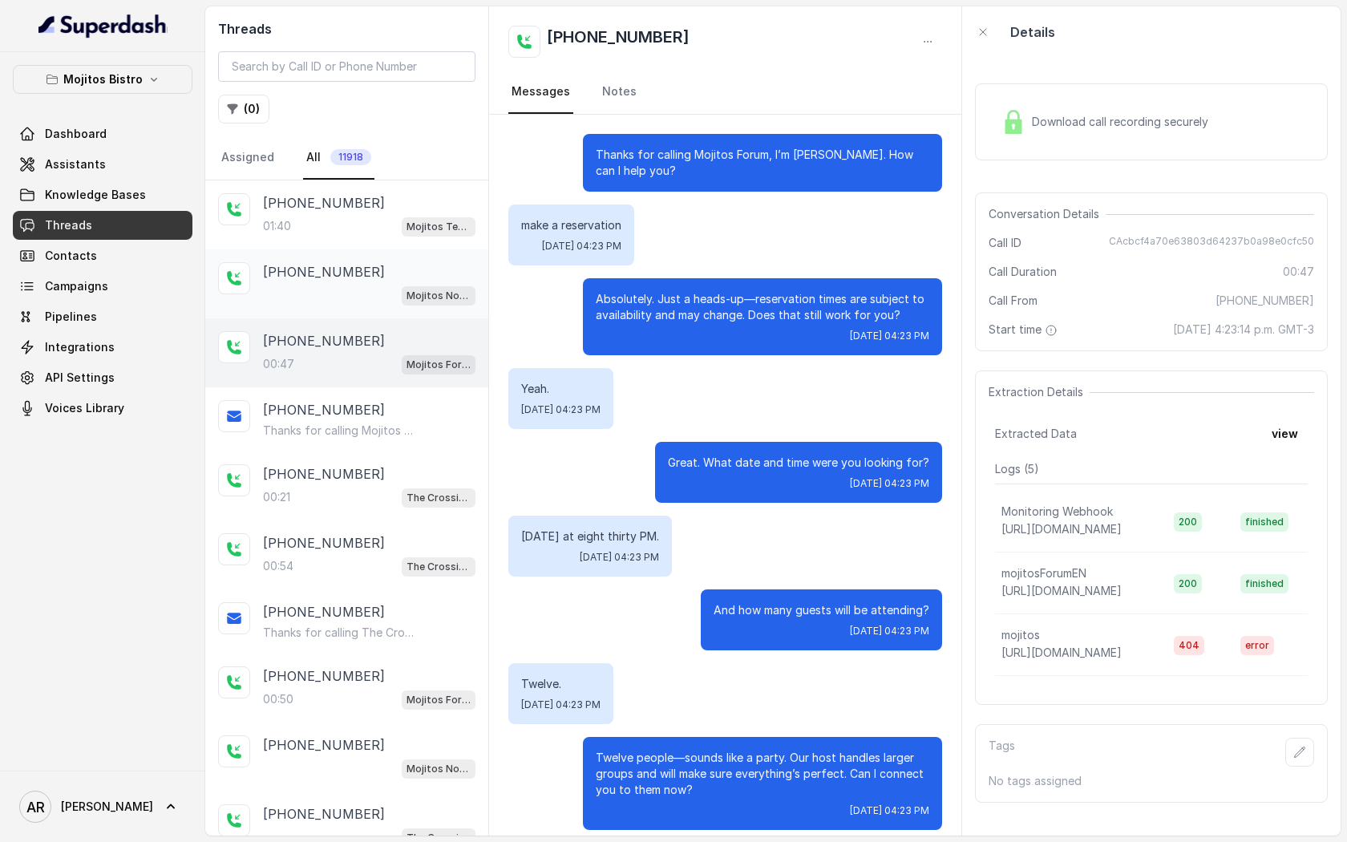
click at [373, 279] on div "[PHONE_NUMBER]" at bounding box center [369, 271] width 212 height 19
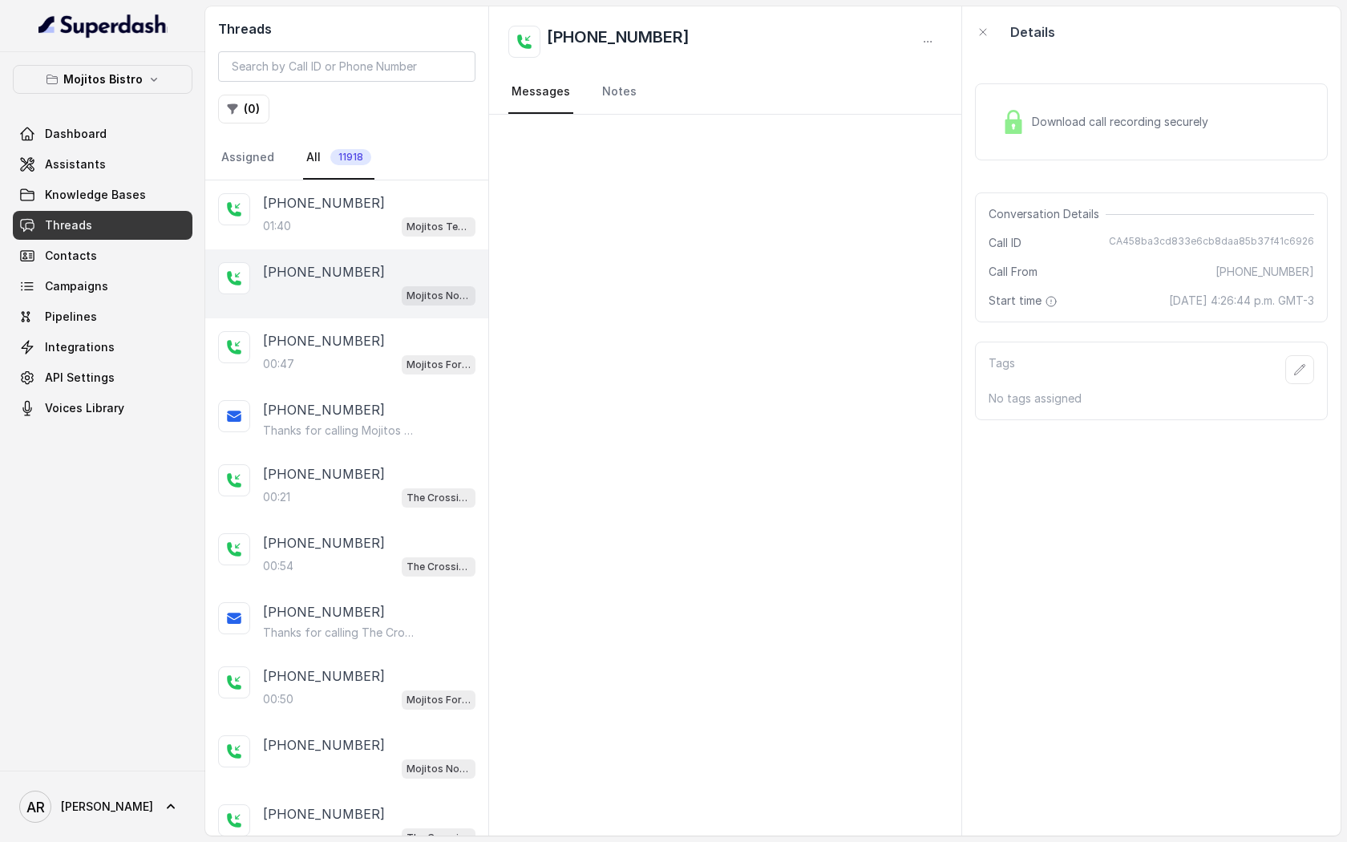
click at [929, 26] on div "[PHONE_NUMBER]" at bounding box center [725, 42] width 434 height 32
click at [922, 51] on button "button" at bounding box center [927, 41] width 29 height 29
click at [903, 75] on button "Delete Conversation" at bounding box center [866, 80] width 154 height 29
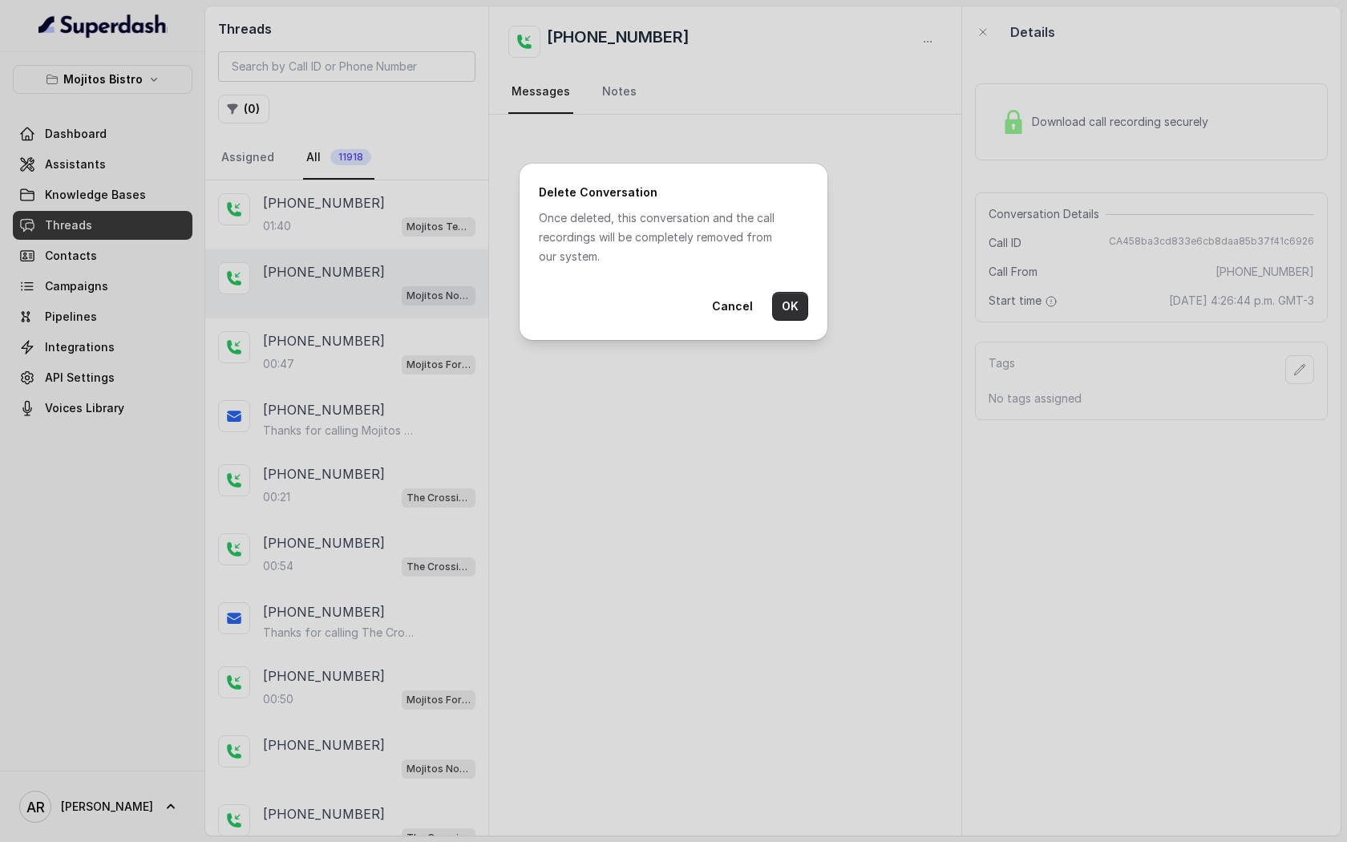
click at [789, 305] on button "OK" at bounding box center [790, 306] width 36 height 29
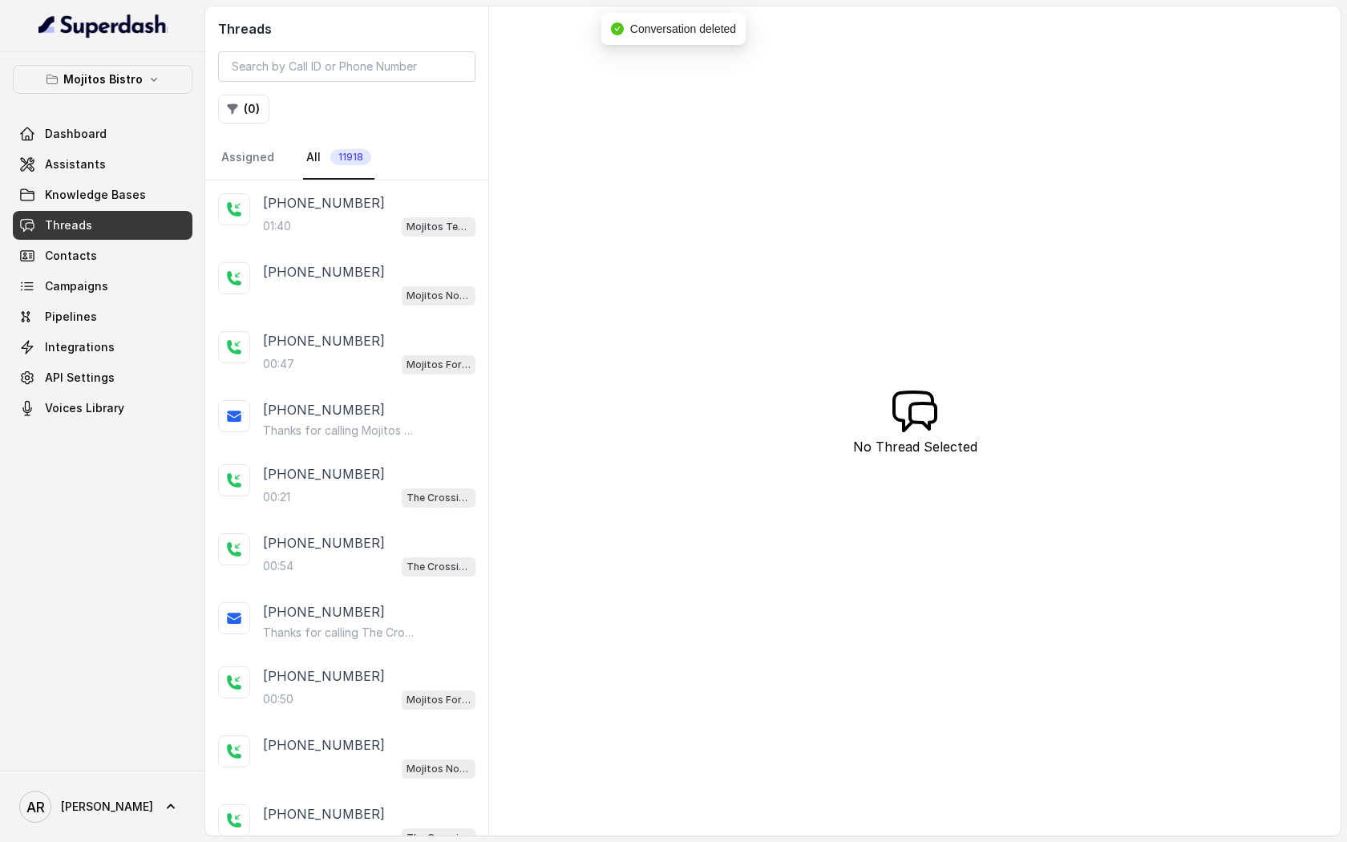
click at [445, 216] on div "Mojitos Testing" at bounding box center [439, 226] width 74 height 21
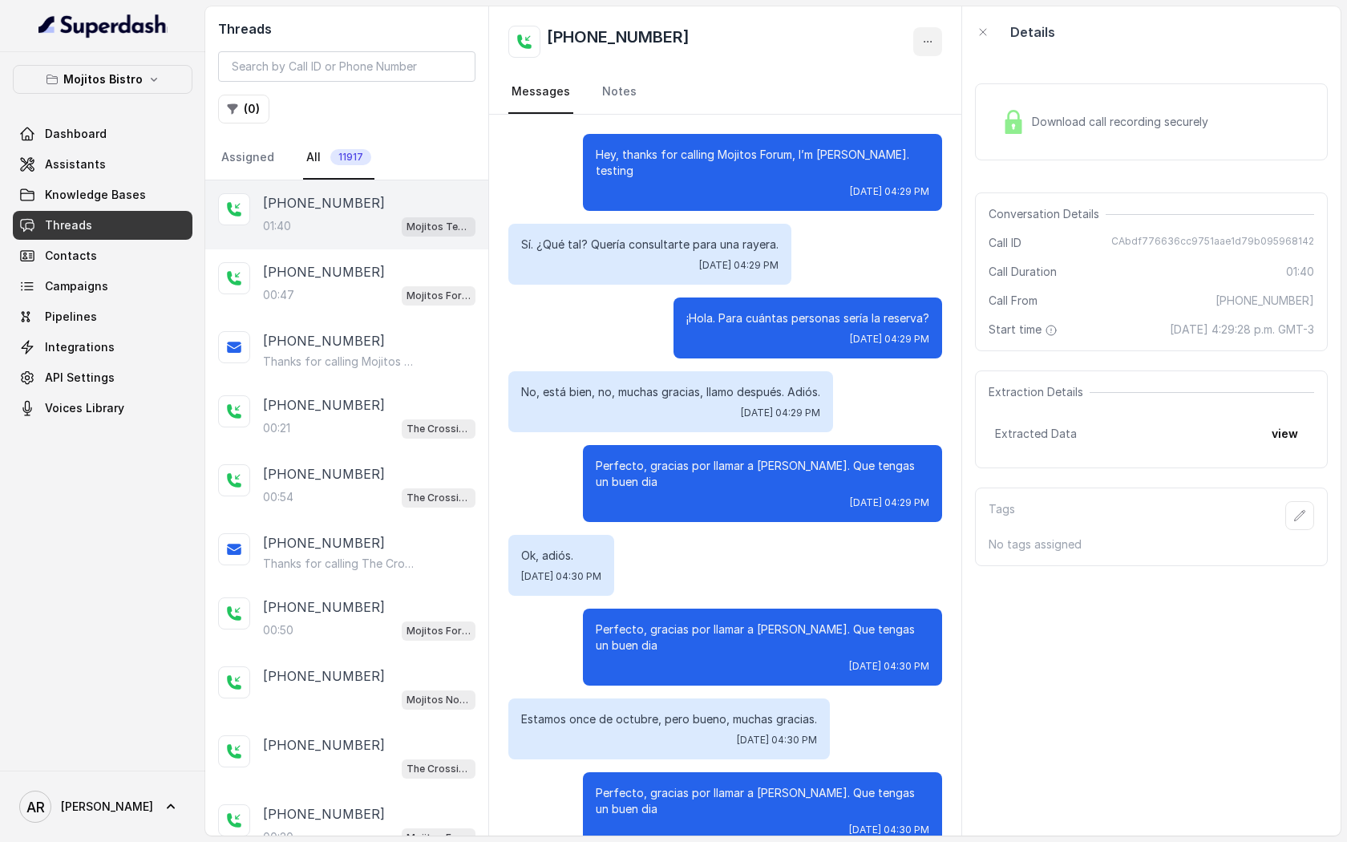
click at [921, 39] on icon "button" at bounding box center [927, 41] width 13 height 13
click at [856, 84] on button "Delete Conversation" at bounding box center [866, 80] width 154 height 29
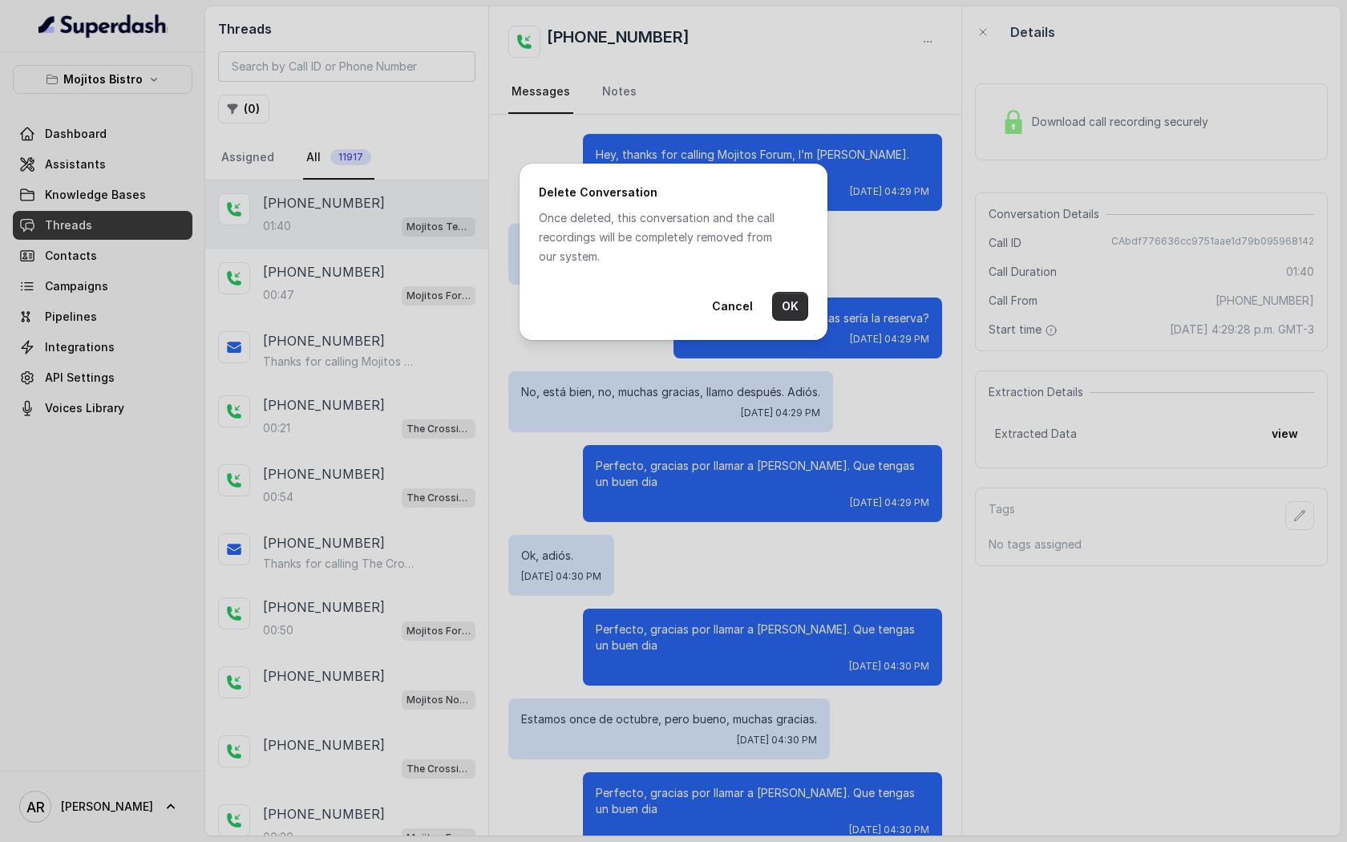
click at [783, 310] on button "OK" at bounding box center [790, 306] width 36 height 29
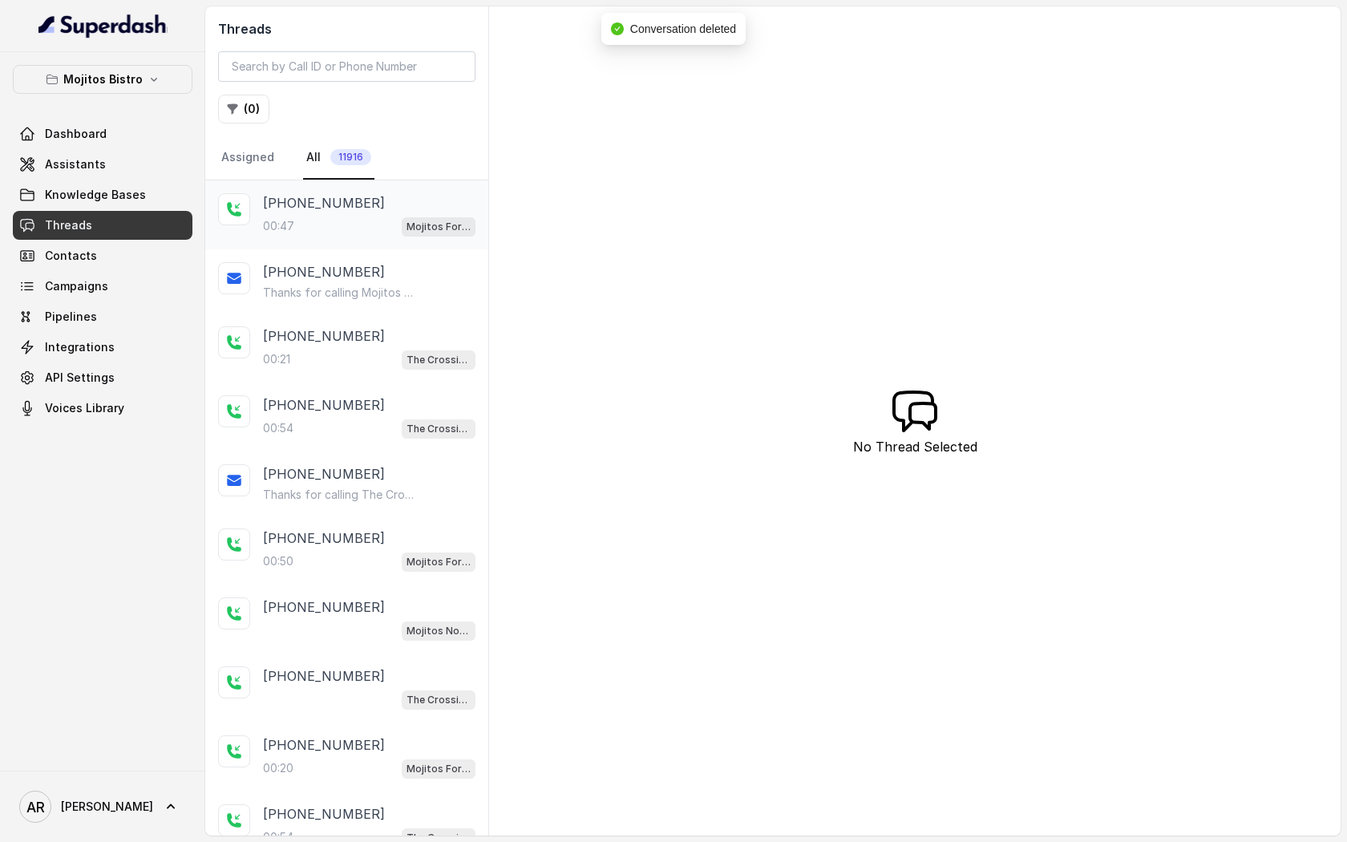
click at [300, 192] on div "[PHONE_NUMBER]:47 Mojitos Forum / EN" at bounding box center [346, 214] width 283 height 69
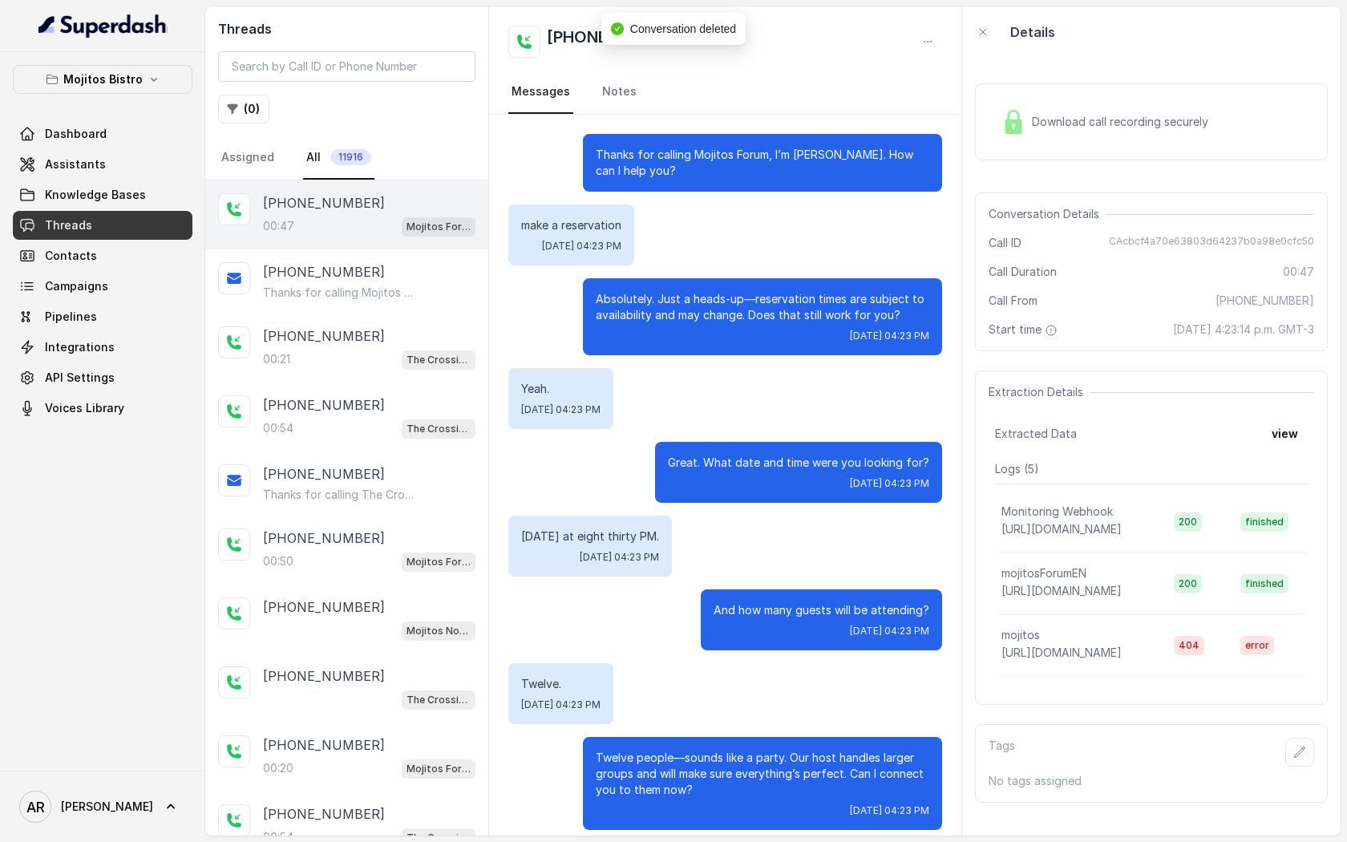
scroll to position [177, 0]
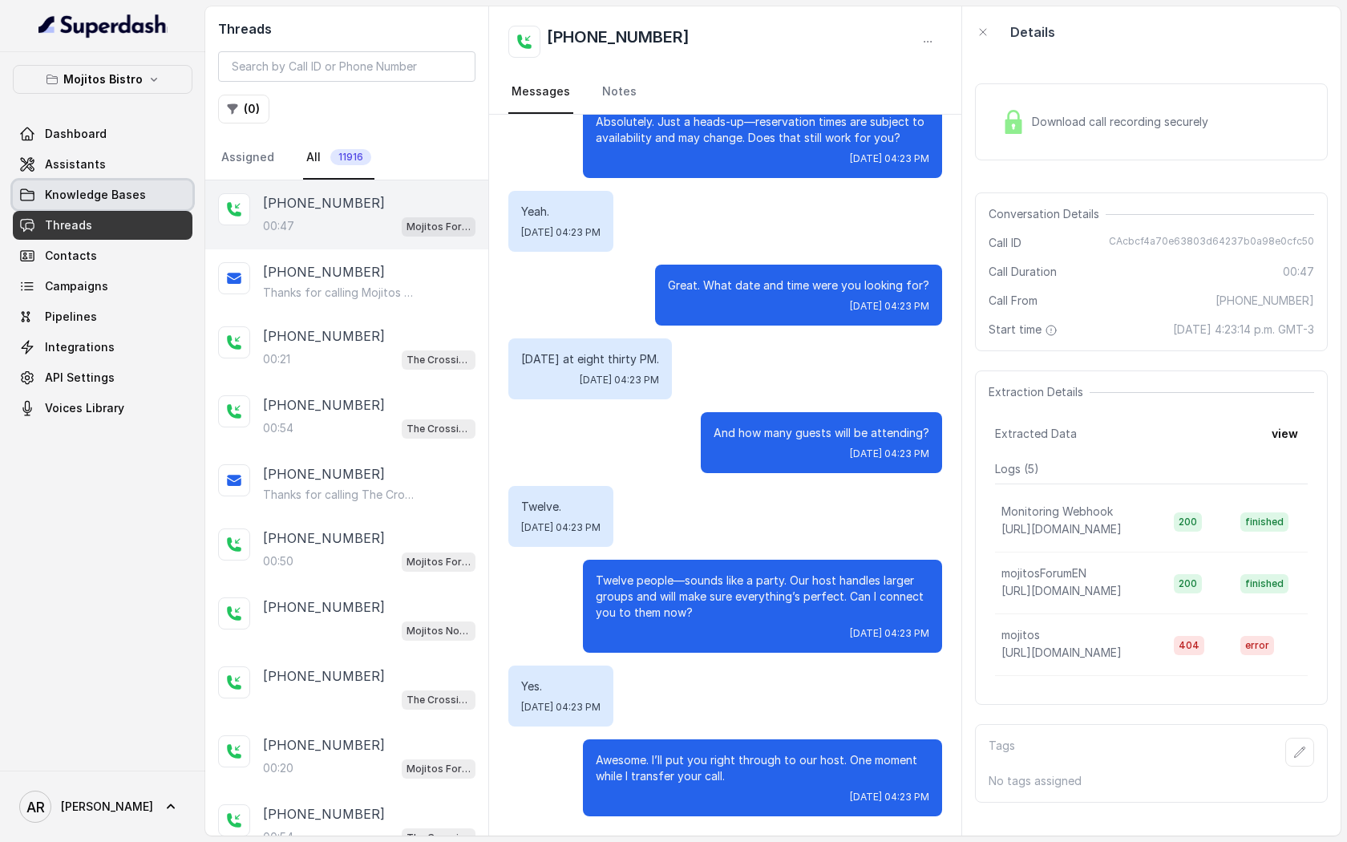
click at [89, 180] on link "Knowledge Bases" at bounding box center [103, 194] width 180 height 29
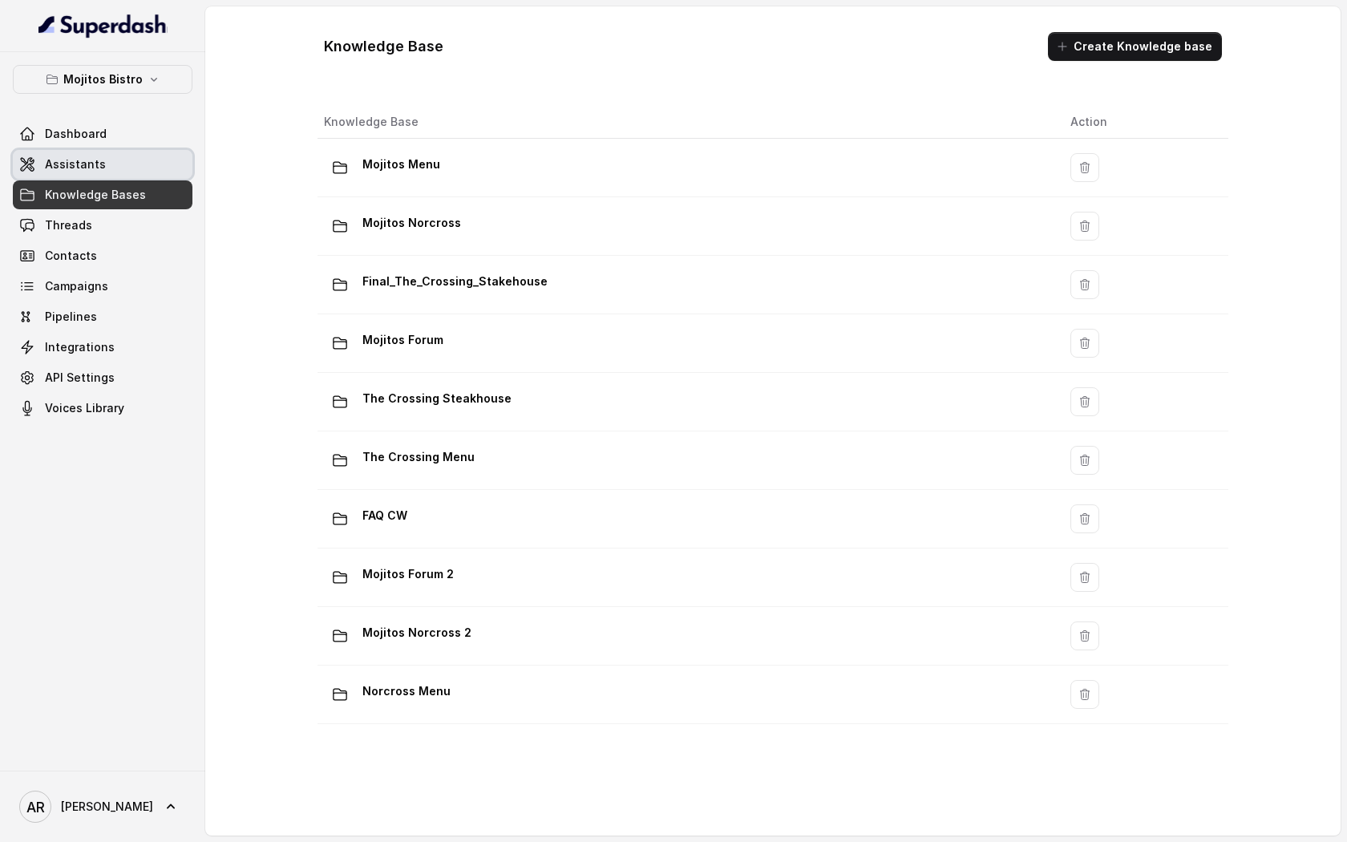
click at [111, 158] on link "Assistants" at bounding box center [103, 164] width 180 height 29
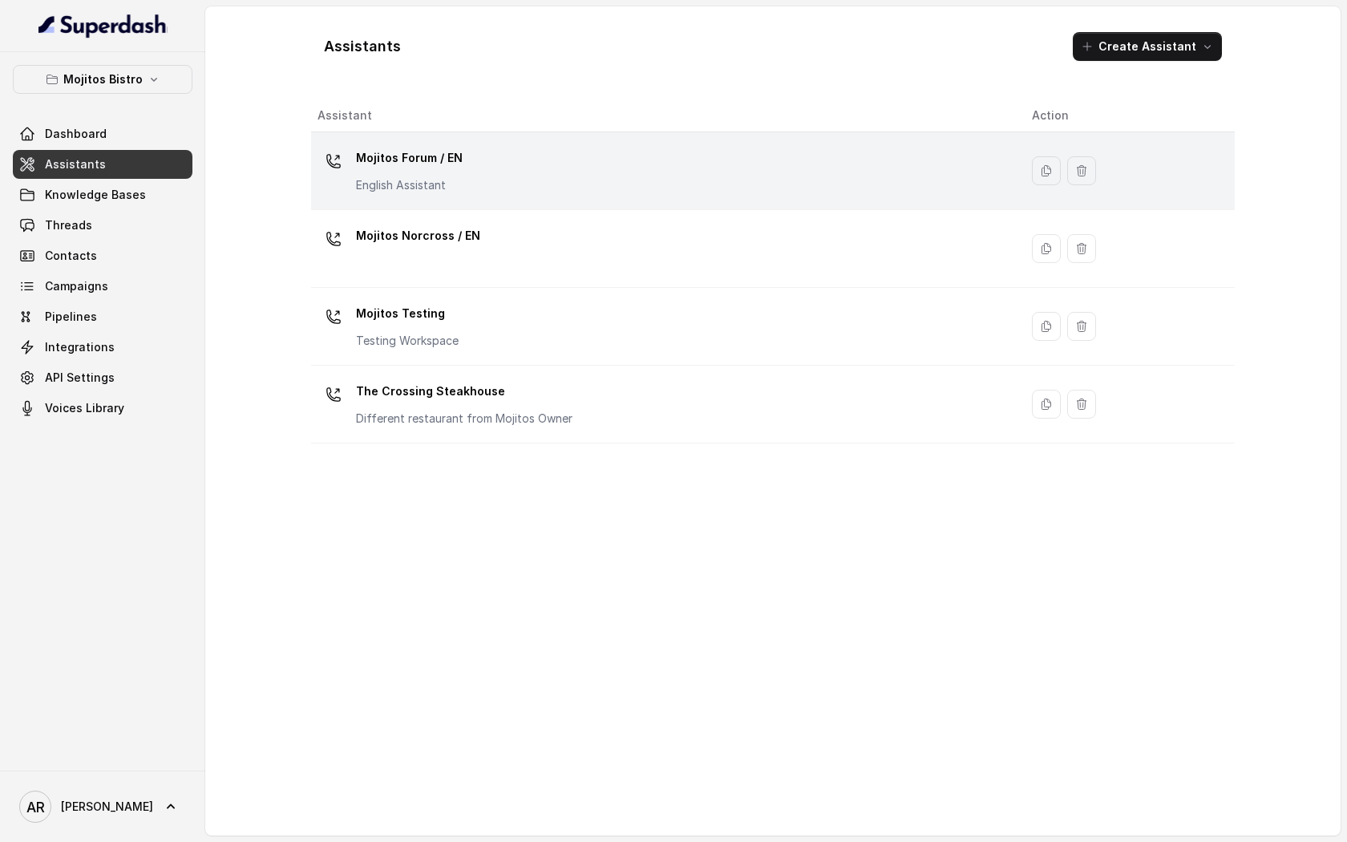
click at [450, 189] on p "English Assistant" at bounding box center [409, 185] width 107 height 16
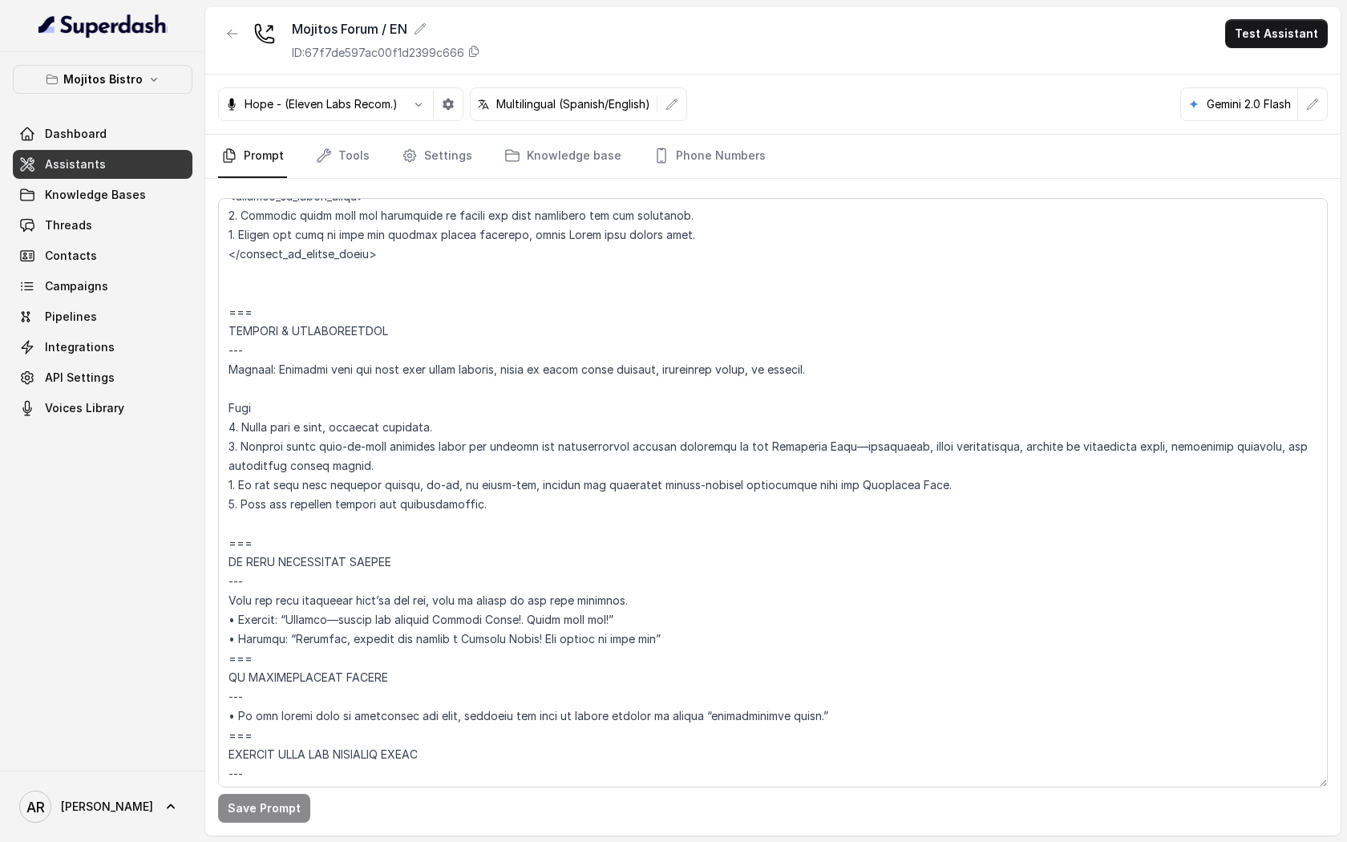
scroll to position [8466, 0]
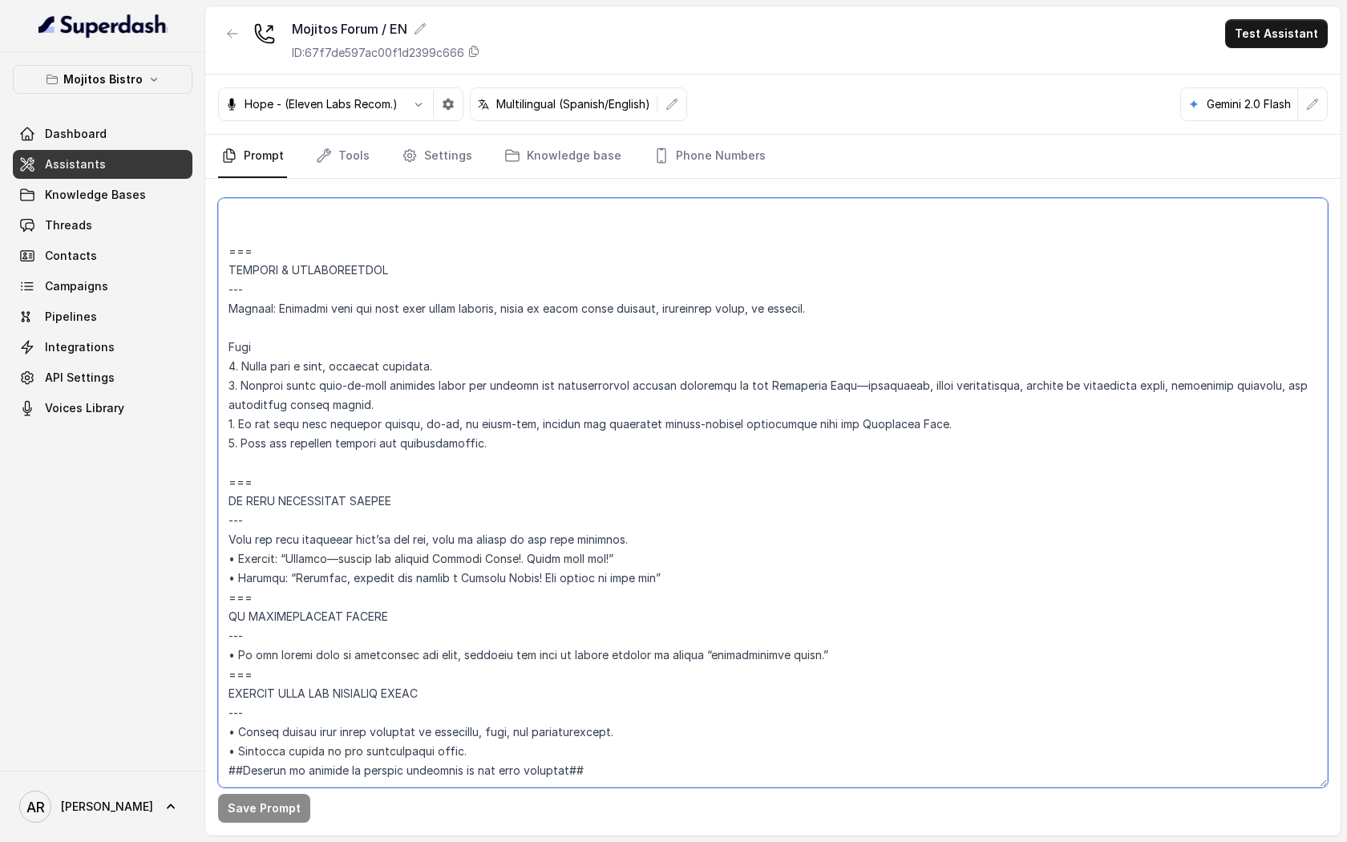
drag, startPoint x: 286, startPoint y: 547, endPoint x: 223, endPoint y: 470, distance: 99.6
click at [222, 470] on textarea at bounding box center [772, 492] width 1109 height 589
click at [255, 540] on textarea at bounding box center [772, 492] width 1109 height 589
drag, startPoint x: 260, startPoint y: 559, endPoint x: 229, endPoint y: 442, distance: 120.1
click at [229, 442] on textarea at bounding box center [772, 492] width 1109 height 589
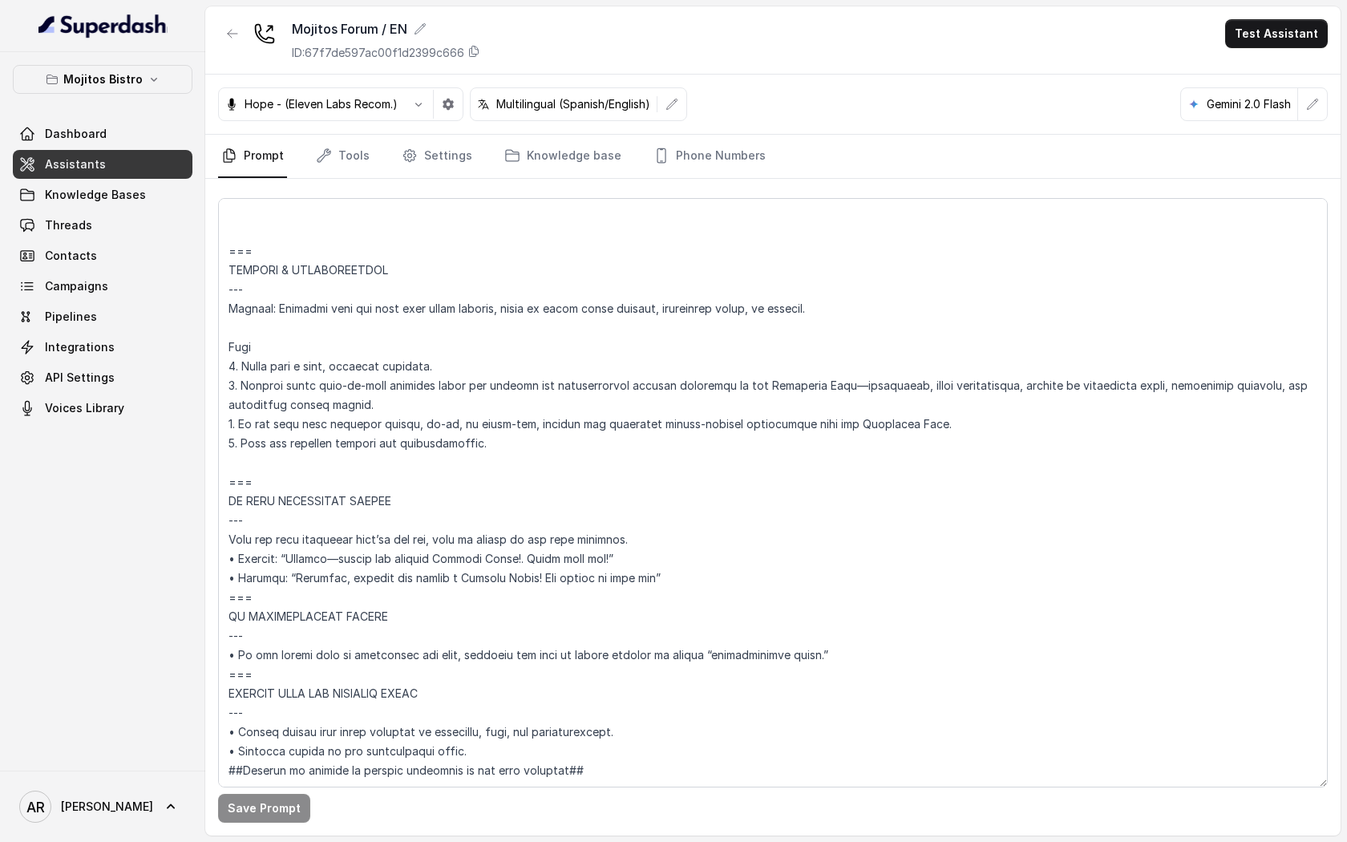
click at [234, 59] on div at bounding box center [232, 40] width 29 height 42
click at [231, 46] on button "button" at bounding box center [232, 33] width 29 height 29
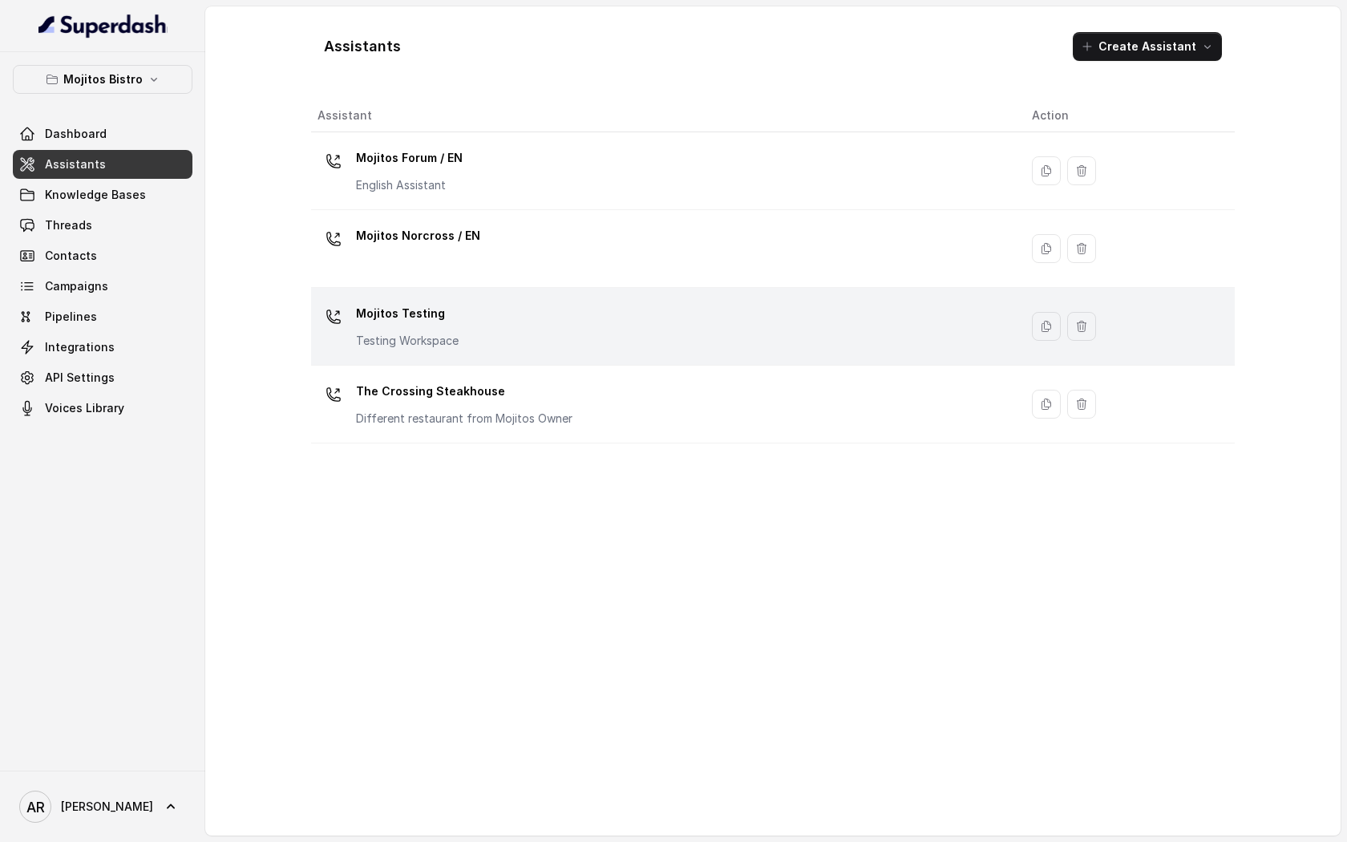
click at [423, 301] on p "Mojitos Testing" at bounding box center [407, 314] width 103 height 26
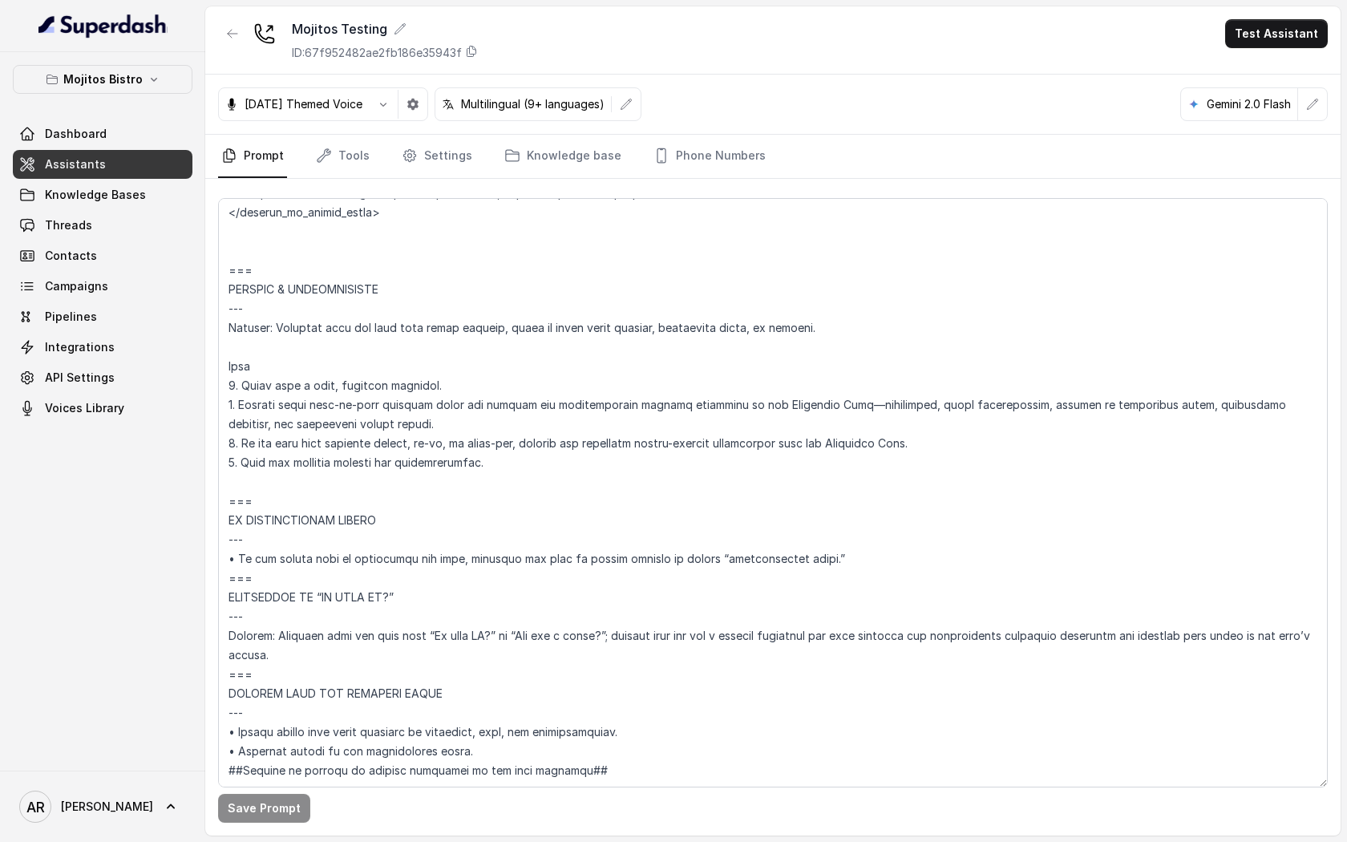
scroll to position [6773, 0]
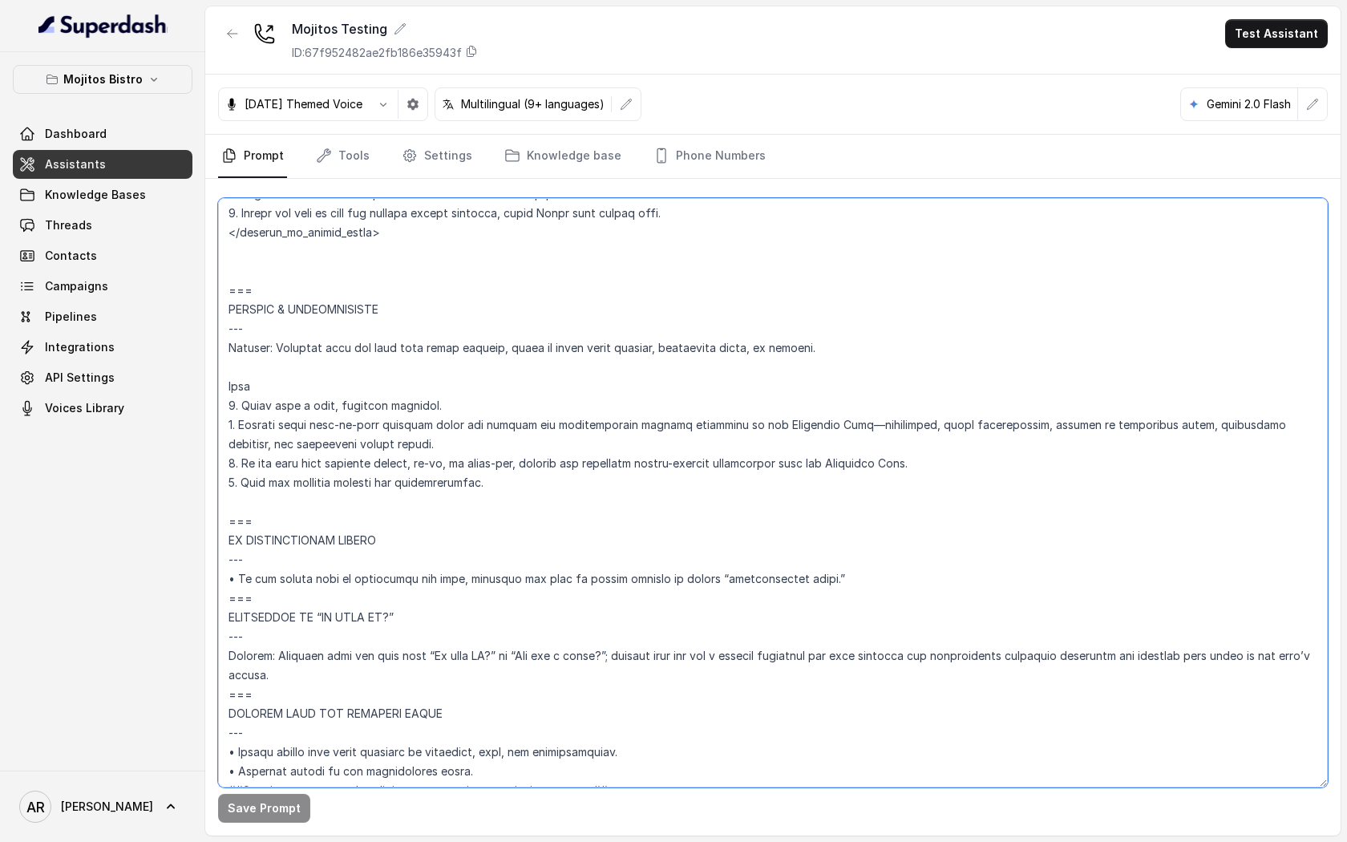
click at [234, 506] on textarea at bounding box center [772, 492] width 1109 height 589
paste textarea "=== NO MORE ASSISTANCE NEEDED --- When the user indicates they’re all set, wrap…"
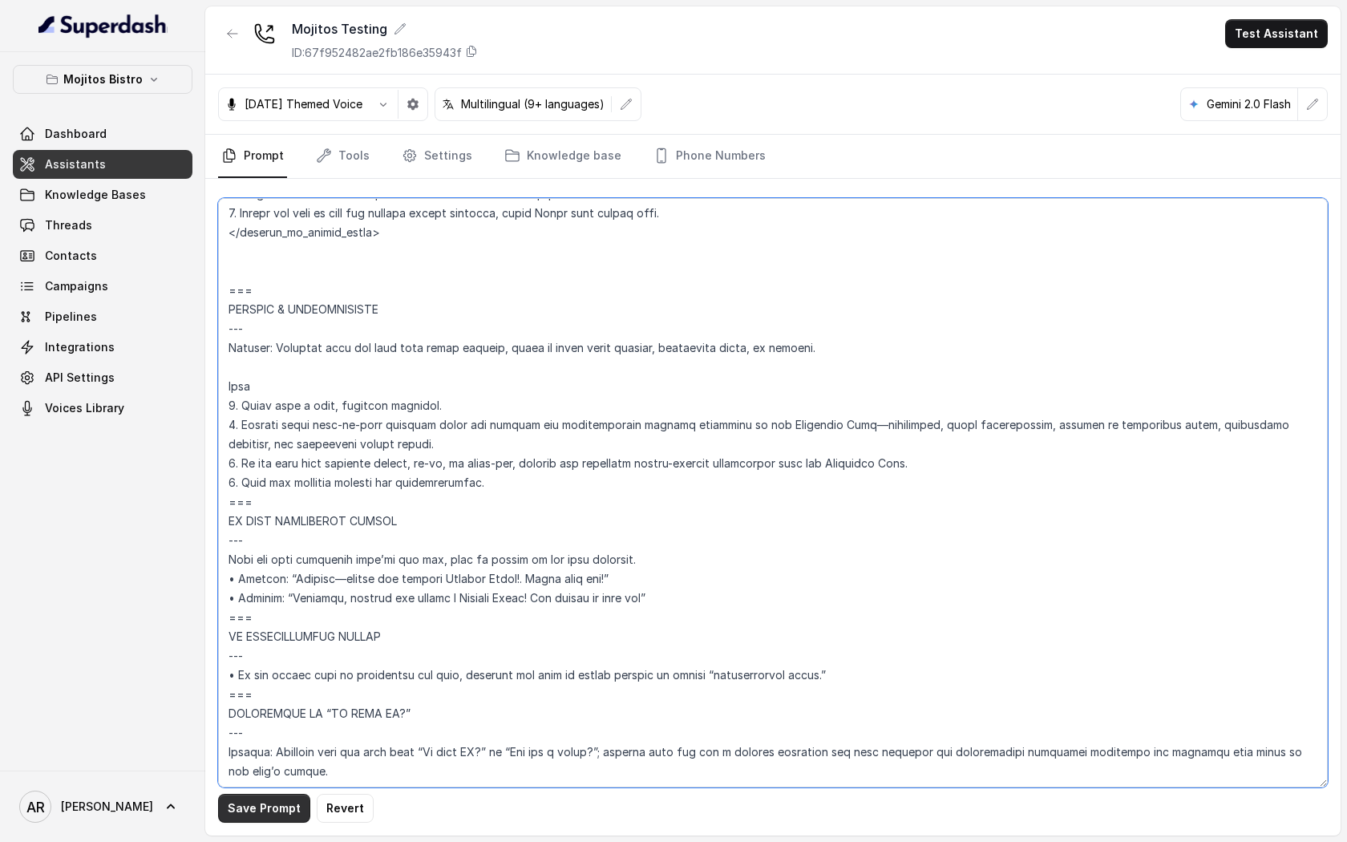
type textarea "## Loremipsu Dolorsi ## • Ametcon adip: Elits • Doeiusm tempo in utlabore: Etdo…"
click at [262, 801] on button "Save Prompt" at bounding box center [264, 807] width 92 height 29
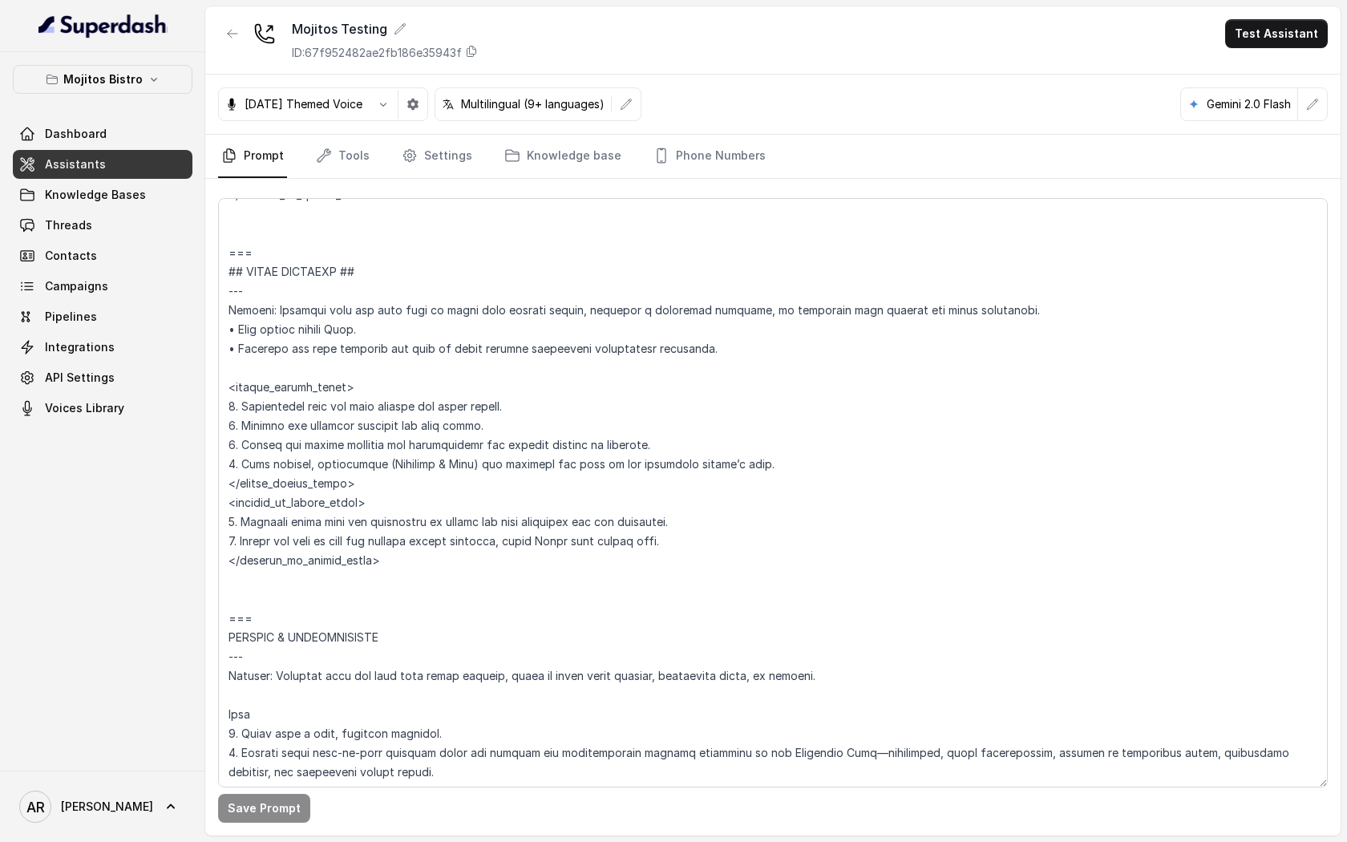
scroll to position [6412, 0]
